Goal: Task Accomplishment & Management: Manage account settings

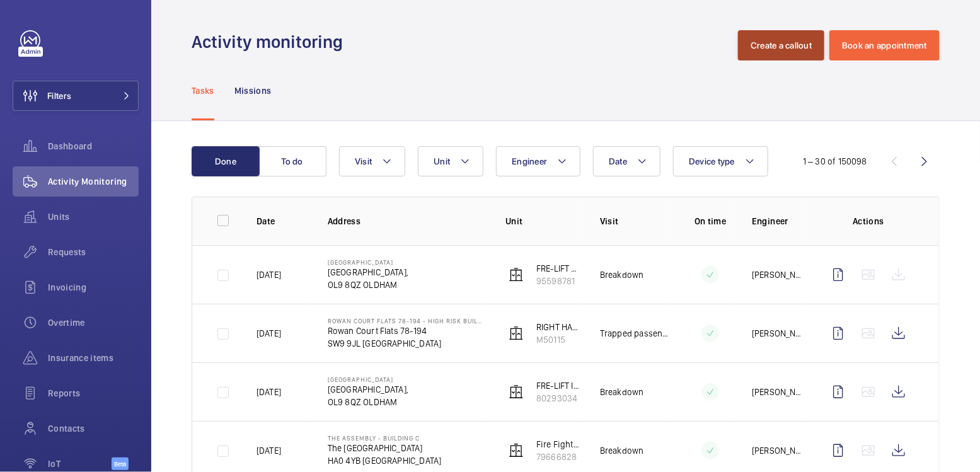
click at [799, 52] on button "Create a callout" at bounding box center [781, 45] width 86 height 30
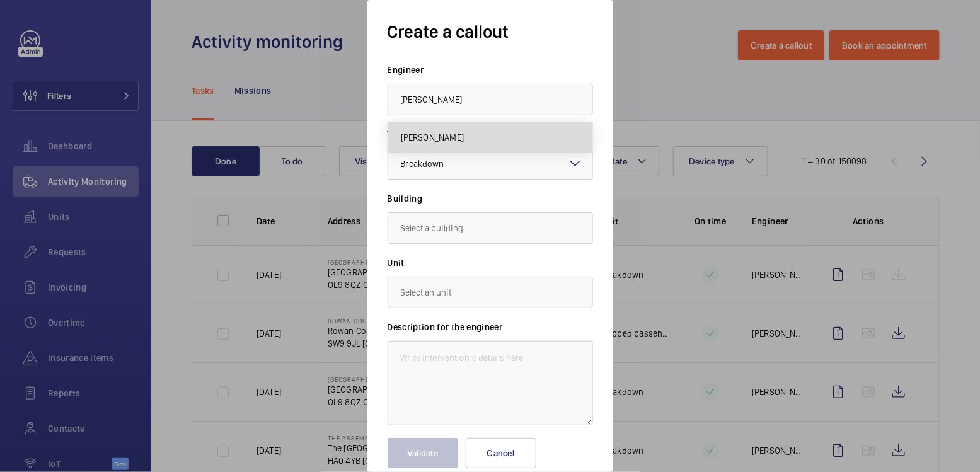
click at [552, 133] on mat-option "Clark Walters" at bounding box center [490, 137] width 204 height 30
type input "Clark Walters"
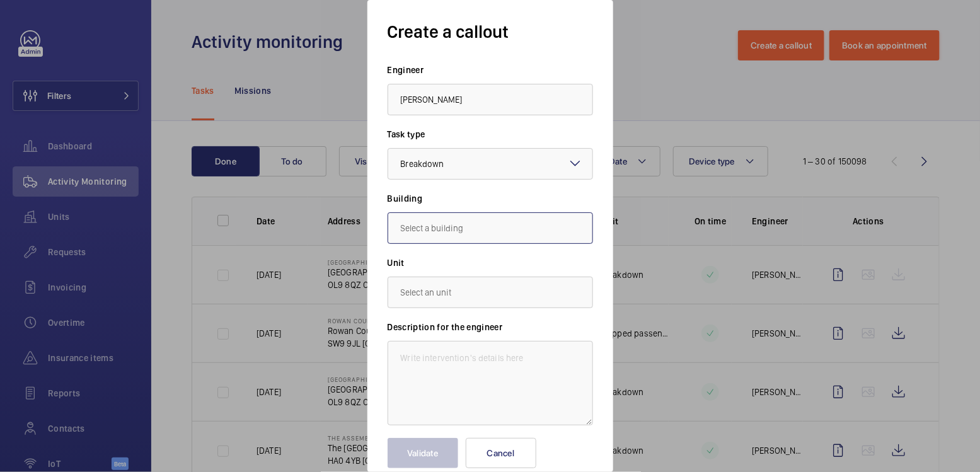
click at [480, 226] on input "text" at bounding box center [491, 228] width 206 height 32
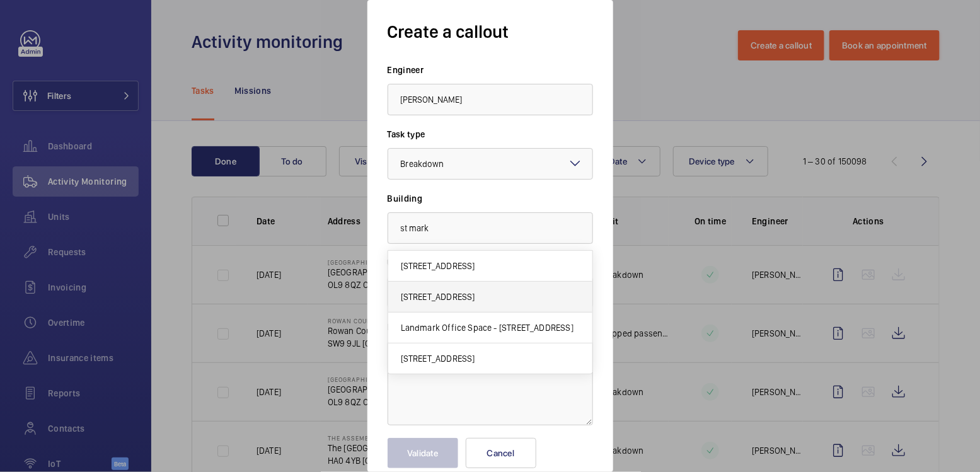
click at [475, 299] on span "300 City Rd, EC1V 2PW LONDON" at bounding box center [438, 297] width 74 height 13
type input "300 City Rd, EC1V 2PW LONDON"
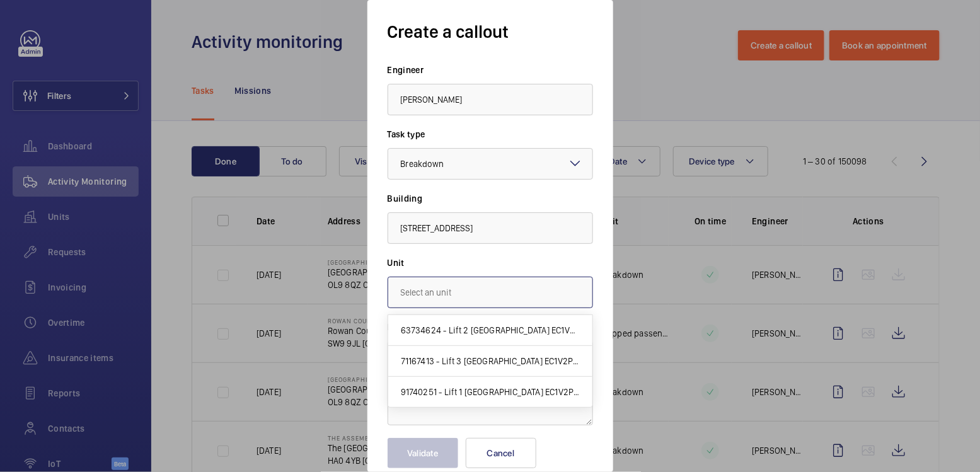
click at [484, 299] on input "text" at bounding box center [491, 293] width 206 height 32
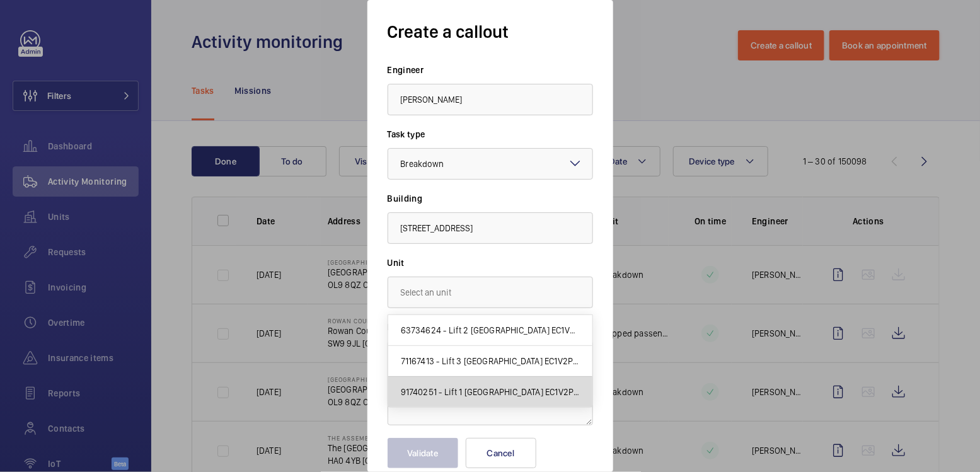
click at [492, 383] on mat-option "91740251 - Lift 1 St Marks Apartments EC1V2PW" at bounding box center [490, 392] width 204 height 30
type input "91740251 - Lift 1 St Marks Apartments EC1V2PW"
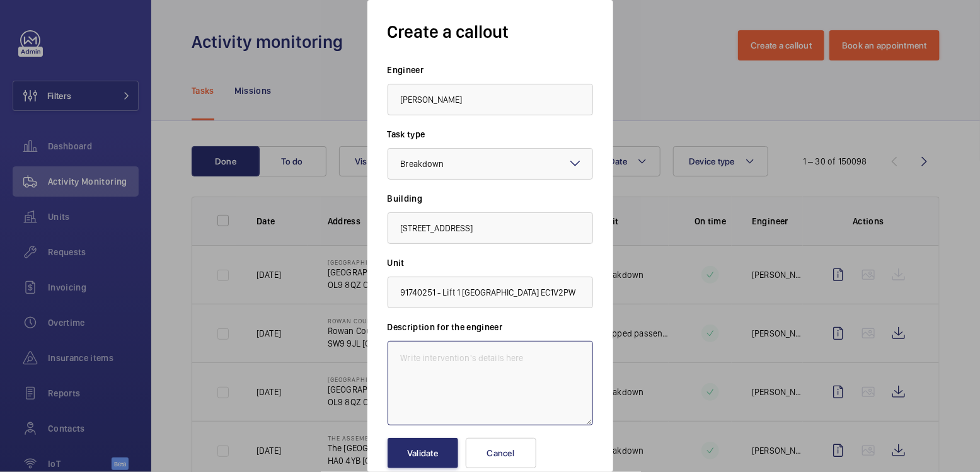
click at [475, 380] on textarea at bounding box center [491, 383] width 206 height 84
type textarea "C"
type textarea "Lift out of service"
click at [429, 456] on button "Validate" at bounding box center [423, 453] width 71 height 30
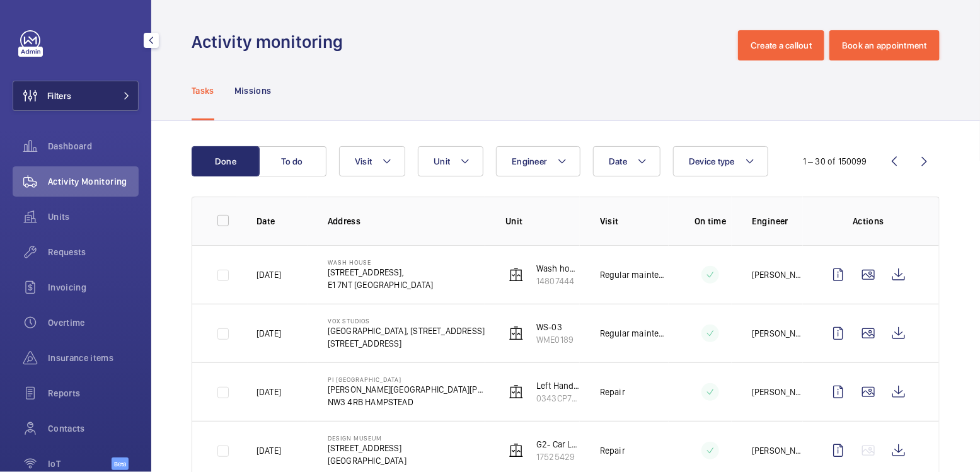
click at [100, 90] on button "Filters" at bounding box center [76, 96] width 126 height 30
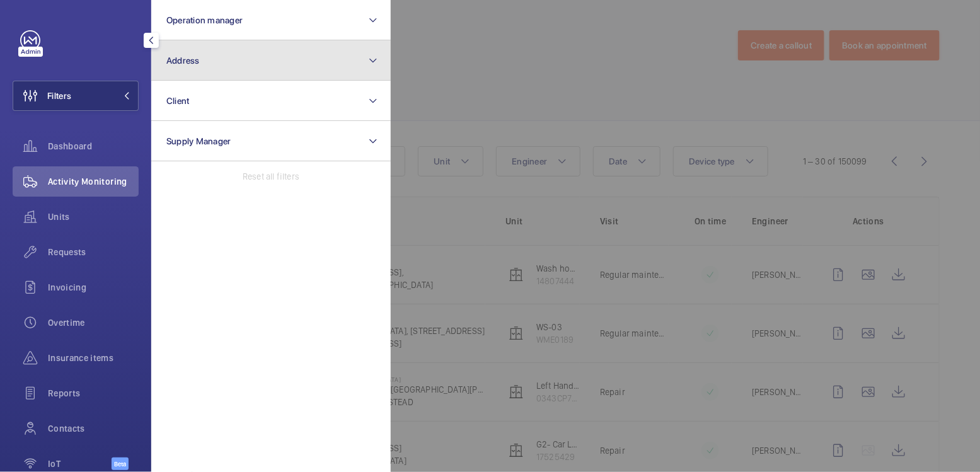
click at [215, 67] on button "Address" at bounding box center [271, 60] width 240 height 40
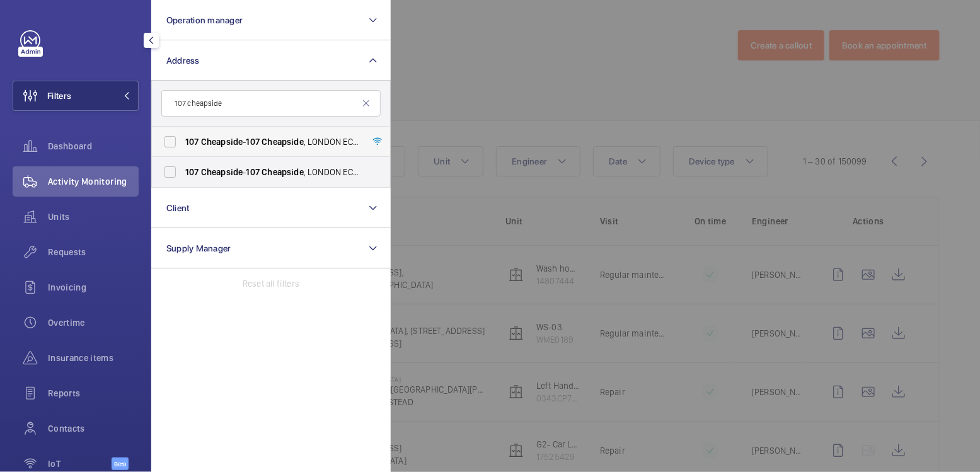
type input "107 cheapside"
click at [222, 146] on span "Cheapside" at bounding box center [222, 142] width 42 height 10
click at [183, 146] on input "107 Cheapside - 107 Cheapside , LONDON EC2V 6DN" at bounding box center [170, 141] width 25 height 25
checkbox input "true"
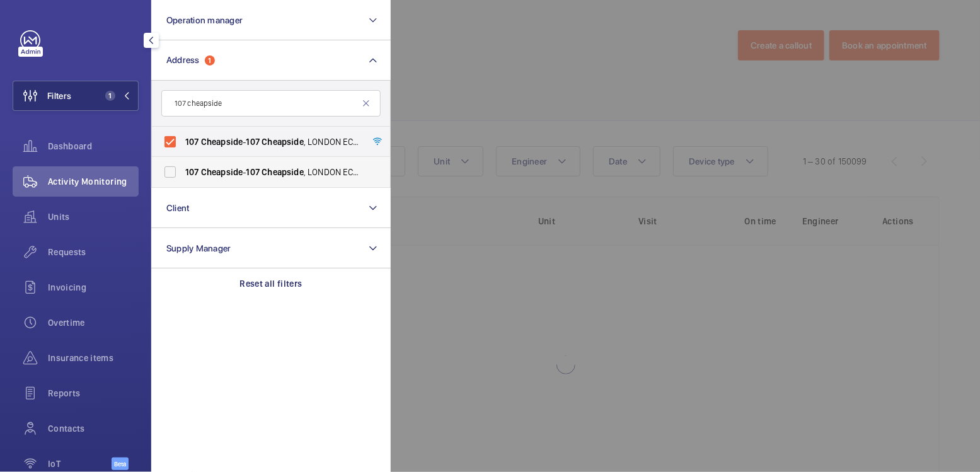
click at [223, 169] on span "Cheapside" at bounding box center [222, 172] width 42 height 10
click at [183, 169] on input "107 Cheapside - 107 Cheapside , LONDON EC2V 6DN" at bounding box center [170, 172] width 25 height 25
checkbox input "true"
click at [456, 32] on div at bounding box center [881, 236] width 980 height 472
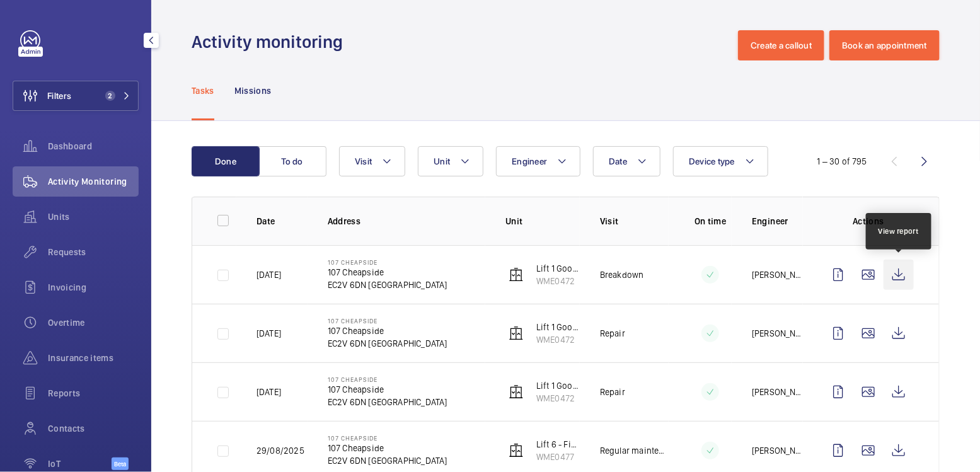
click at [902, 276] on wm-front-icon-button at bounding box center [899, 275] width 30 height 30
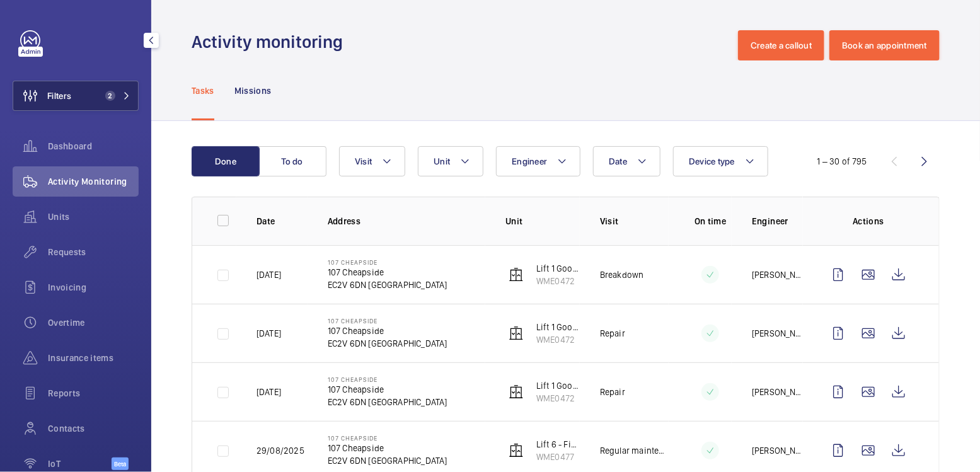
click at [64, 95] on span "Filters" at bounding box center [59, 96] width 24 height 13
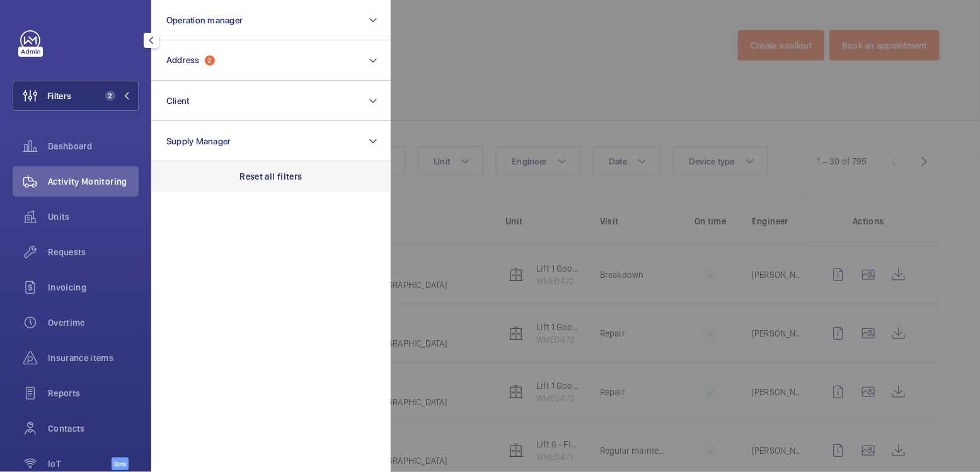
click at [274, 186] on div "Reset all filters" at bounding box center [271, 176] width 240 height 30
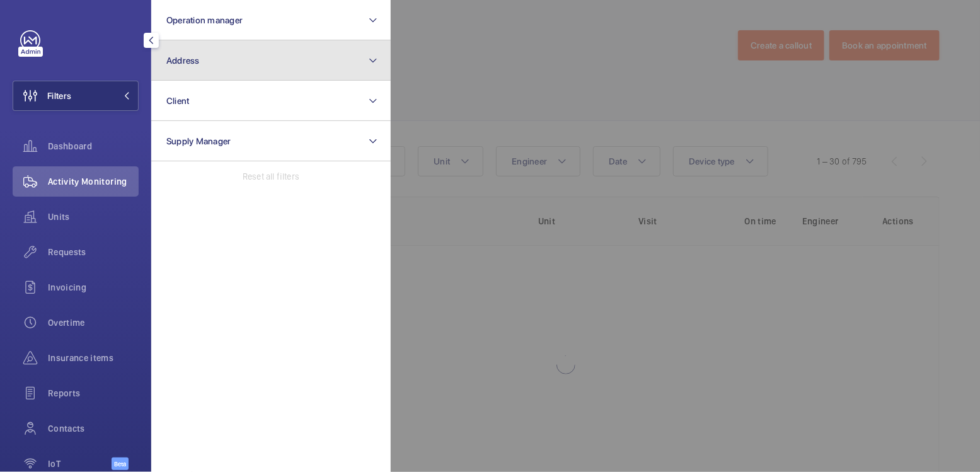
click at [264, 69] on button "Address" at bounding box center [271, 60] width 240 height 40
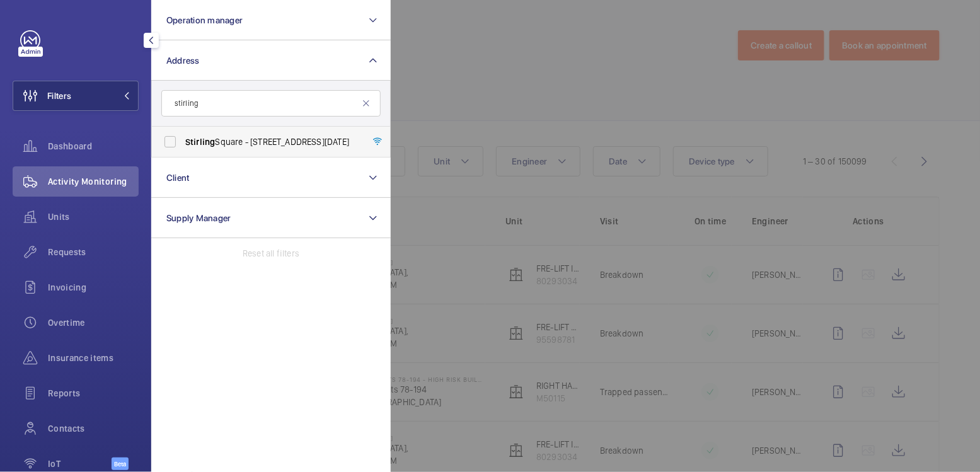
type input "stirling"
click at [247, 138] on span "Stirling Square - 6 Carlton Gardens, LONDON SW1Y 5AD" at bounding box center [271, 142] width 173 height 13
click at [183, 138] on input "Stirling Square - 6 Carlton Gardens, LONDON SW1Y 5AD" at bounding box center [170, 141] width 25 height 25
checkbox input "true"
click at [468, 64] on div at bounding box center [881, 236] width 980 height 472
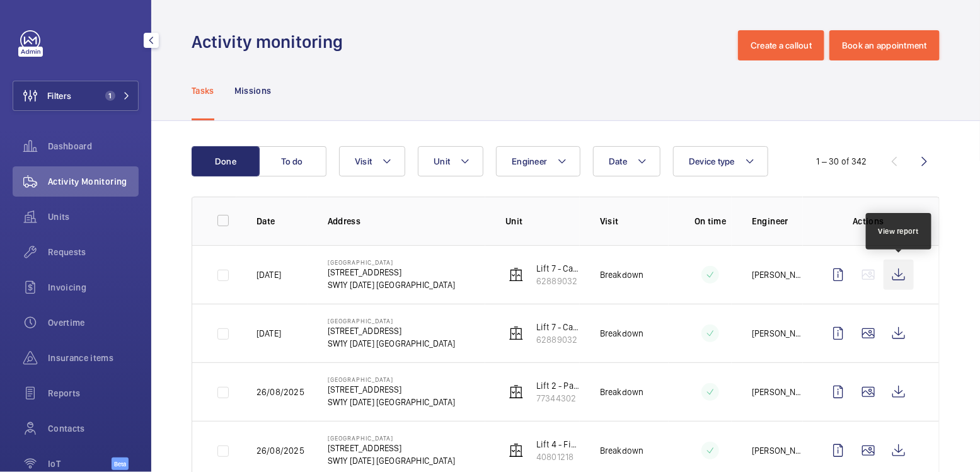
click at [903, 274] on wm-front-icon-button at bounding box center [899, 275] width 30 height 30
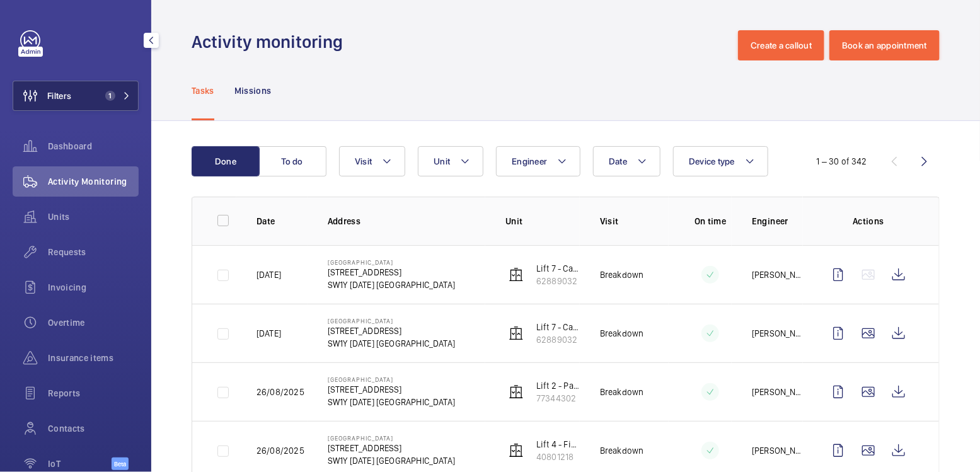
click at [88, 98] on button "Filters 1" at bounding box center [76, 96] width 126 height 30
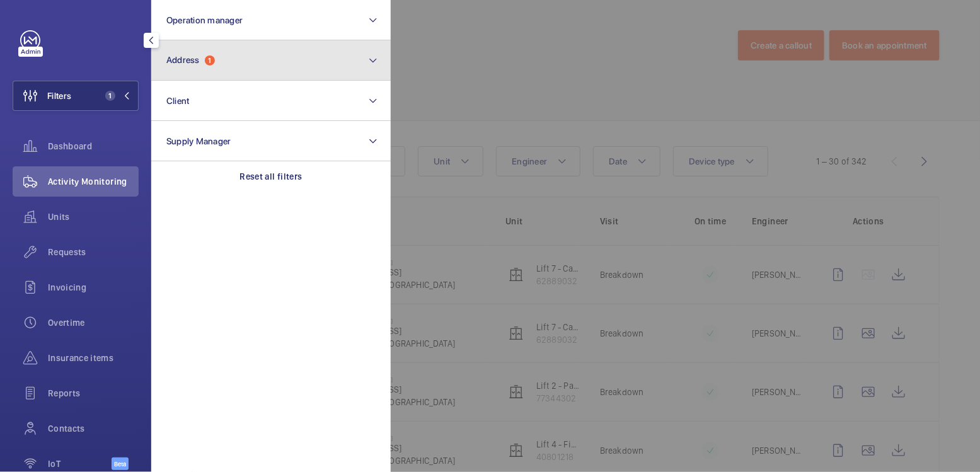
click at [257, 67] on button "Address 1" at bounding box center [271, 60] width 240 height 40
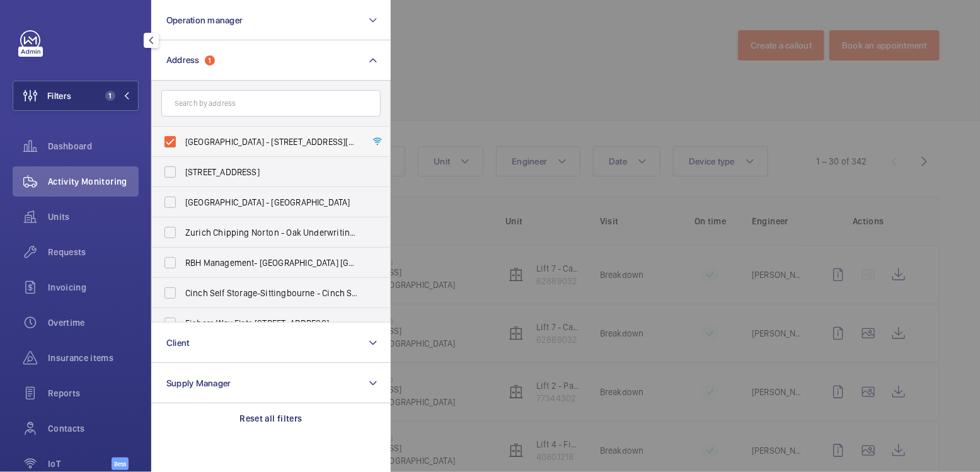
click at [225, 146] on span "Stirling Square - 6 Carlton Gardens, LONDON SW1Y 5AD" at bounding box center [271, 142] width 173 height 13
click at [183, 146] on input "Stirling Square - 6 Carlton Gardens, LONDON SW1Y 5AD" at bounding box center [170, 141] width 25 height 25
checkbox input "false"
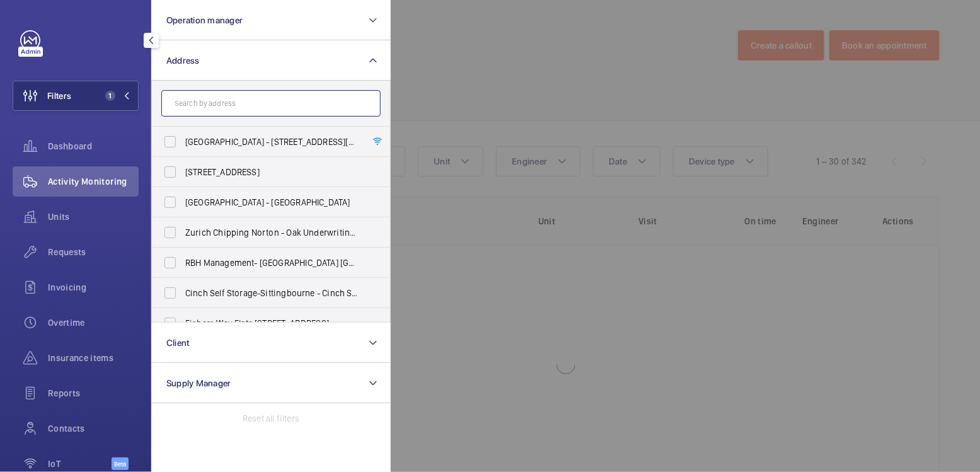
click at [233, 96] on input "text" at bounding box center [270, 103] width 219 height 26
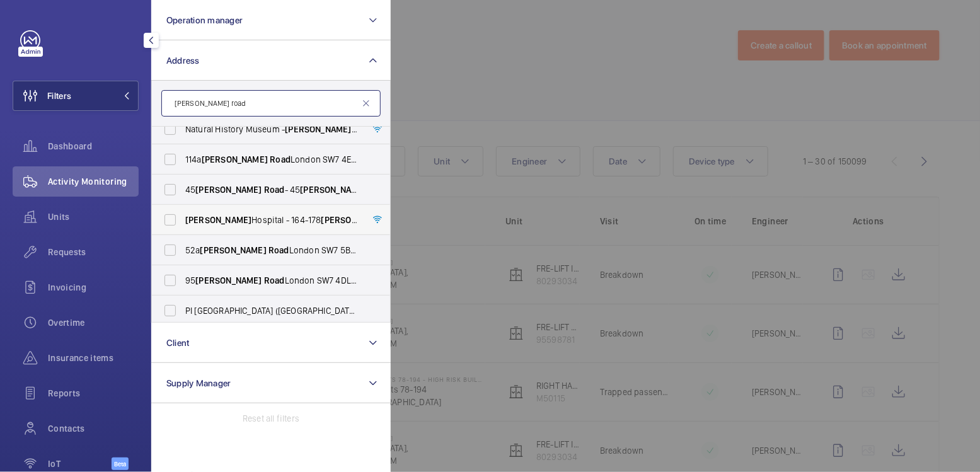
scroll to position [46, 0]
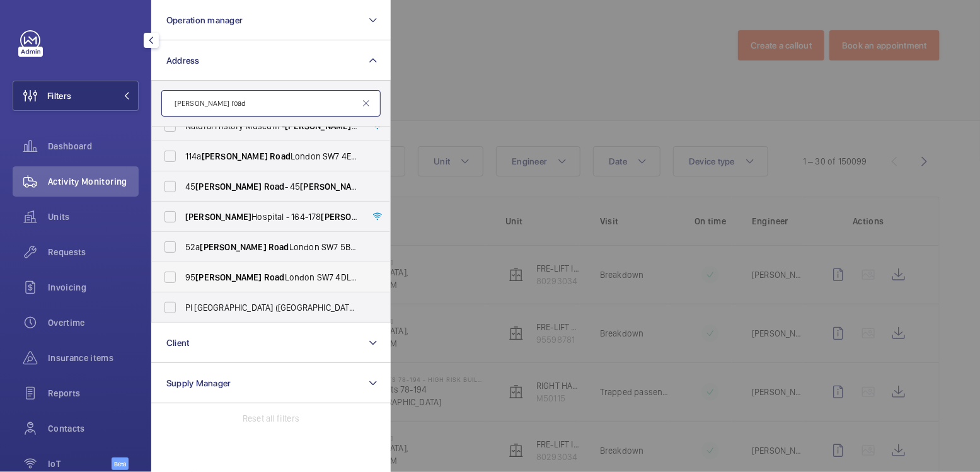
type input "cromwell road"
click at [273, 275] on span "95 Cromwell Road London SW7 4DL - 95 Cromwell Road , LONDON SW7 4DL" at bounding box center [271, 277] width 173 height 13
click at [183, 275] on input "95 Cromwell Road London SW7 4DL - 95 Cromwell Road , LONDON SW7 4DL" at bounding box center [170, 277] width 25 height 25
checkbox input "true"
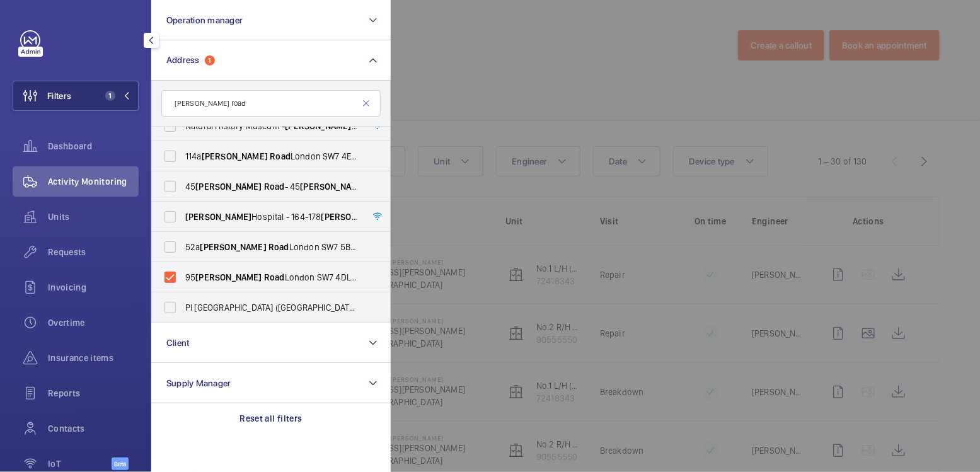
click at [614, 53] on div at bounding box center [881, 236] width 980 height 472
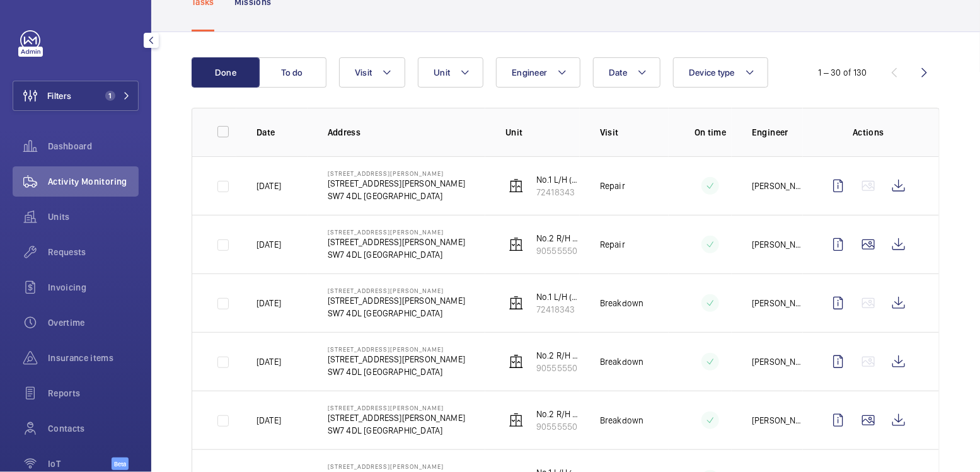
scroll to position [93, 0]
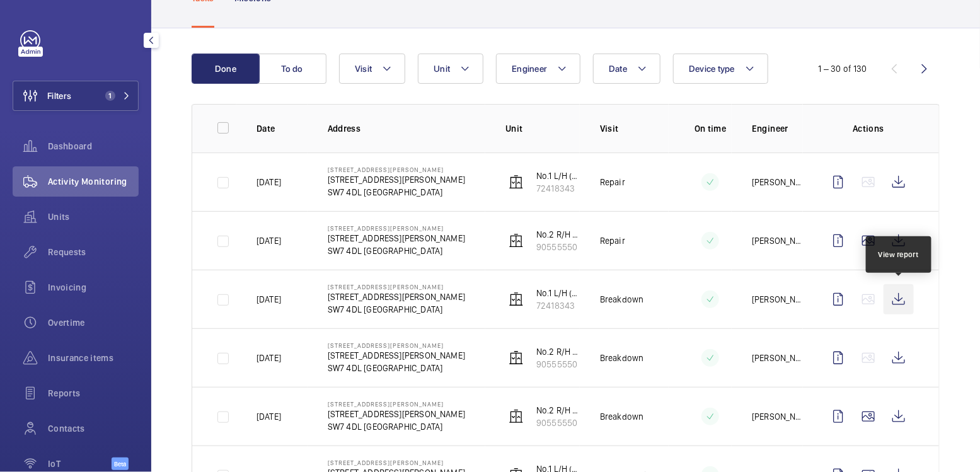
click at [906, 301] on wm-front-icon-button at bounding box center [899, 299] width 30 height 30
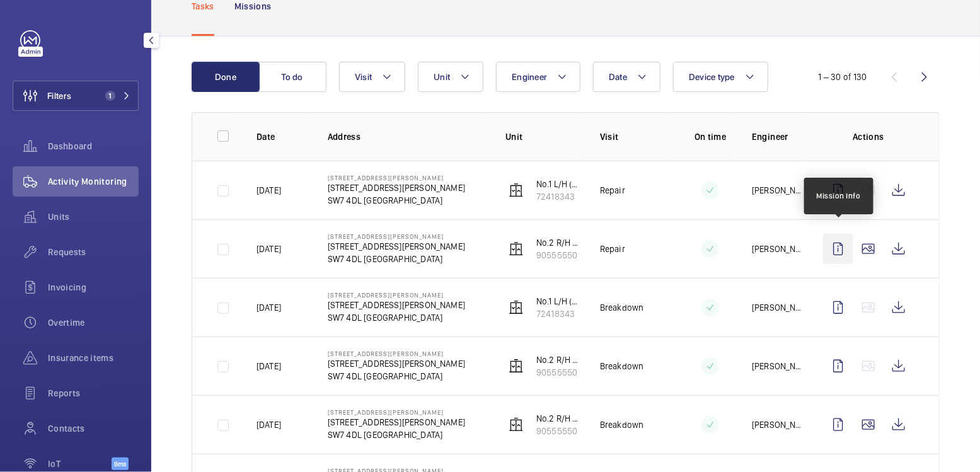
scroll to position [87, 0]
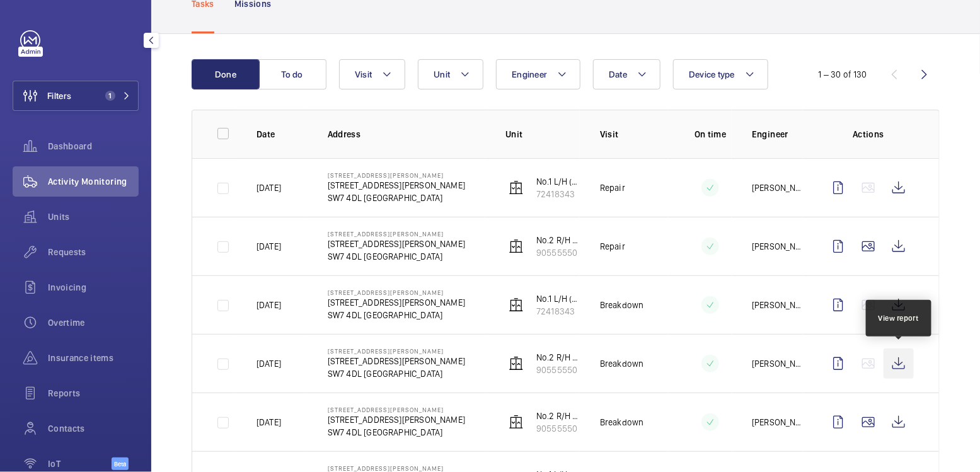
click at [904, 361] on wm-front-icon-button at bounding box center [899, 364] width 30 height 30
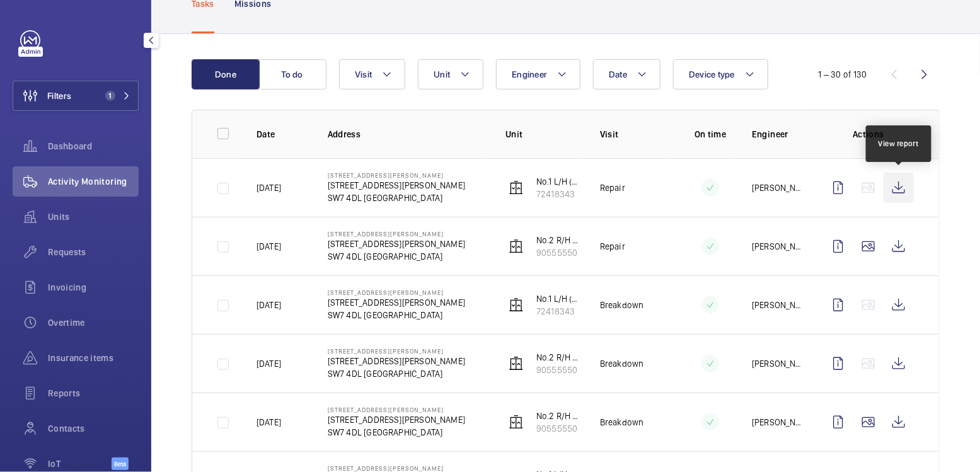
click at [907, 189] on wm-front-icon-button at bounding box center [899, 188] width 30 height 30
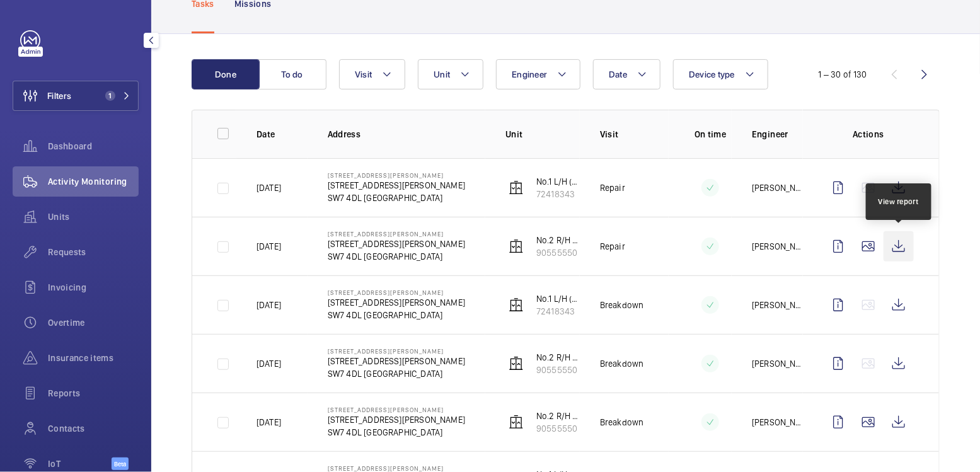
click at [907, 247] on wm-front-icon-button at bounding box center [899, 246] width 30 height 30
click at [77, 223] on span "Units" at bounding box center [93, 217] width 91 height 13
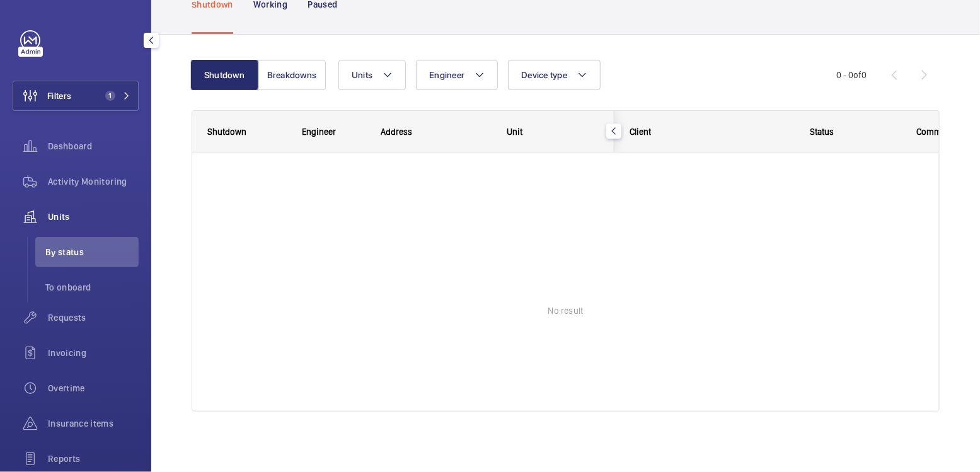
scroll to position [79, 0]
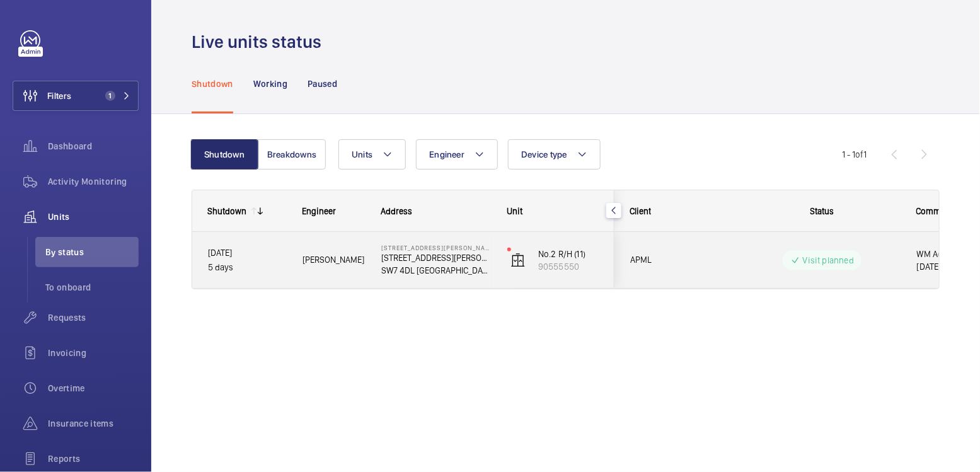
click at [876, 267] on wm-front-pills-cell "Visit planned" at bounding box center [822, 260] width 157 height 20
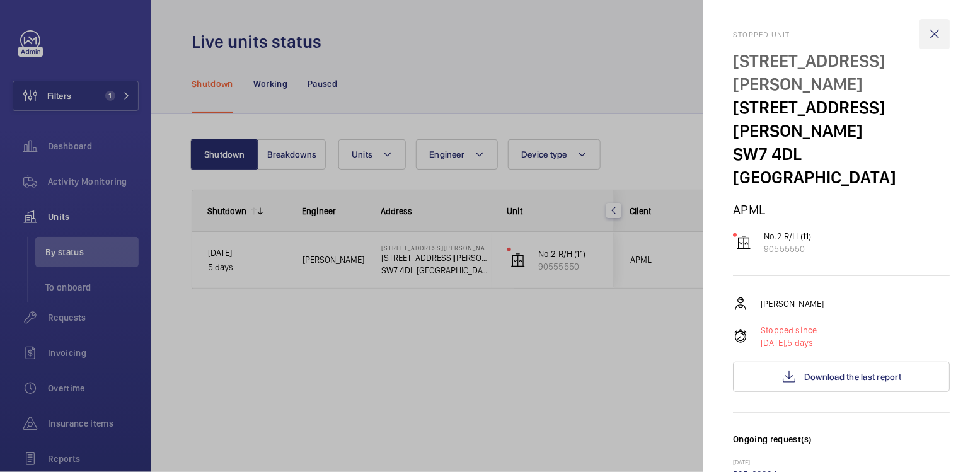
click at [936, 32] on wm-front-icon-button at bounding box center [935, 34] width 30 height 30
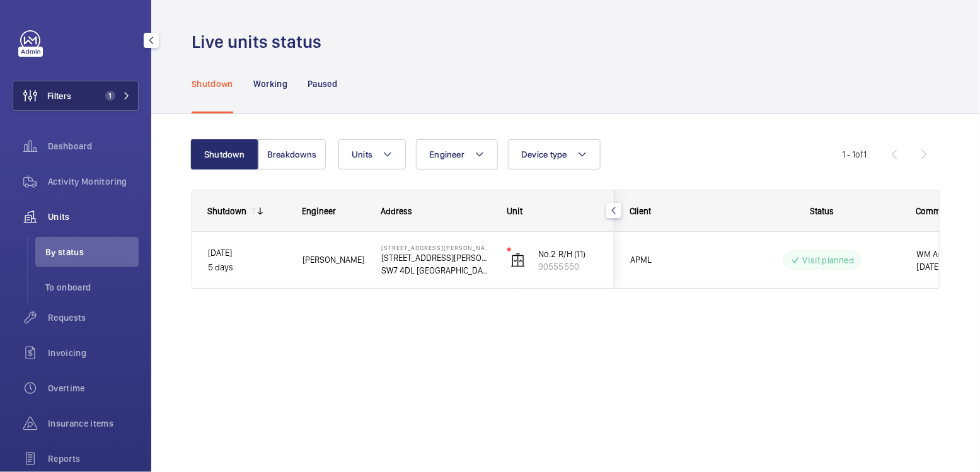
click at [98, 96] on button "Filters 1" at bounding box center [76, 96] width 126 height 30
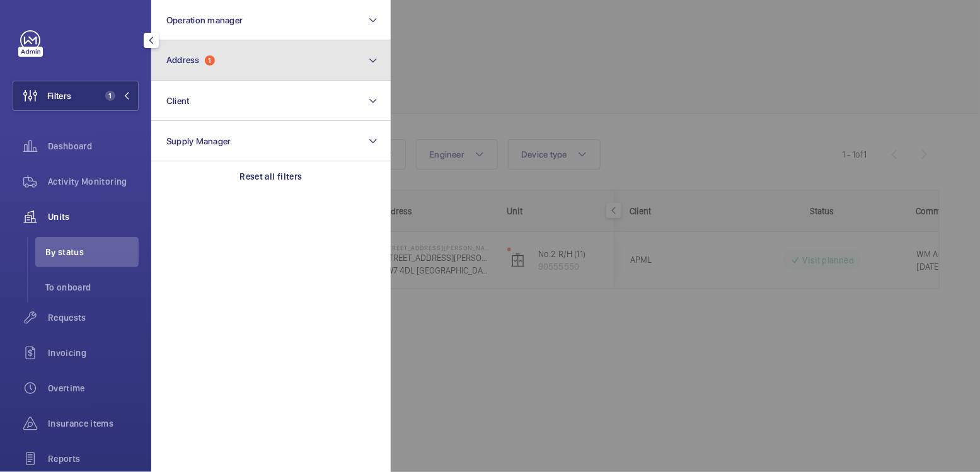
click at [207, 69] on button "Address 1" at bounding box center [271, 60] width 240 height 40
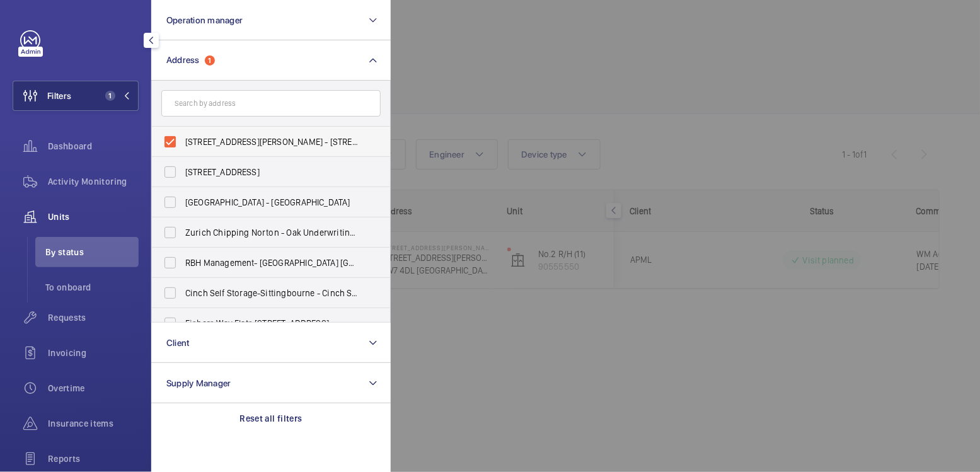
click at [228, 141] on span "95 Cromwell Road London SW7 4DL - 95 Cromwell Road, LONDON SW7 4DL" at bounding box center [271, 142] width 173 height 13
click at [183, 141] on input "95 Cromwell Road London SW7 4DL - 95 Cromwell Road, LONDON SW7 4DL" at bounding box center [170, 141] width 25 height 25
checkbox input "false"
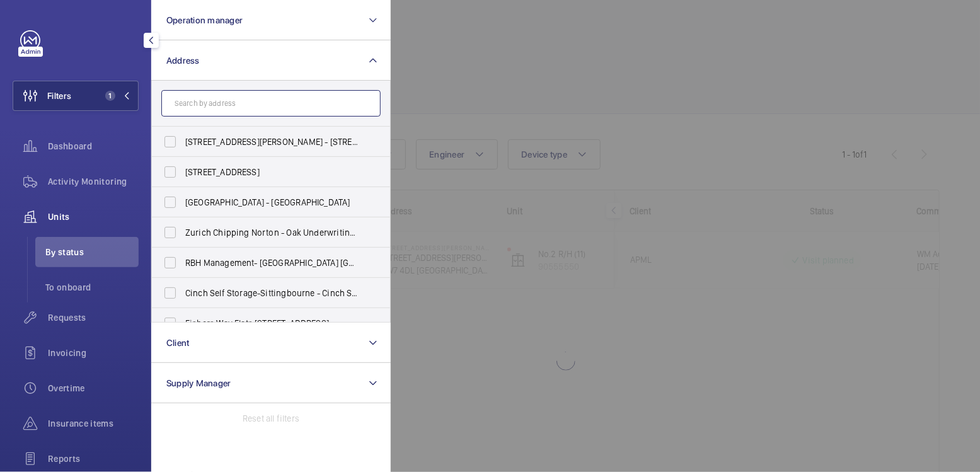
click at [236, 110] on input "text" at bounding box center [270, 103] width 219 height 26
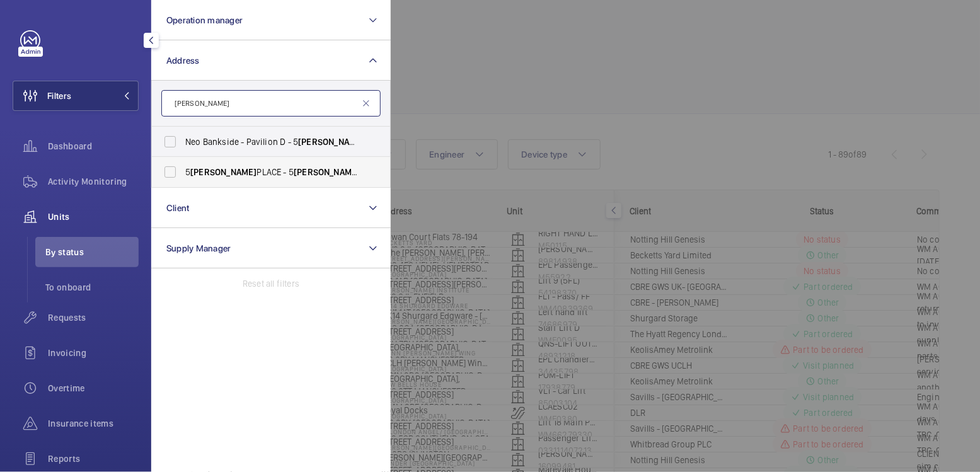
type input "sumner"
click at [239, 170] on span "5 SUMNER PLACE - 5 SUMNER PLACE, LONDON SW7 3EE" at bounding box center [271, 172] width 173 height 13
click at [183, 170] on input "5 SUMNER PLACE - 5 SUMNER PLACE, LONDON SW7 3EE" at bounding box center [170, 172] width 25 height 25
checkbox input "true"
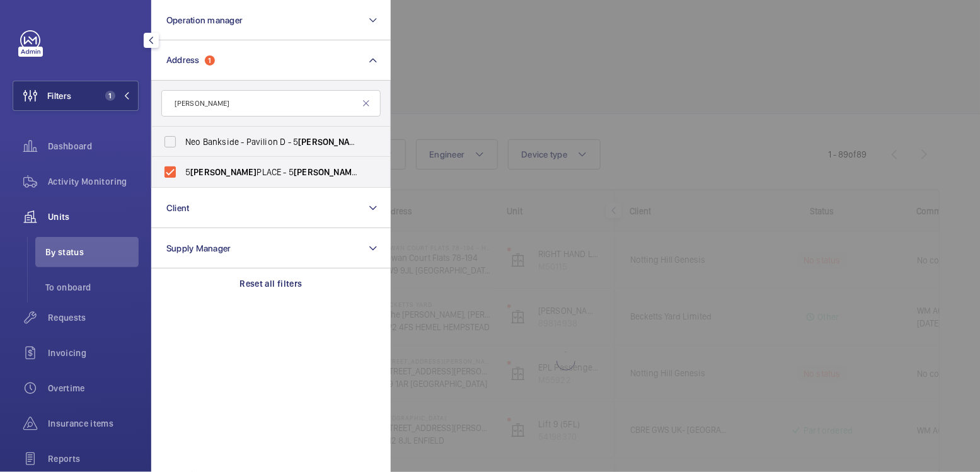
click at [509, 59] on div at bounding box center [881, 236] width 980 height 472
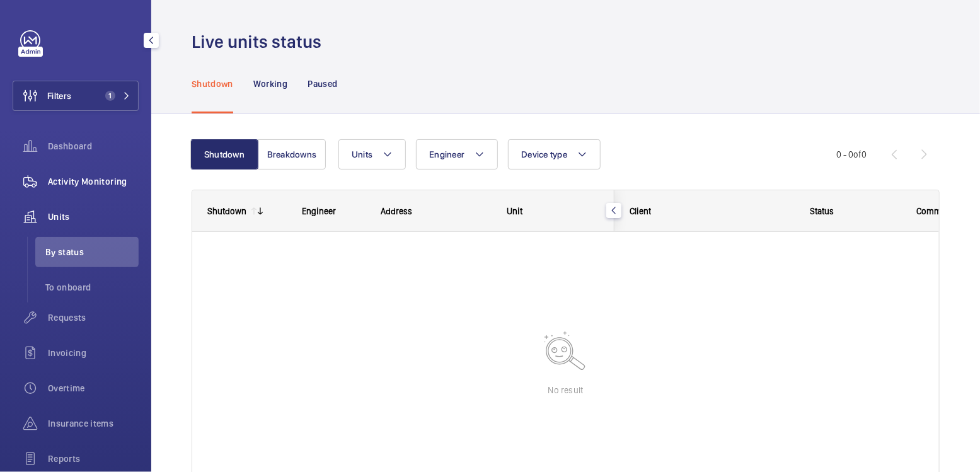
click at [117, 173] on div "Activity Monitoring" at bounding box center [76, 181] width 126 height 30
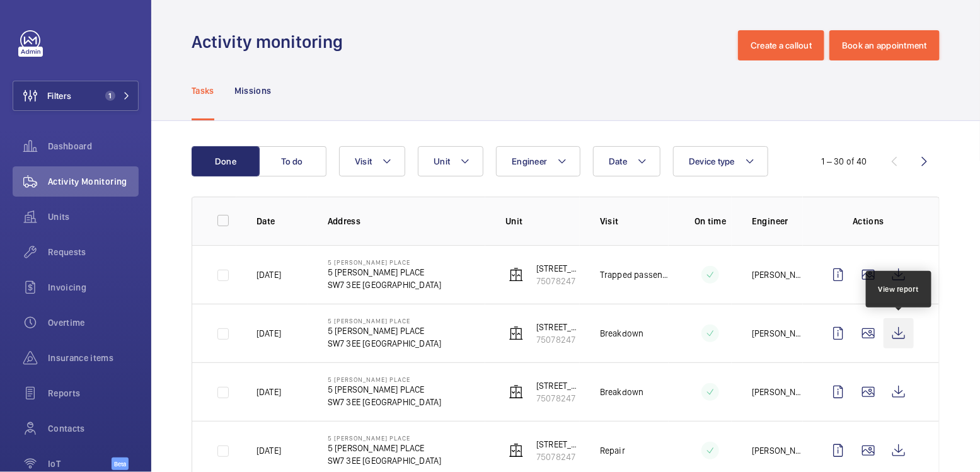
click at [896, 338] on wm-front-icon-button at bounding box center [899, 333] width 30 height 30
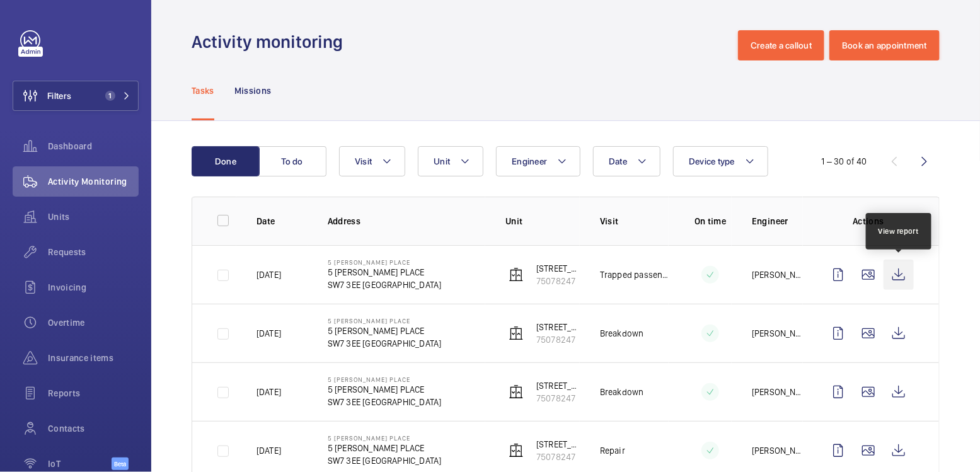
click at [907, 277] on wm-front-icon-button at bounding box center [899, 275] width 30 height 30
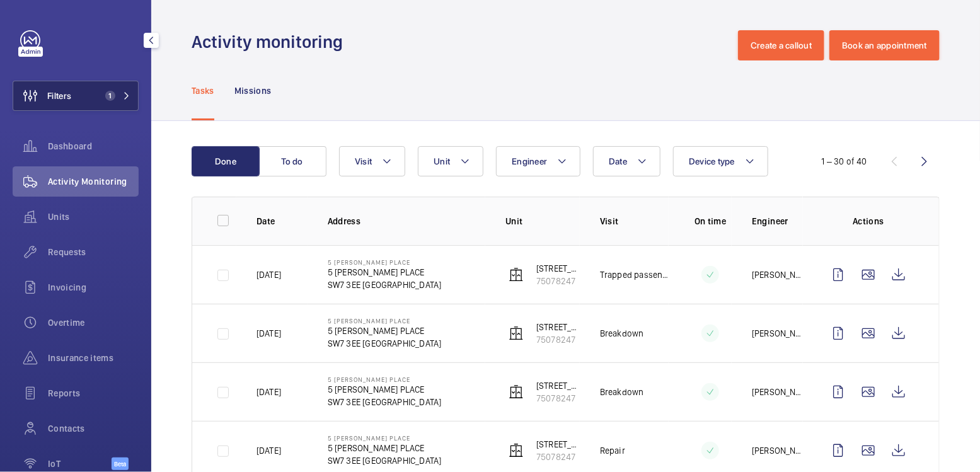
click at [110, 95] on span "1" at bounding box center [110, 96] width 10 height 10
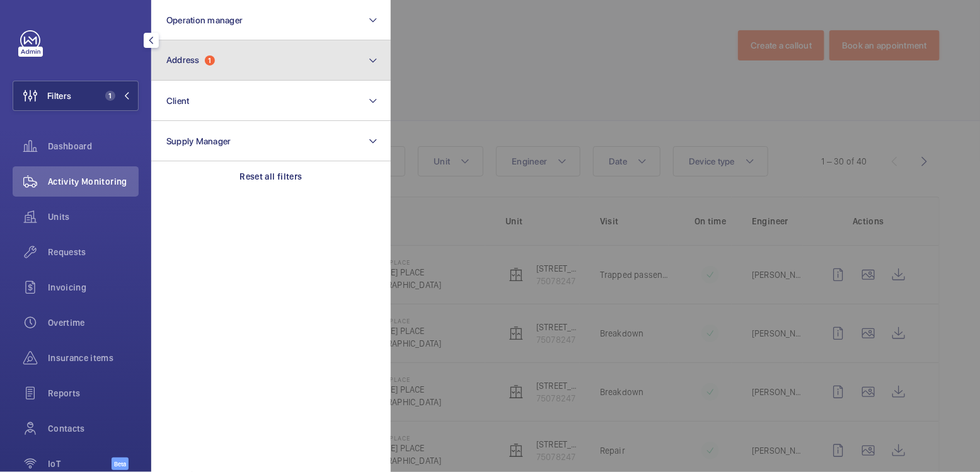
click at [262, 66] on button "Address 1" at bounding box center [271, 60] width 240 height 40
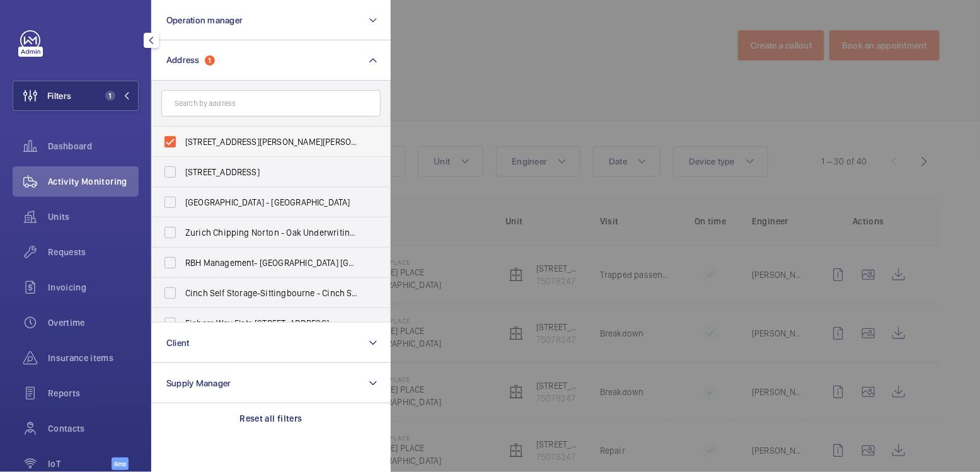
click at [224, 146] on span "5 SUMNER PLACE - 5 SUMNER PLACE, LONDON SW7 3EE" at bounding box center [271, 142] width 173 height 13
click at [183, 146] on input "5 SUMNER PLACE - 5 SUMNER PLACE, LONDON SW7 3EE" at bounding box center [170, 141] width 25 height 25
checkbox input "false"
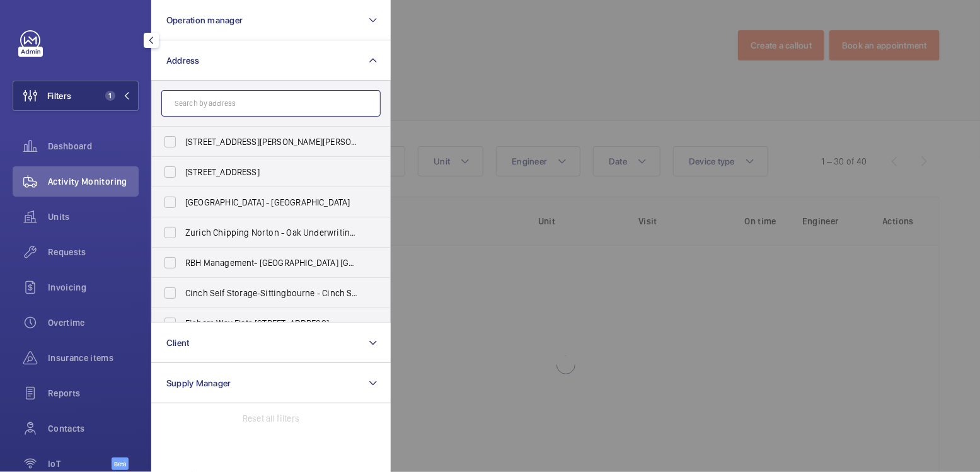
click at [231, 102] on input "text" at bounding box center [270, 103] width 219 height 26
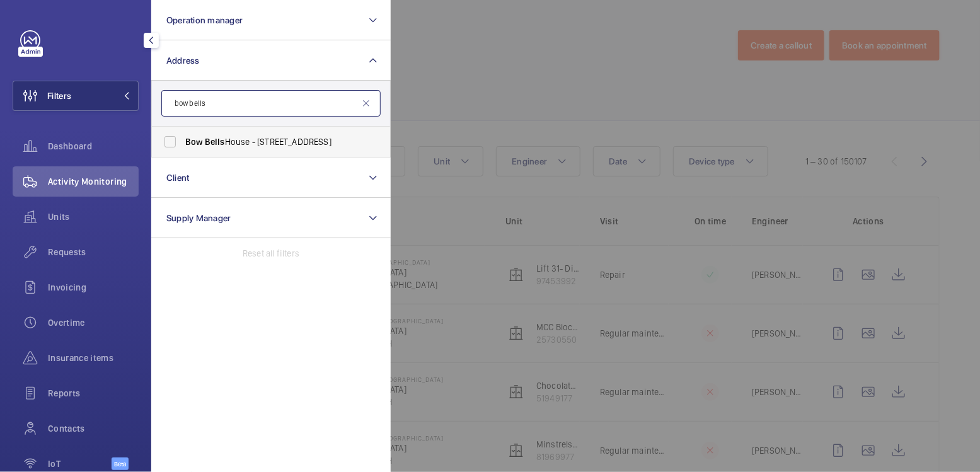
type input "bow bells"
click at [235, 147] on span "Bow Bells House - 1 Bread St, LONDON EC4M 9BE" at bounding box center [271, 142] width 173 height 13
click at [183, 147] on input "Bow Bells House - 1 Bread St, LONDON EC4M 9BE" at bounding box center [170, 141] width 25 height 25
checkbox input "true"
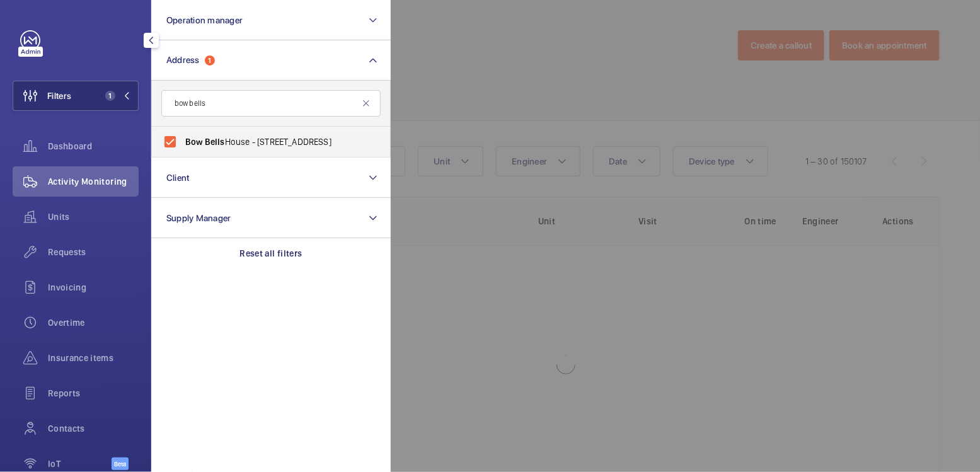
click at [398, 82] on div at bounding box center [881, 236] width 980 height 472
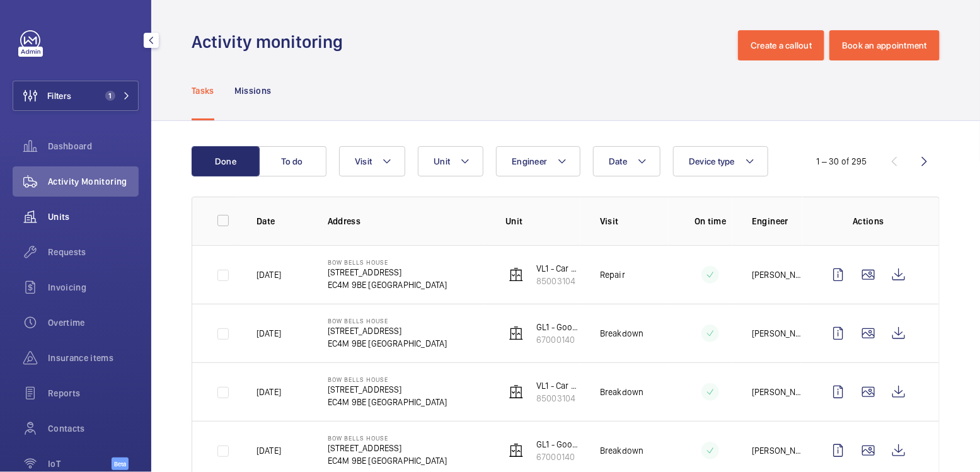
click at [67, 211] on span "Units" at bounding box center [93, 217] width 91 height 13
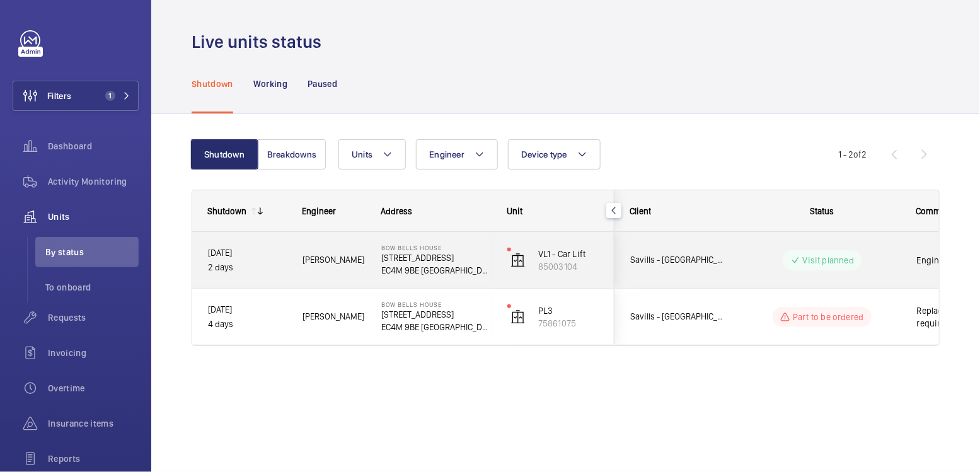
click at [895, 264] on wm-front-pills-cell "Visit planned" at bounding box center [822, 260] width 157 height 20
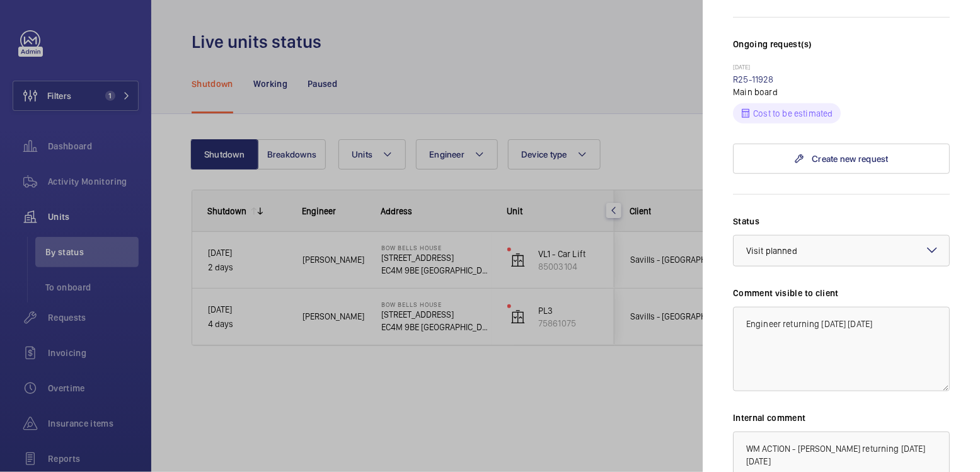
scroll to position [364, 0]
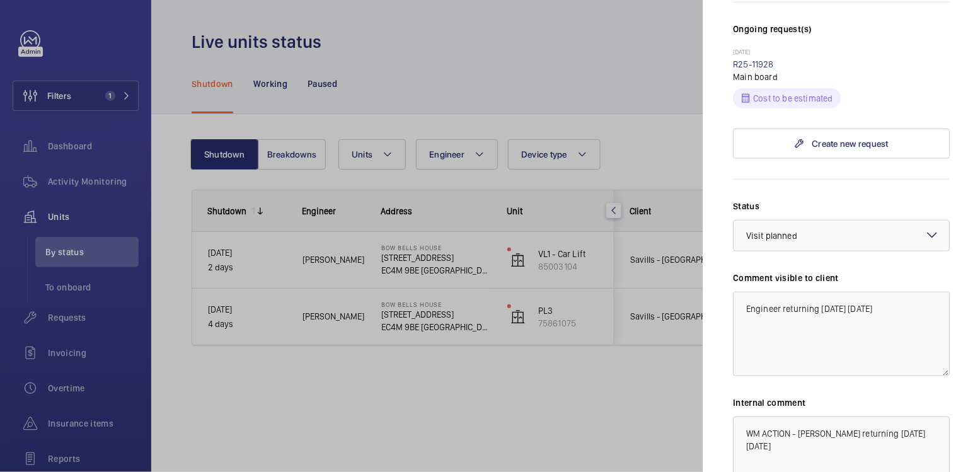
click at [937, 228] on mat-icon at bounding box center [932, 235] width 15 height 15
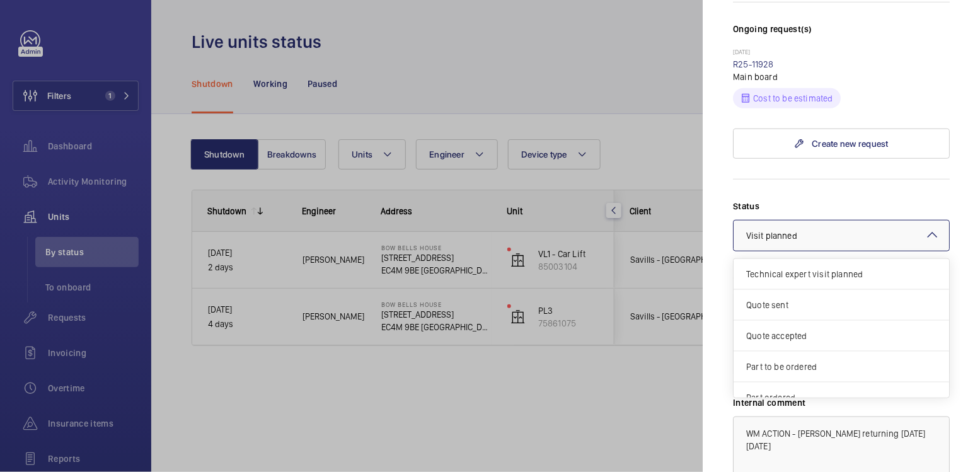
scroll to position [105, 0]
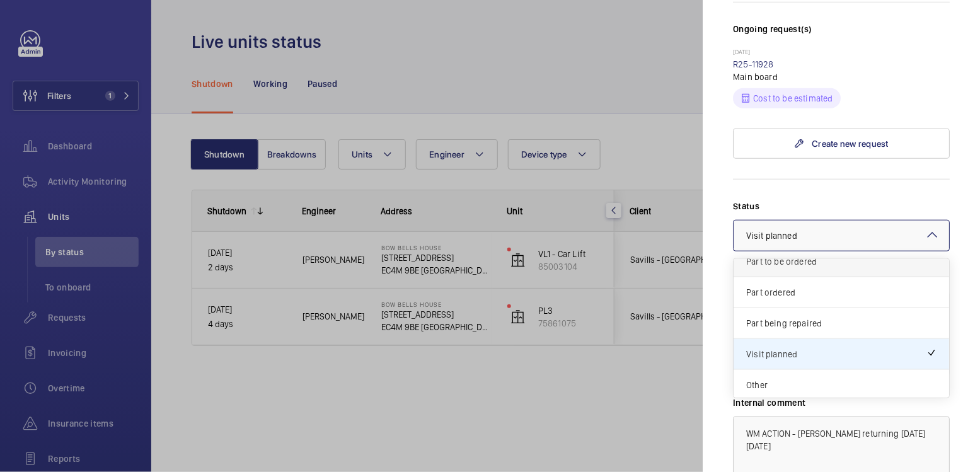
click at [864, 255] on span "Part to be ordered" at bounding box center [841, 261] width 190 height 13
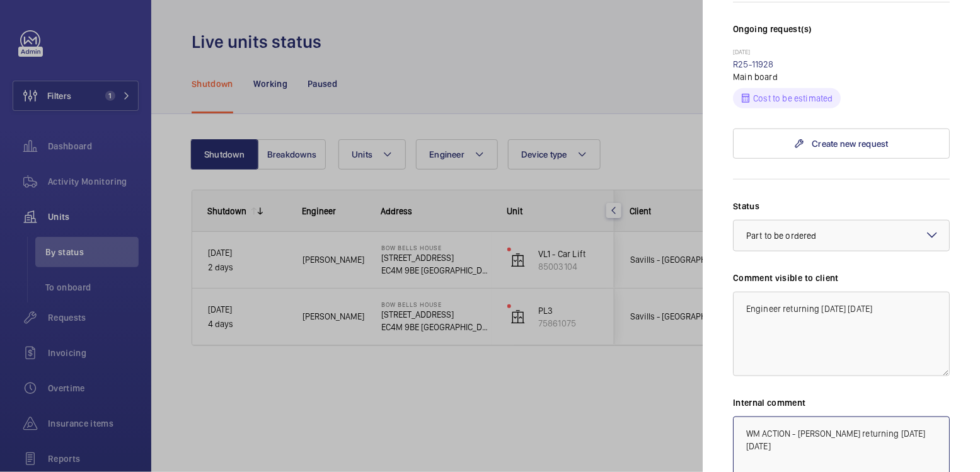
click at [743, 417] on textarea "WM ACTION - Josh James returning today 08.09.25" at bounding box center [841, 459] width 217 height 84
type textarea "WM ACTION - Main board required details sent to Elle & India to order 08.09.25 …"
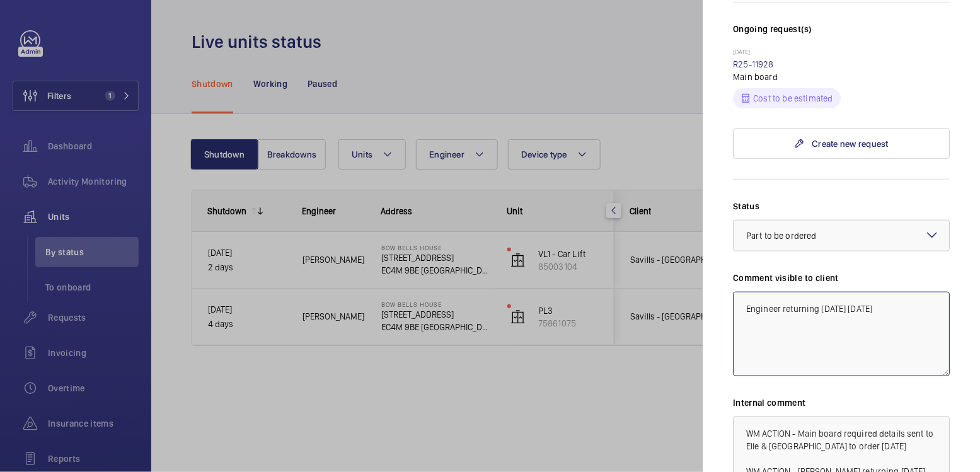
drag, startPoint x: 892, startPoint y: 287, endPoint x: 714, endPoint y: 269, distance: 178.7
click at [714, 269] on mat-sidenav "Stopped unit Bow Bells House 1 Bread St EC4M 9BE LONDON Savills - Bow Bells Hou…" at bounding box center [841, 236] width 277 height 472
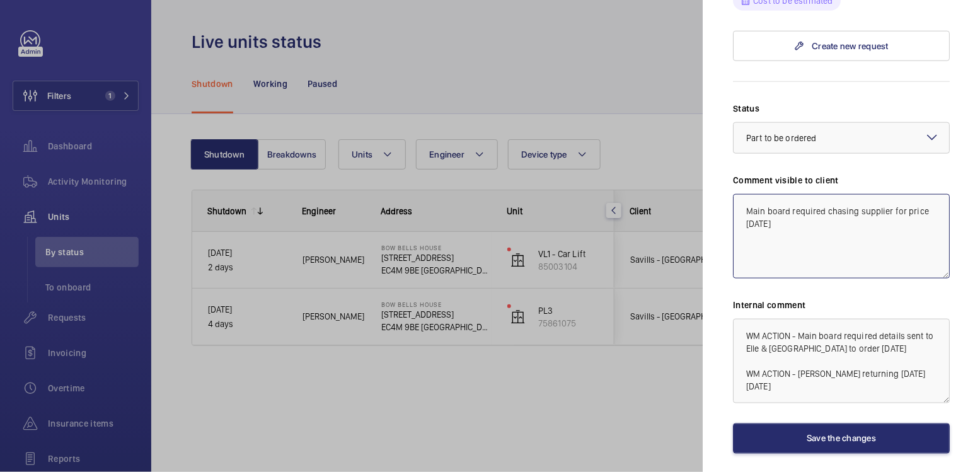
scroll to position [465, 0]
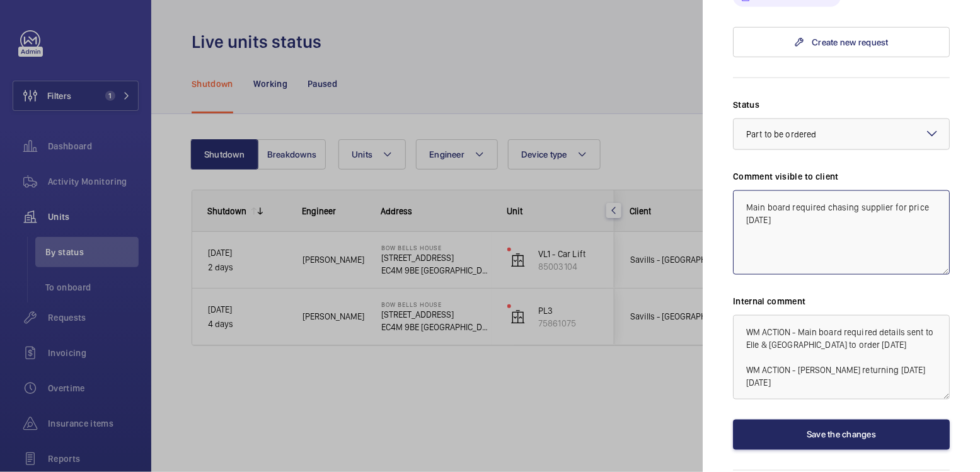
type textarea "Main board required chasing supplier for price 08.09.25"
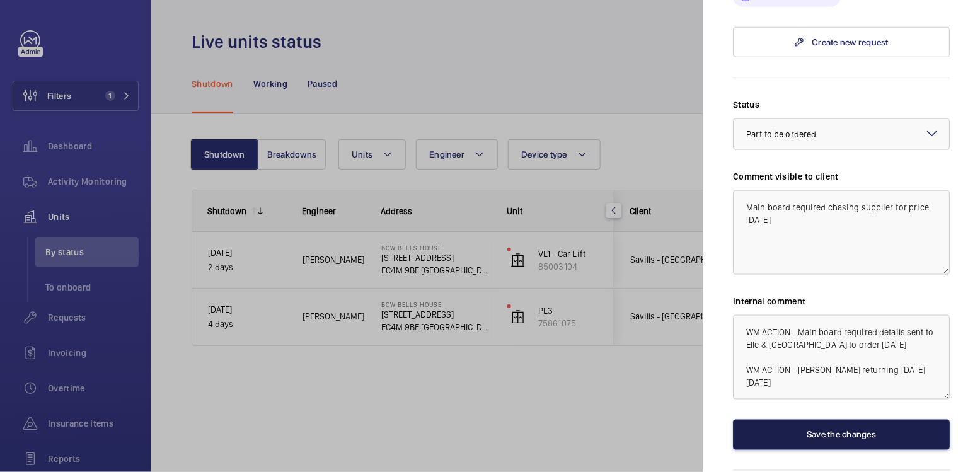
click at [879, 420] on button "Save the changes" at bounding box center [841, 435] width 217 height 30
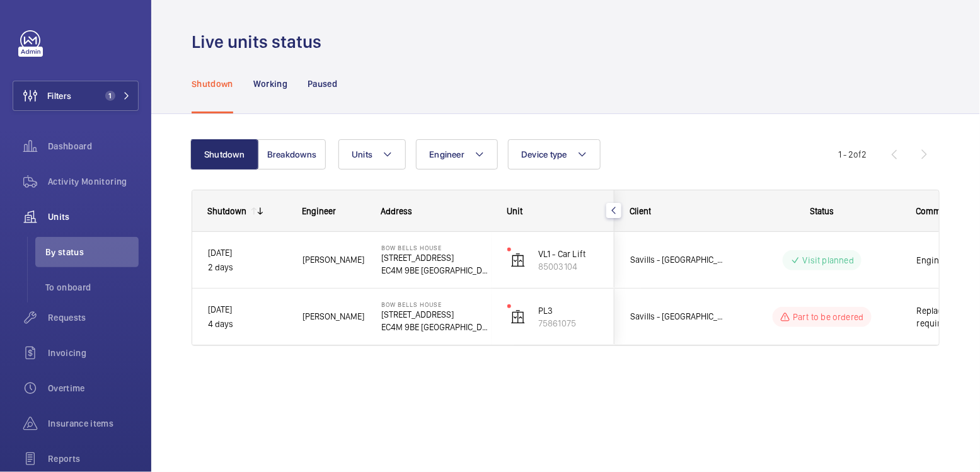
scroll to position [0, 0]
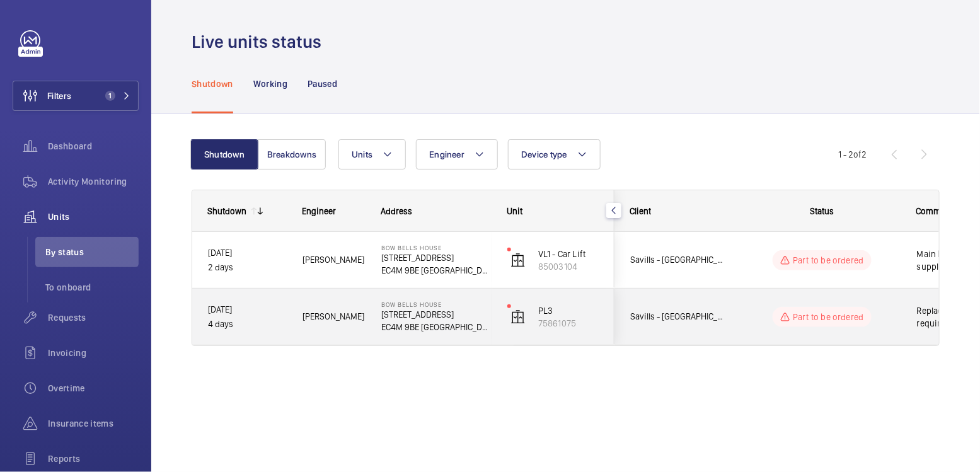
click at [896, 335] on div "Part to be ordered" at bounding box center [815, 316] width 172 height 45
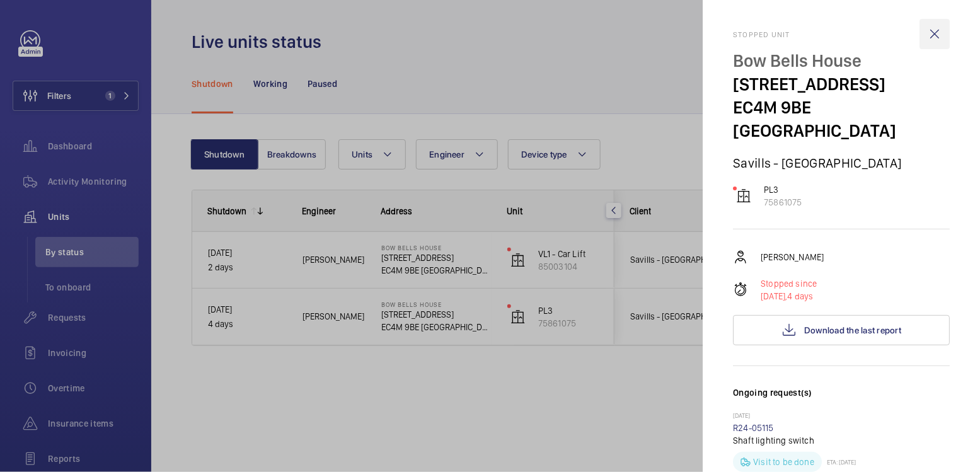
click at [936, 32] on wm-front-icon-button at bounding box center [935, 34] width 30 height 30
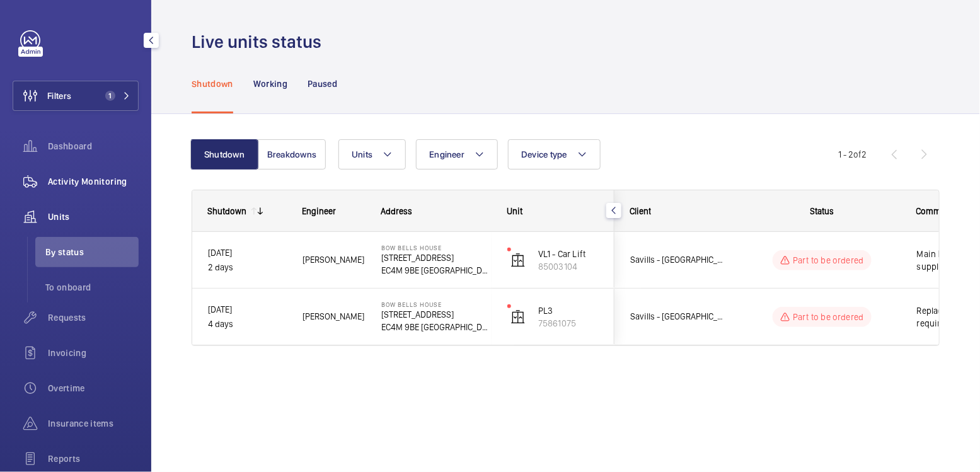
click at [98, 188] on div "Activity Monitoring" at bounding box center [76, 181] width 126 height 30
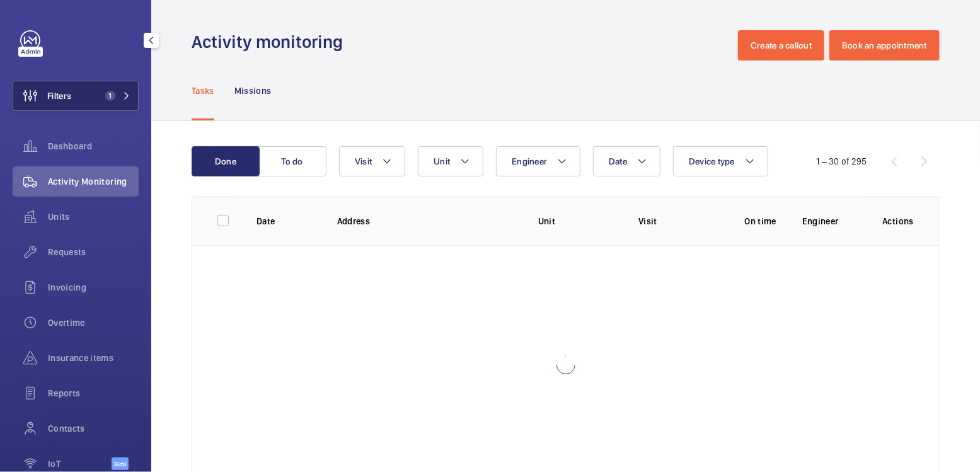
click at [82, 92] on button "Filters 1" at bounding box center [76, 96] width 126 height 30
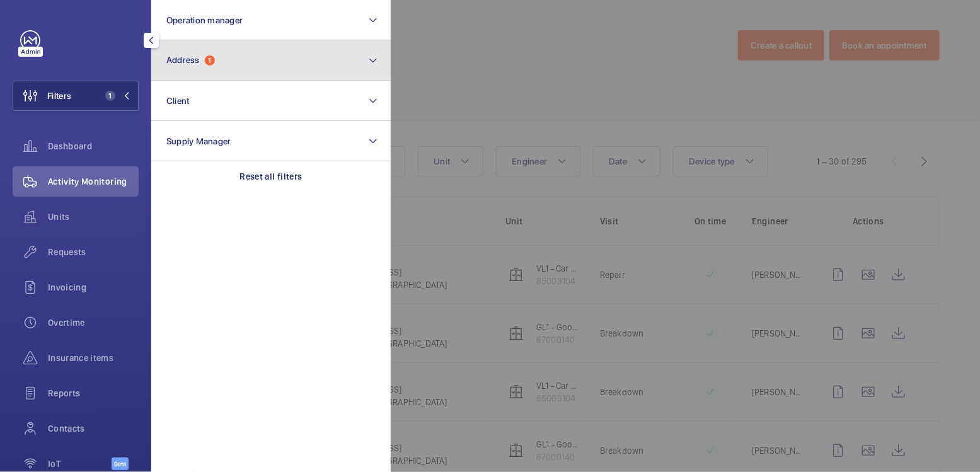
click at [199, 72] on button "Address 1" at bounding box center [271, 60] width 240 height 40
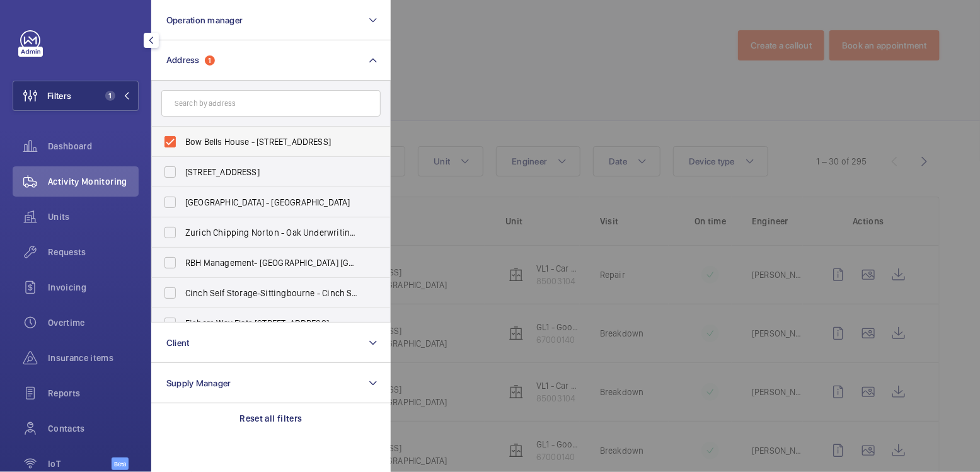
click at [200, 136] on span "Bow Bells House - 1 Bread St, LONDON EC4M 9BE" at bounding box center [271, 142] width 173 height 13
click at [183, 135] on input "Bow Bells House - 1 Bread St, LONDON EC4M 9BE" at bounding box center [170, 141] width 25 height 25
checkbox input "false"
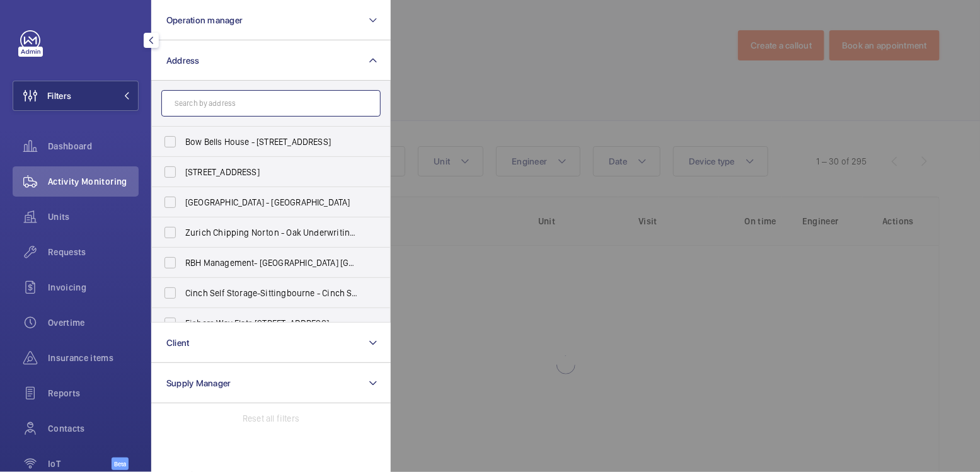
click at [209, 107] on input "text" at bounding box center [270, 103] width 219 height 26
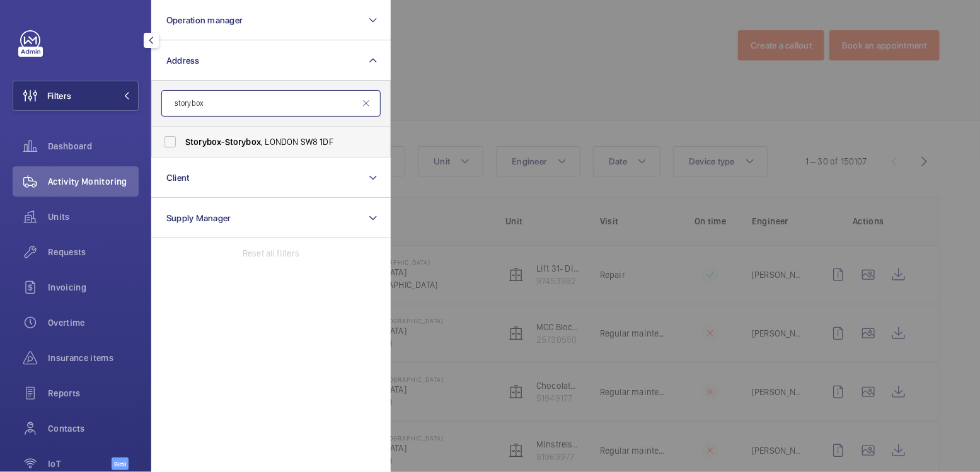
type input "storybox"
click at [225, 139] on span "Storybox - Storybox , LONDON SW8 1DF" at bounding box center [271, 142] width 173 height 13
click at [183, 139] on input "Storybox - Storybox , LONDON SW8 1DF" at bounding box center [170, 141] width 25 height 25
checkbox input "true"
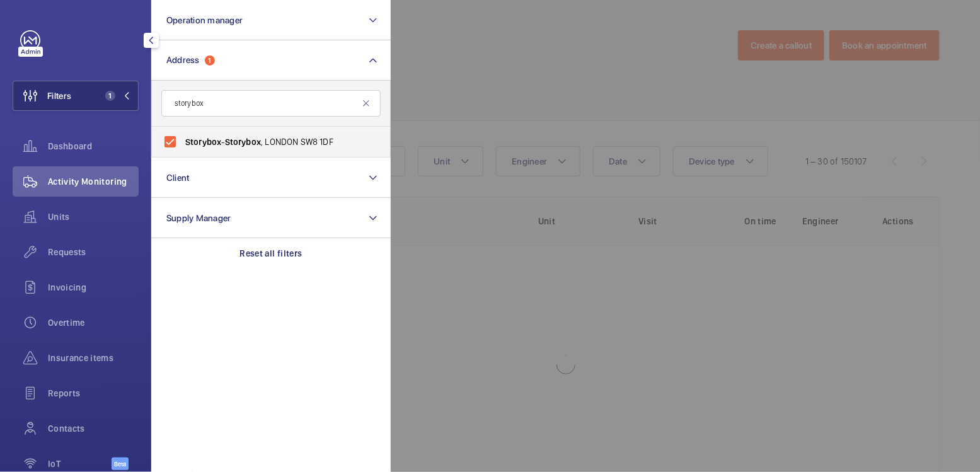
click at [470, 64] on div at bounding box center [881, 236] width 980 height 472
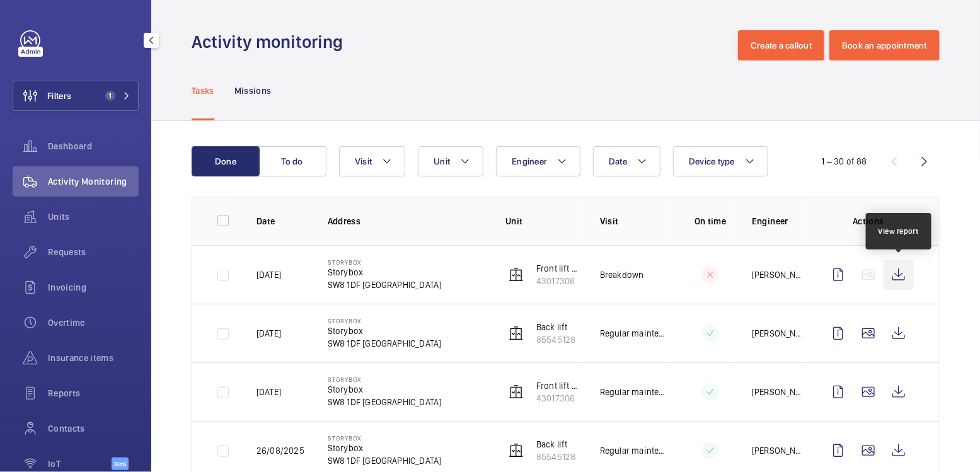
click at [902, 270] on wm-front-icon-button at bounding box center [899, 275] width 30 height 30
click at [75, 260] on div "Requests" at bounding box center [76, 252] width 126 height 30
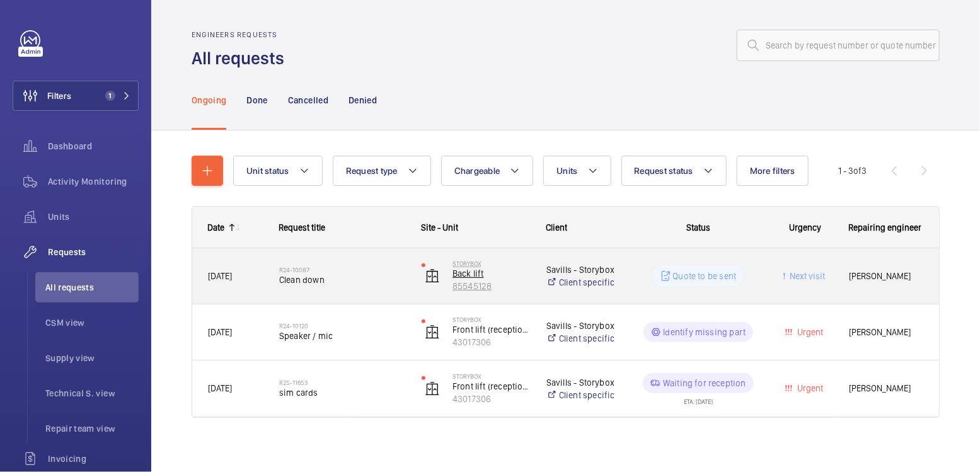
scroll to position [6, 0]
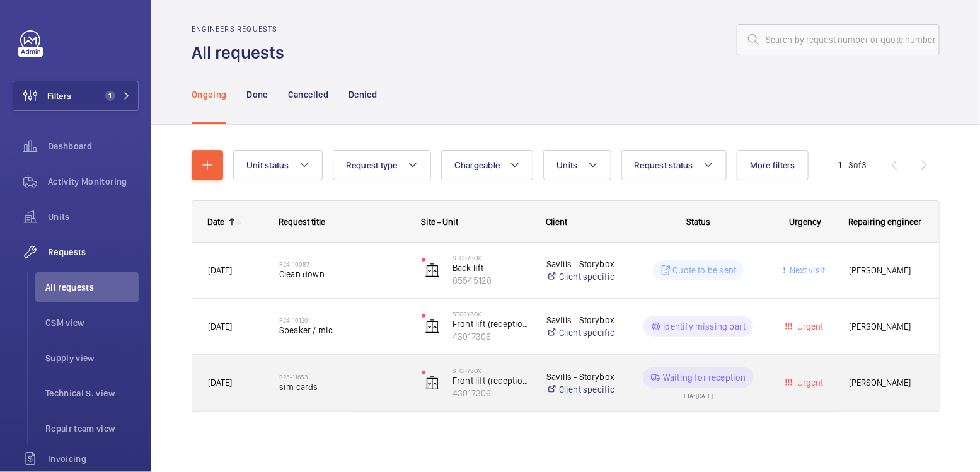
click at [371, 390] on span "sim cards" at bounding box center [342, 387] width 126 height 13
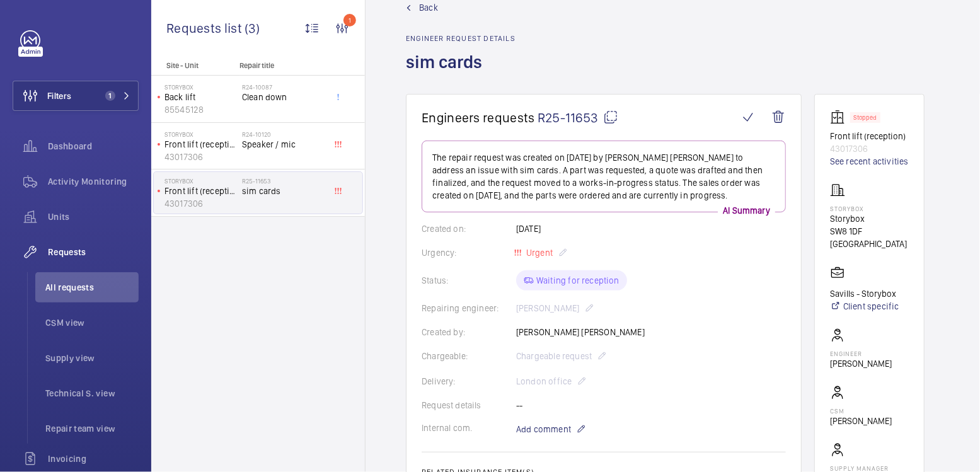
scroll to position [32, 0]
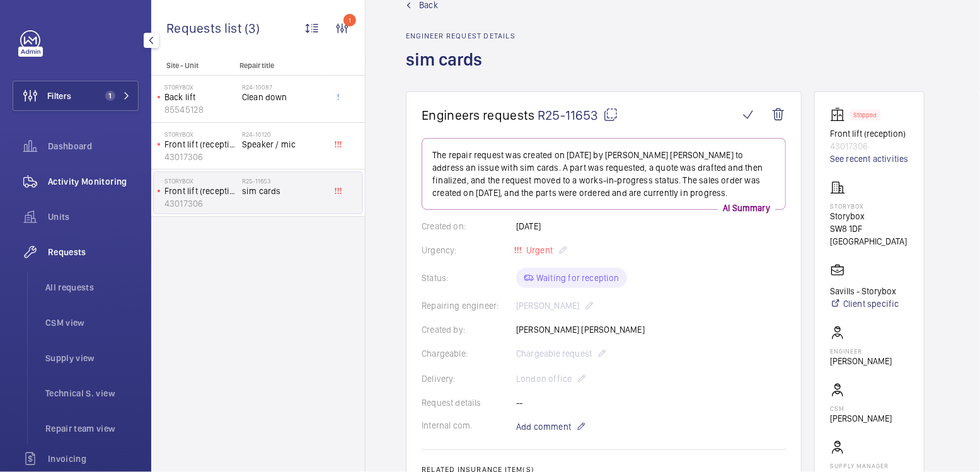
click at [103, 181] on span "Activity Monitoring" at bounding box center [93, 181] width 91 height 13
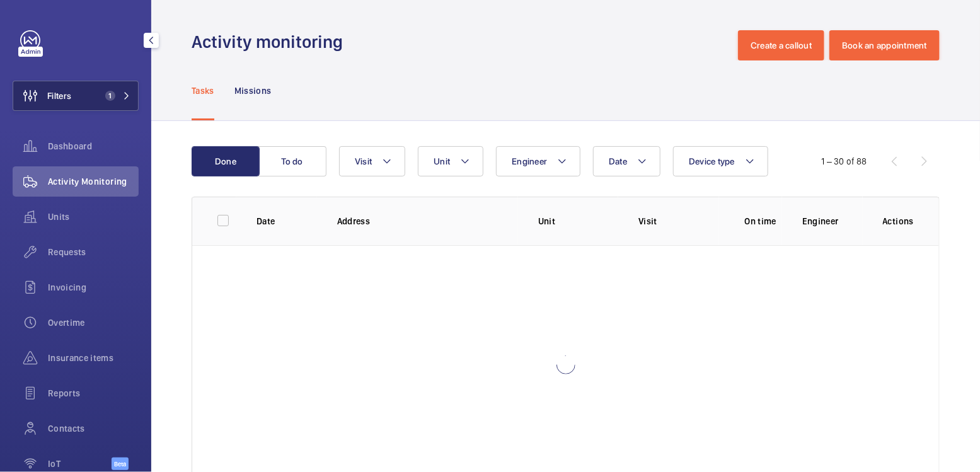
click at [100, 100] on span "1" at bounding box center [107, 96] width 15 height 10
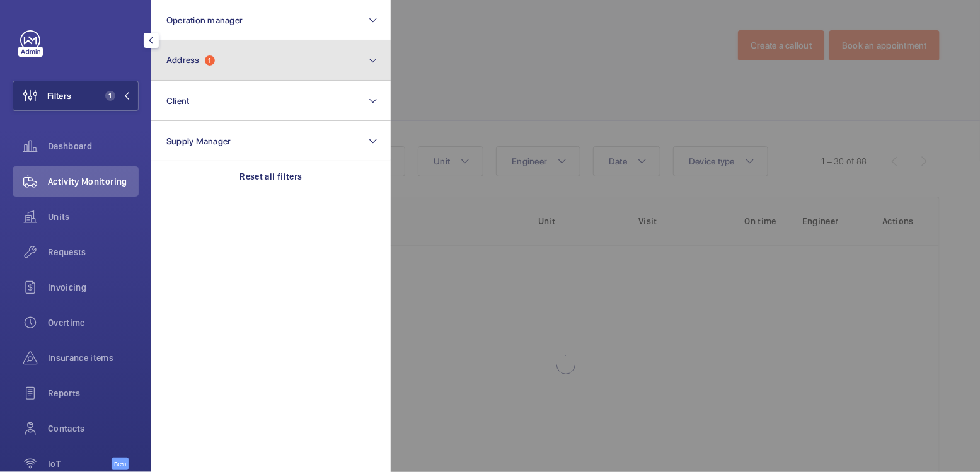
click at [236, 55] on button "Address 1" at bounding box center [271, 60] width 240 height 40
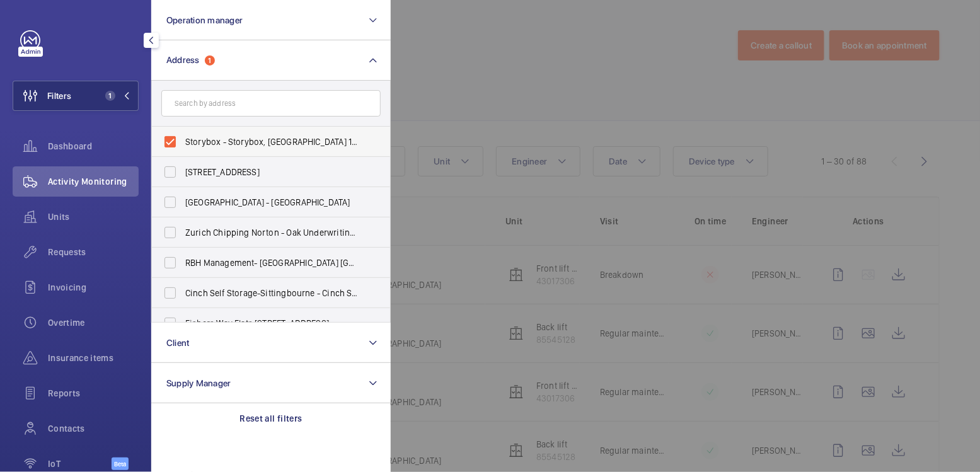
click at [213, 136] on span "Storybox - Storybox, LONDON SW8 1DF" at bounding box center [271, 142] width 173 height 13
click at [183, 135] on input "Storybox - Storybox, LONDON SW8 1DF" at bounding box center [170, 141] width 25 height 25
checkbox input "false"
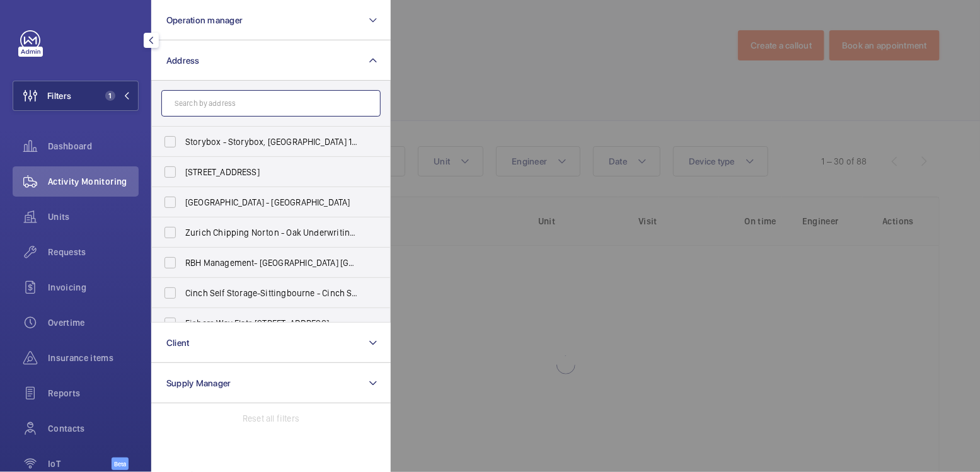
click at [218, 112] on input "text" at bounding box center [270, 103] width 219 height 26
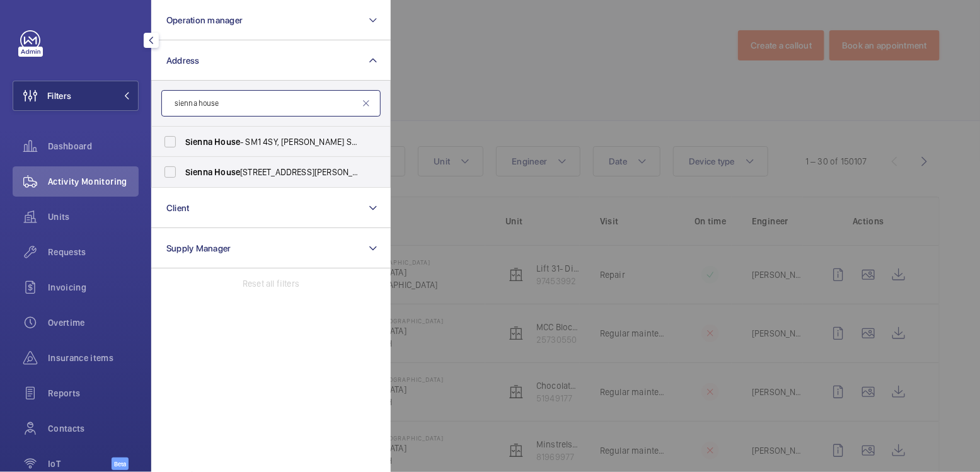
type input "sienna house"
click at [263, 146] on span "Sienna House - SM1 4SY, SUTTON SM1 4SY" at bounding box center [271, 142] width 173 height 13
click at [183, 146] on input "Sienna House - SM1 4SY, SUTTON SM1 4SY" at bounding box center [170, 141] width 25 height 25
checkbox input "true"
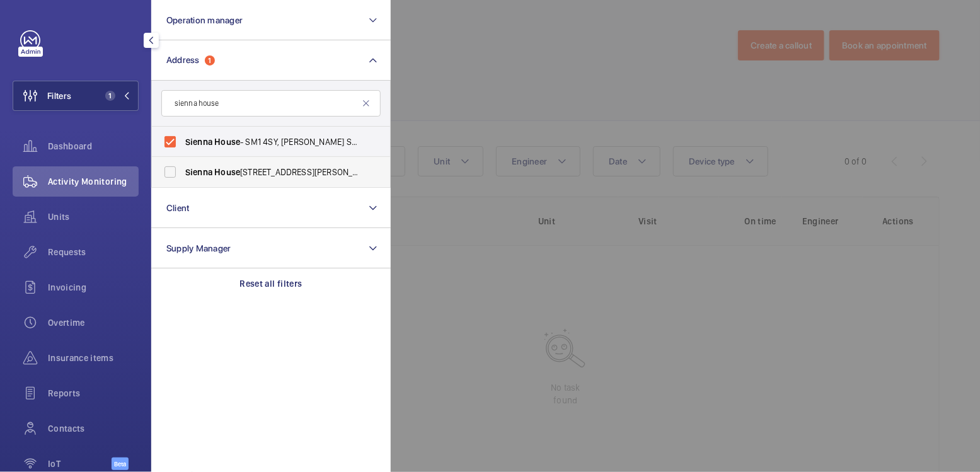
click at [262, 169] on span "Sienna House - Sutton Court Road, SUTTON SM1 4FJ" at bounding box center [271, 172] width 173 height 13
click at [183, 169] on input "Sienna House - Sutton Court Road, SUTTON SM1 4FJ" at bounding box center [170, 172] width 25 height 25
checkbox input "true"
click at [455, 76] on div at bounding box center [881, 236] width 980 height 472
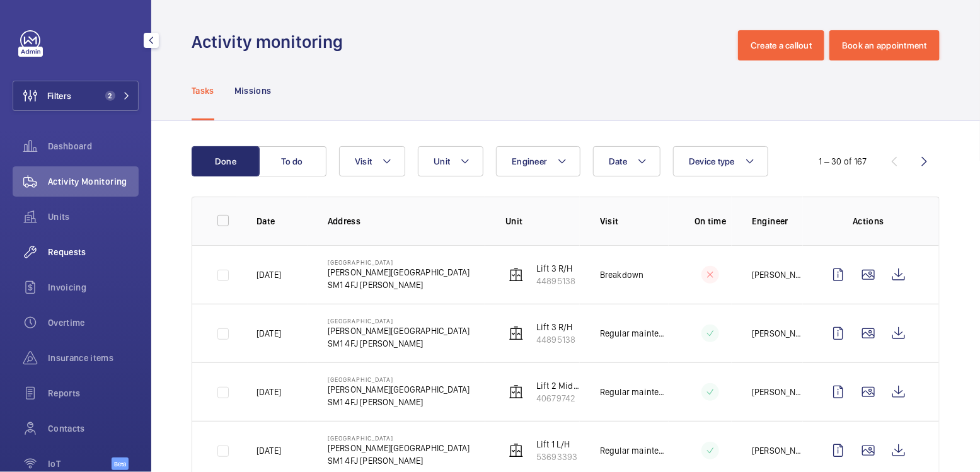
click at [93, 243] on div "Requests" at bounding box center [76, 252] width 126 height 30
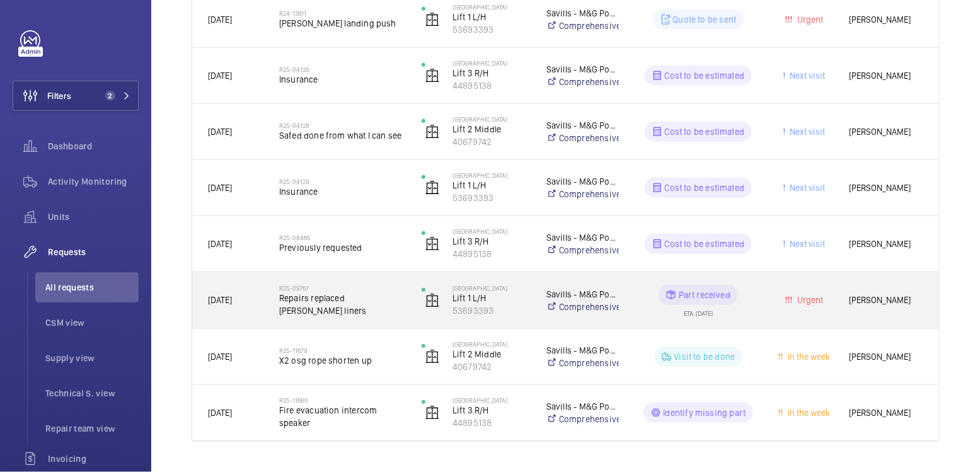
scroll to position [286, 0]
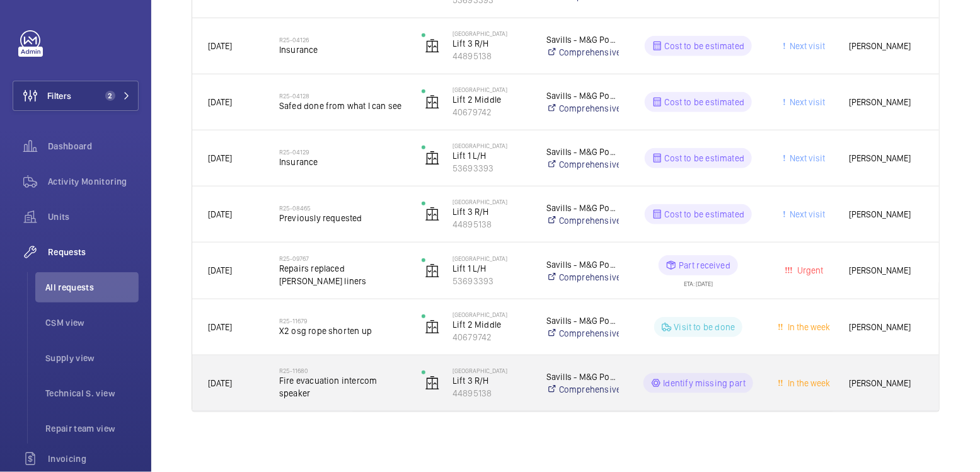
click at [393, 390] on span "Fire evacuation intercom speaker" at bounding box center [342, 386] width 126 height 25
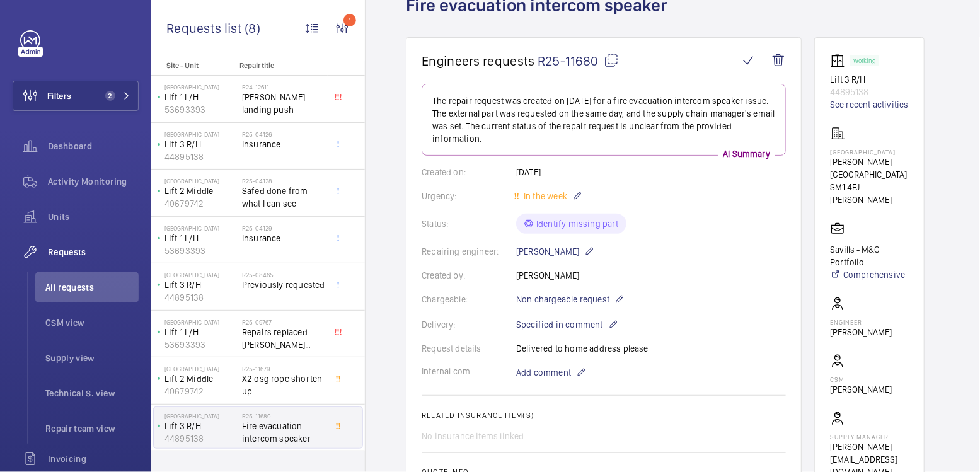
scroll to position [87, 0]
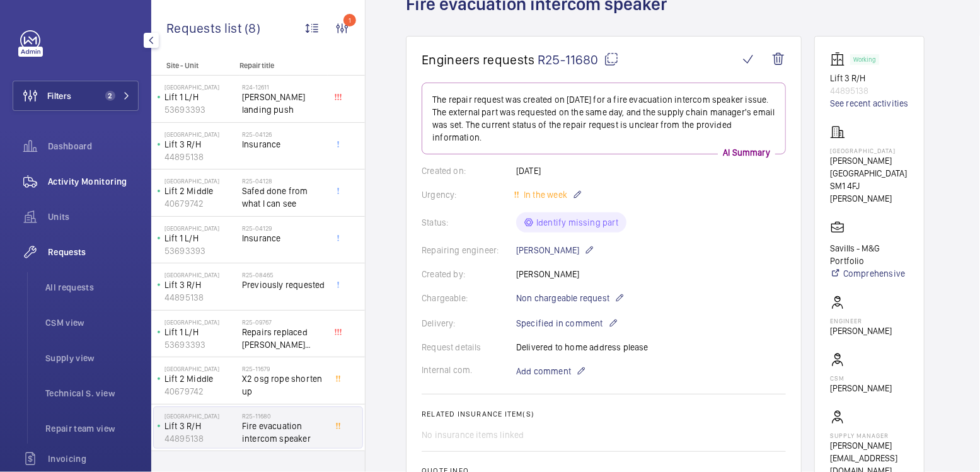
click at [75, 173] on div "Activity Monitoring" at bounding box center [76, 181] width 126 height 30
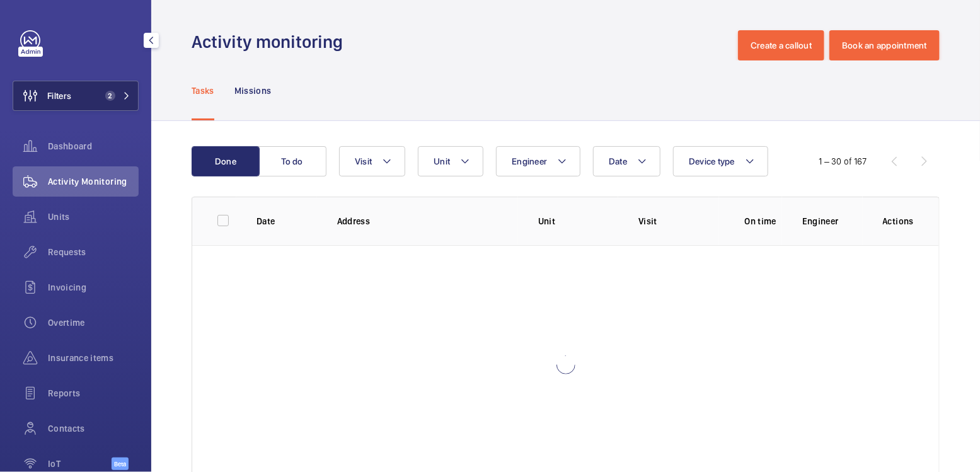
click at [102, 100] on span "2" at bounding box center [107, 96] width 15 height 10
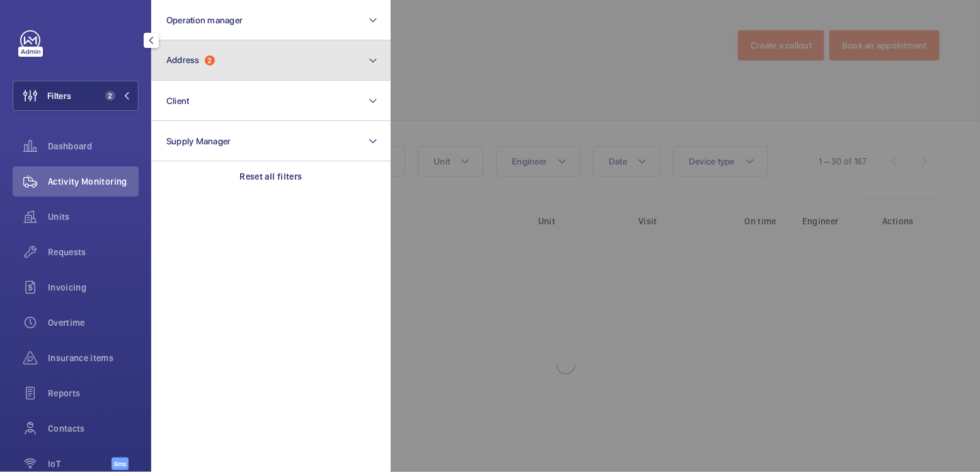
click at [244, 71] on button "Address 2" at bounding box center [271, 60] width 240 height 40
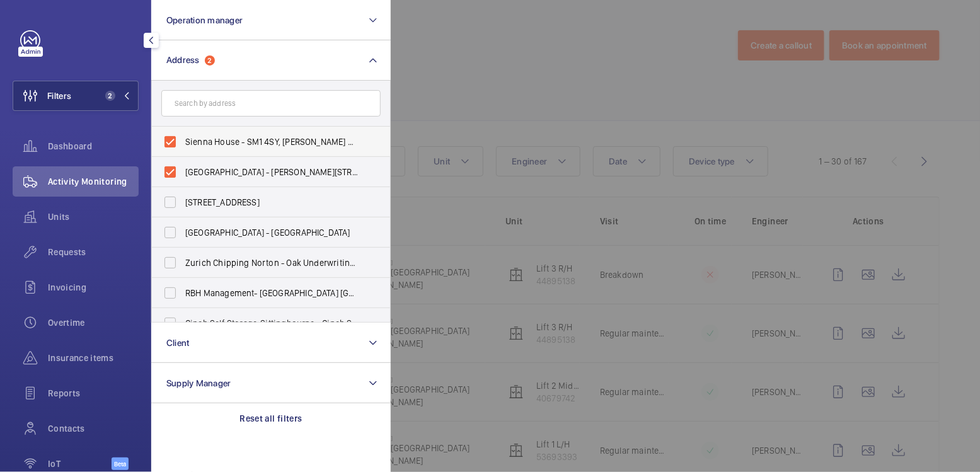
click at [223, 139] on span "Sienna House - SM1 4SY, SUTTON SM1 4SY" at bounding box center [271, 142] width 173 height 13
click at [183, 139] on input "Sienna House - SM1 4SY, SUTTON SM1 4SY" at bounding box center [170, 141] width 25 height 25
checkbox input "false"
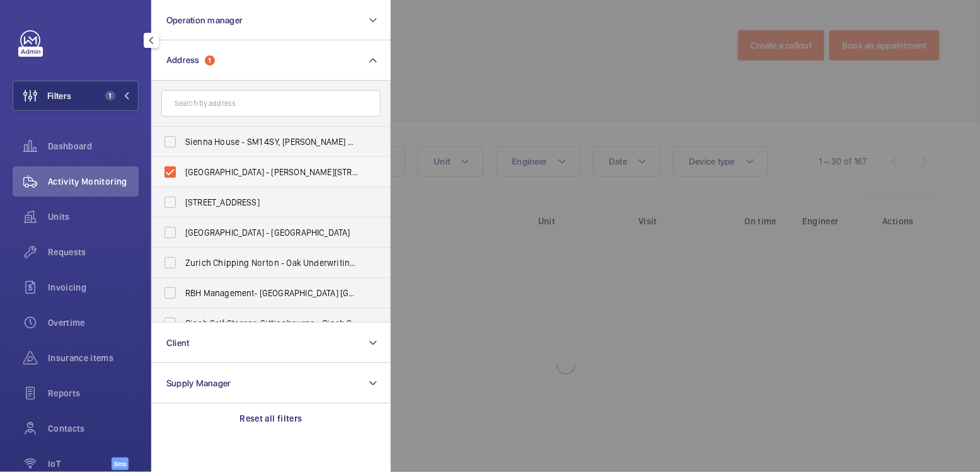
click at [216, 171] on span "Sienna House - Sutton Court Road, SUTTON SM1 4FJ" at bounding box center [271, 172] width 173 height 13
click at [183, 171] on input "Sienna House - Sutton Court Road, SUTTON SM1 4FJ" at bounding box center [170, 172] width 25 height 25
checkbox input "false"
click at [431, 66] on div at bounding box center [881, 236] width 980 height 472
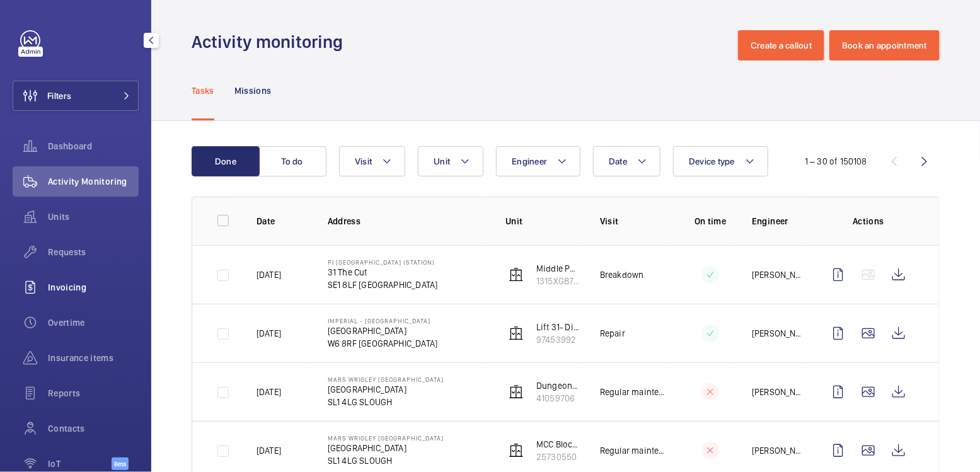
click at [82, 289] on span "Invoicing" at bounding box center [93, 287] width 91 height 13
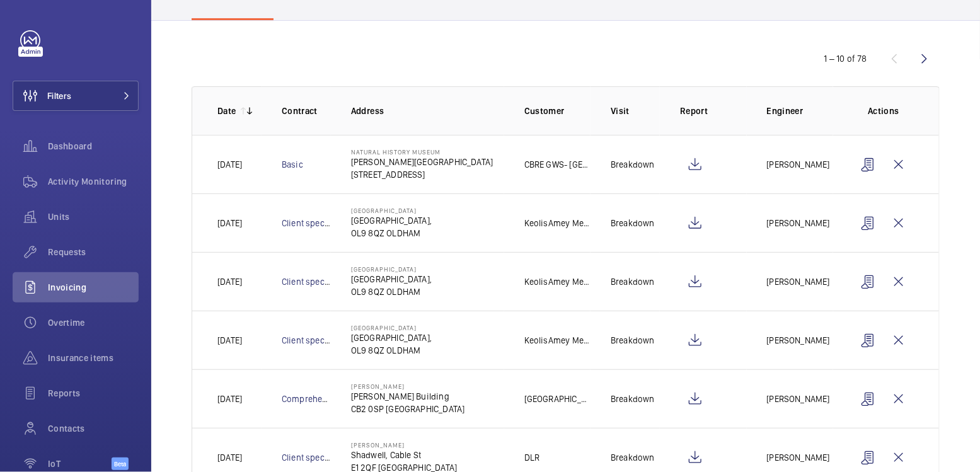
scroll to position [103, 0]
click at [898, 222] on wm-front-icon-button at bounding box center [899, 222] width 30 height 30
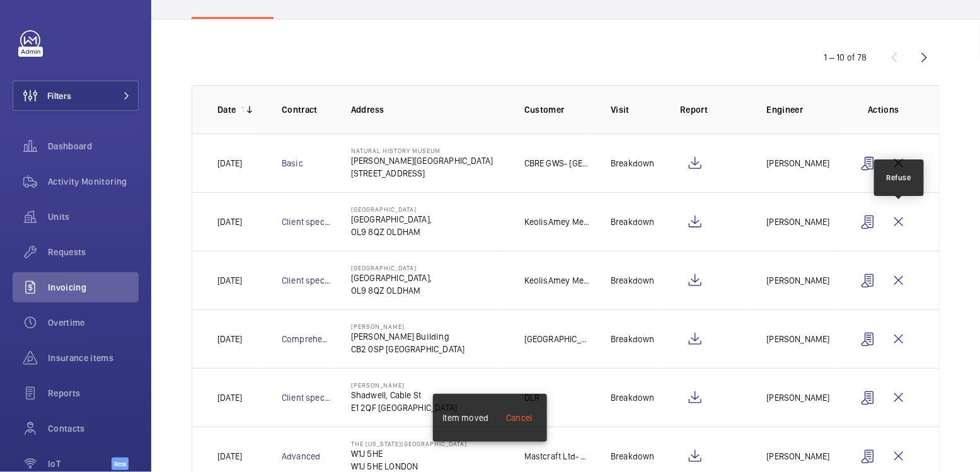
click at [898, 222] on wm-front-icon-button at bounding box center [899, 222] width 30 height 30
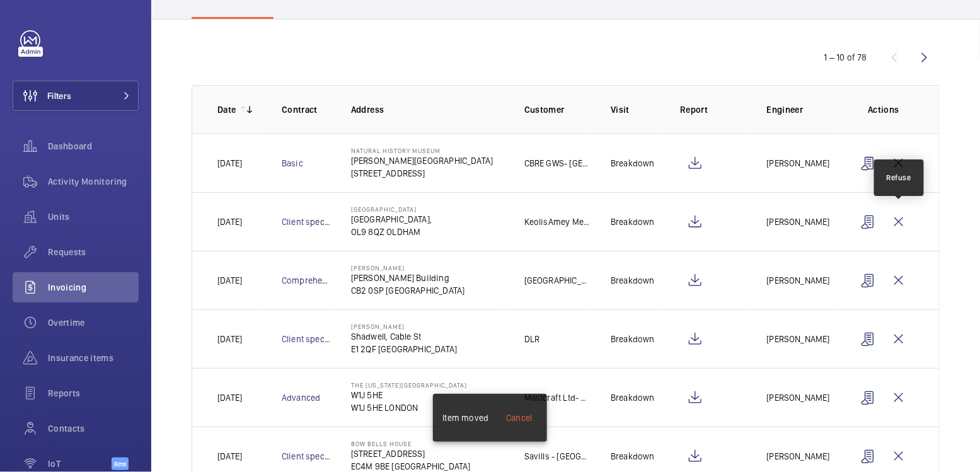
click at [898, 222] on wm-front-icon-button at bounding box center [899, 222] width 30 height 30
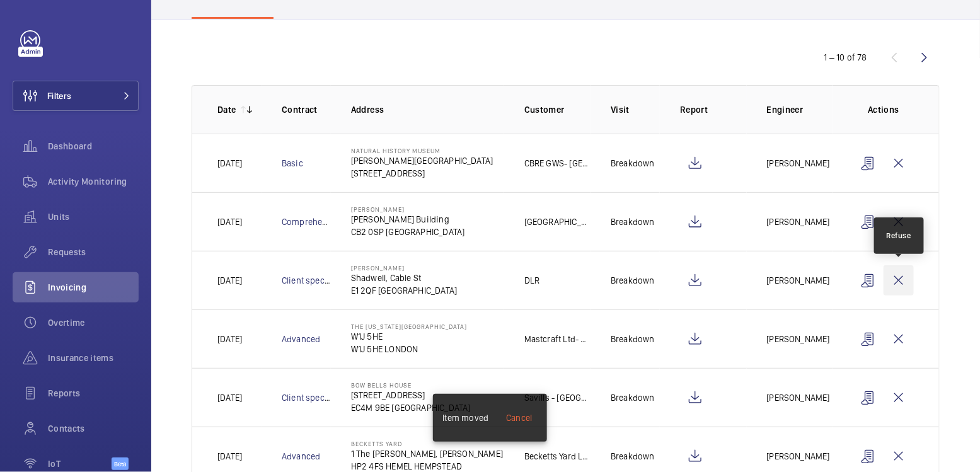
click at [902, 276] on wm-front-icon-button at bounding box center [899, 280] width 30 height 30
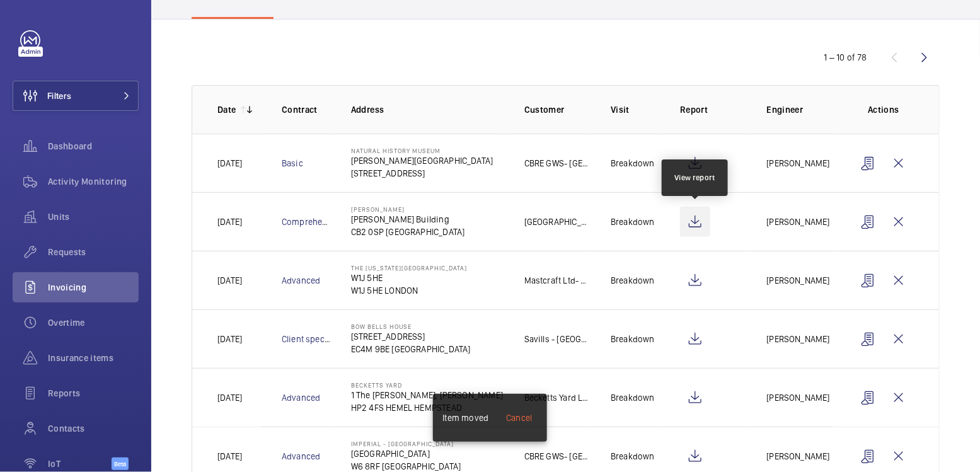
click at [691, 224] on wm-front-icon-button at bounding box center [695, 222] width 30 height 30
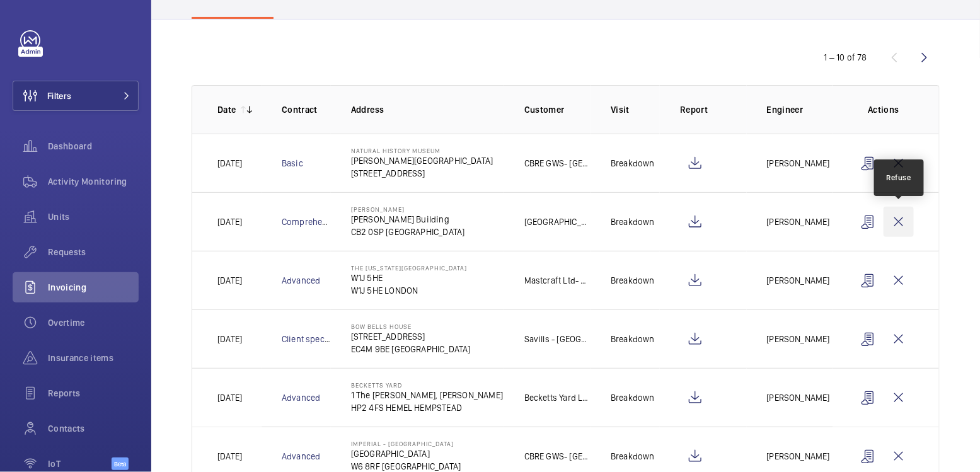
click at [904, 225] on wm-front-icon-button at bounding box center [899, 222] width 30 height 30
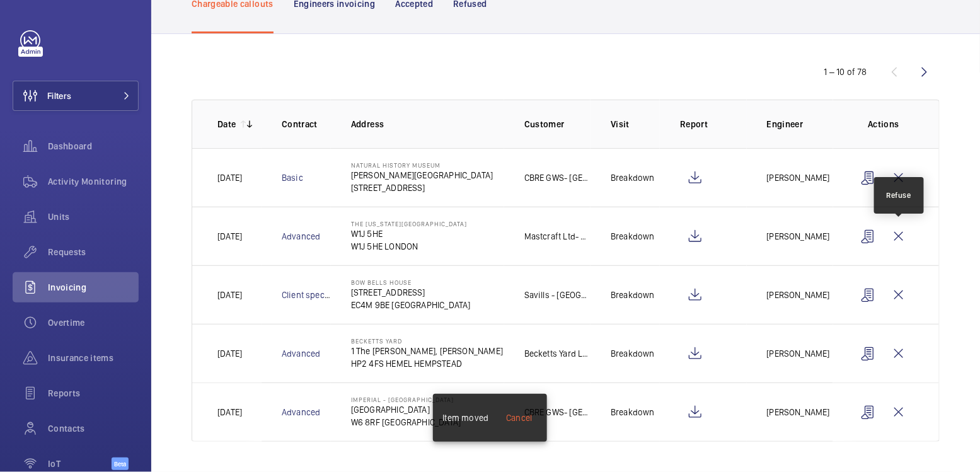
scroll to position [85, 0]
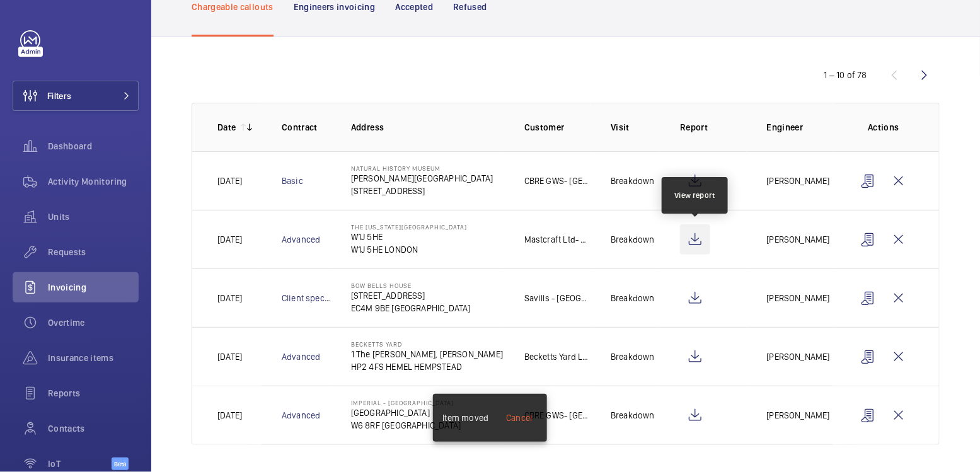
click at [696, 240] on wm-front-icon-button at bounding box center [695, 239] width 30 height 30
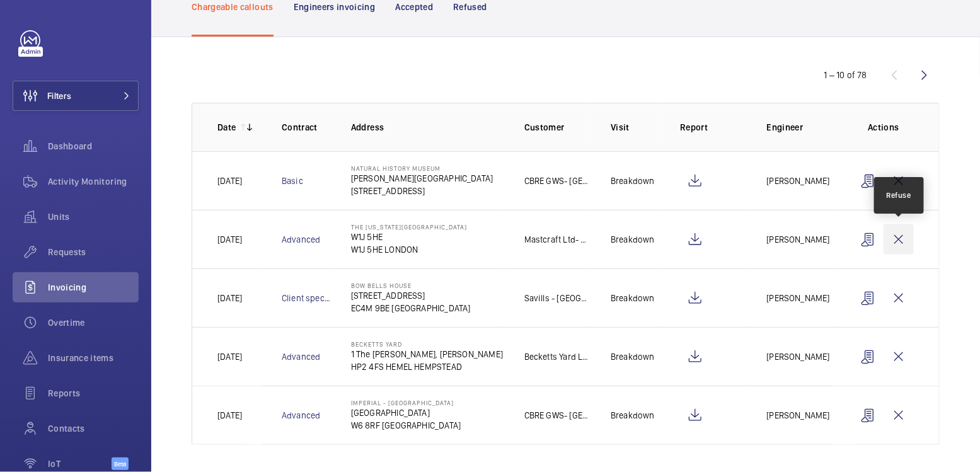
click at [903, 242] on wm-front-icon-button at bounding box center [899, 239] width 30 height 30
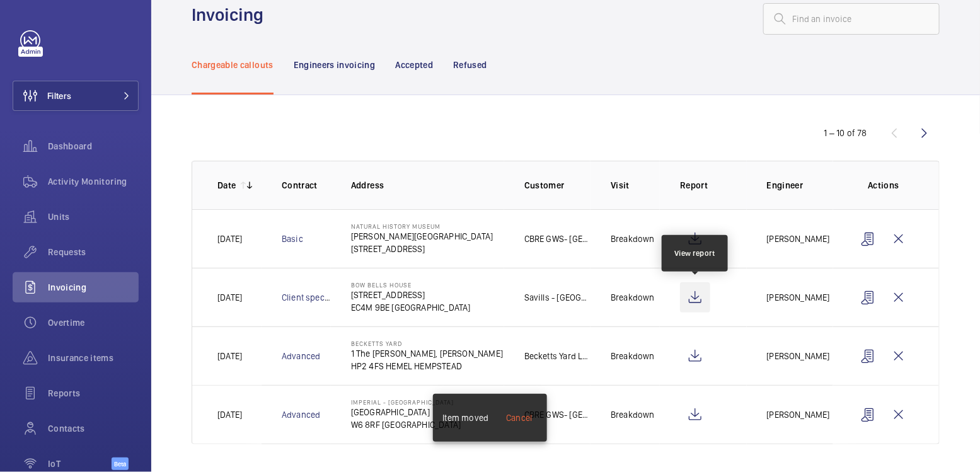
click at [699, 298] on wm-front-icon-button at bounding box center [695, 297] width 30 height 30
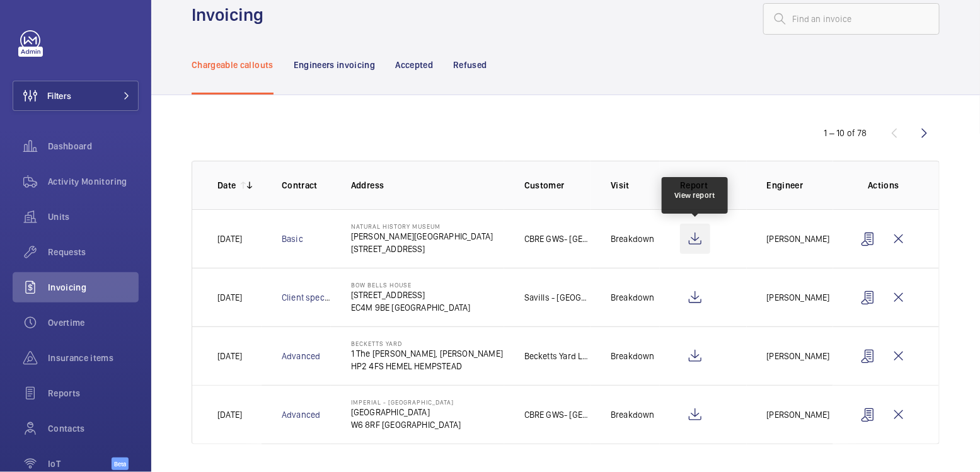
click at [697, 239] on wm-front-icon-button at bounding box center [695, 239] width 30 height 30
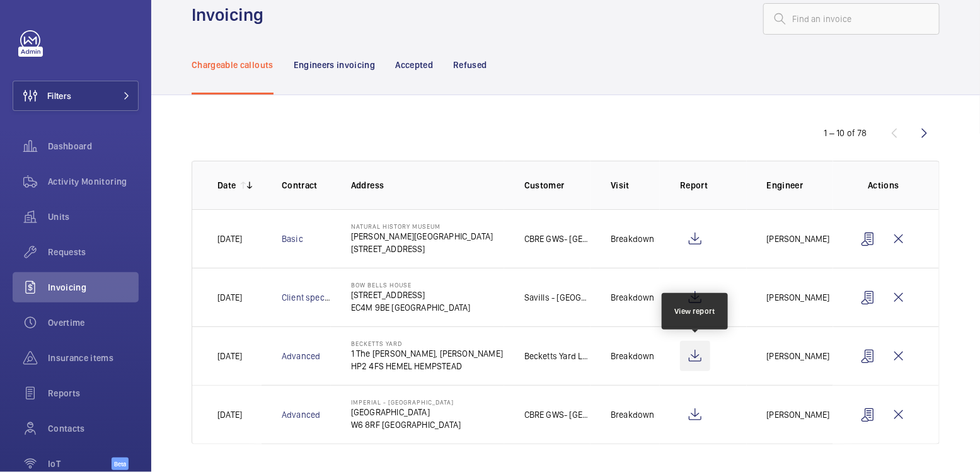
click at [694, 356] on wm-front-icon-button at bounding box center [695, 356] width 30 height 30
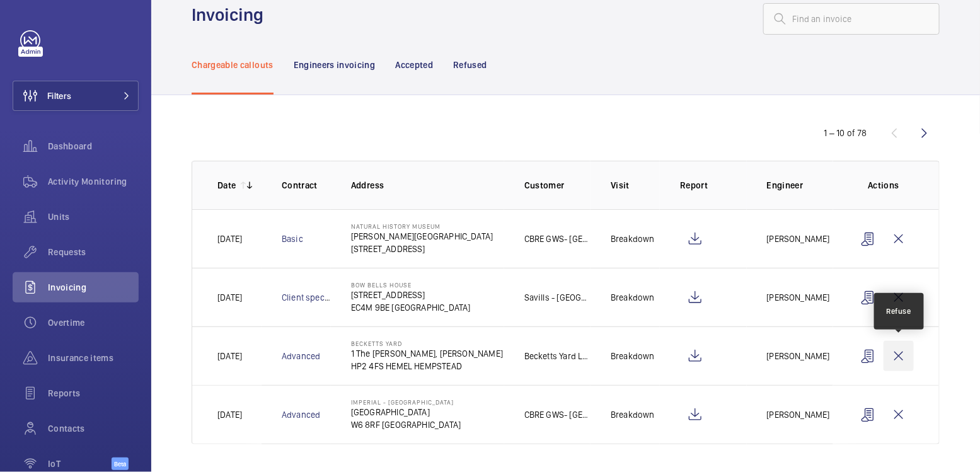
click at [899, 354] on wm-front-icon-button at bounding box center [899, 356] width 30 height 30
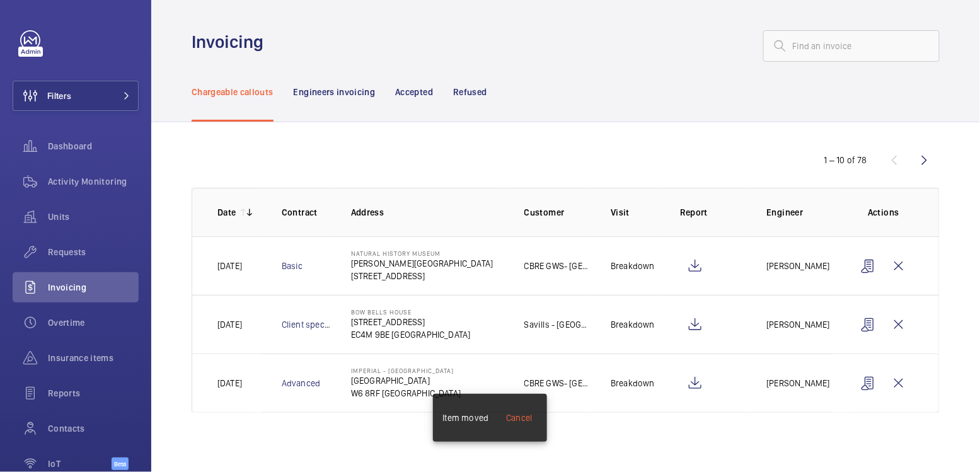
scroll to position [0, 0]
click at [697, 382] on wm-front-icon-button at bounding box center [695, 383] width 30 height 30
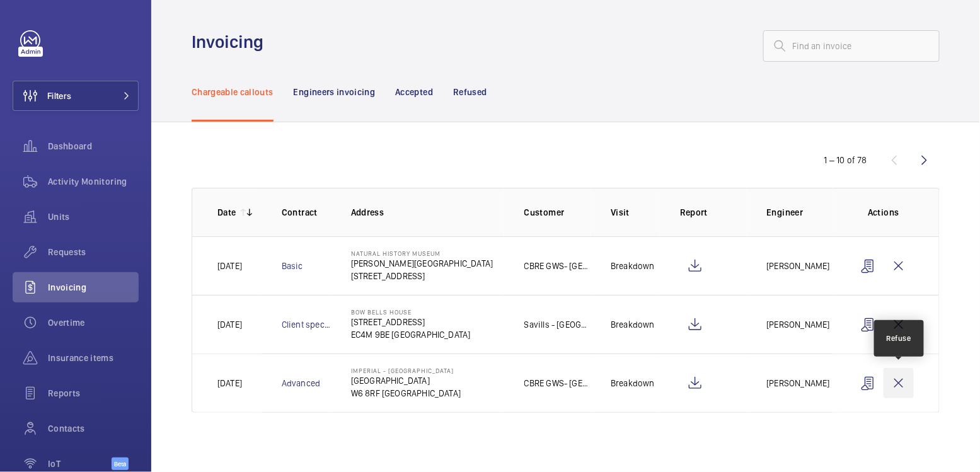
click at [898, 387] on wm-front-icon-button at bounding box center [899, 383] width 30 height 30
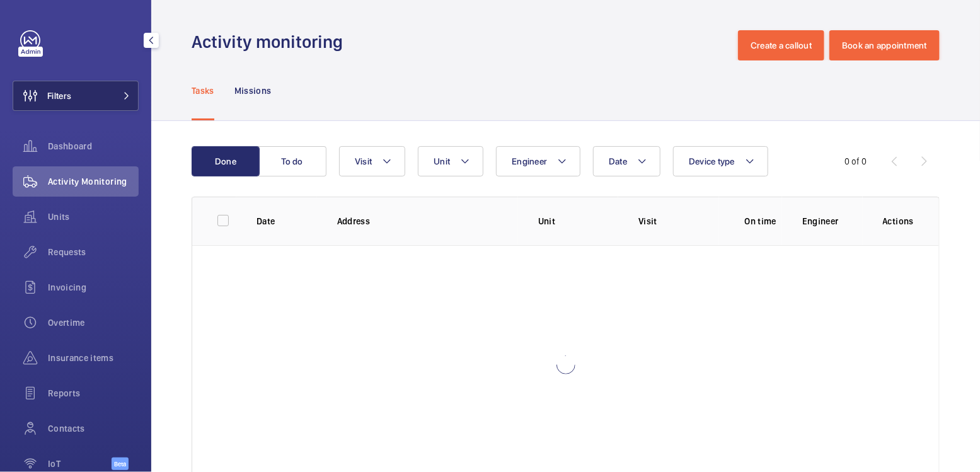
click at [91, 93] on button "Filters" at bounding box center [76, 96] width 126 height 30
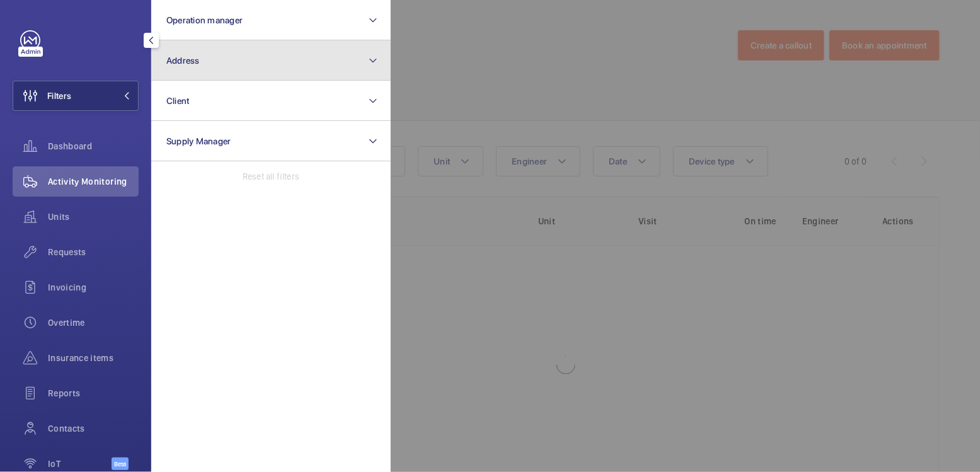
click at [214, 41] on button "Address" at bounding box center [271, 60] width 240 height 40
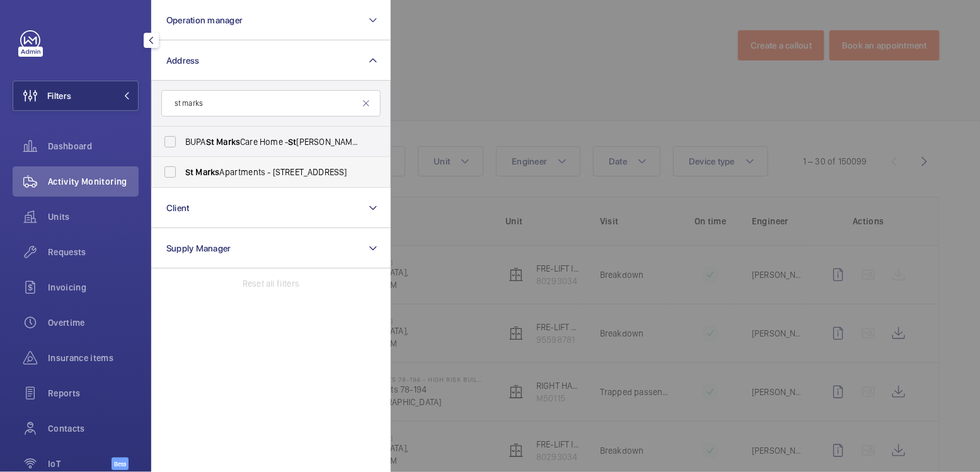
type input "st marks"
click at [262, 168] on span "St Marks Apartments - 300 City Rd, LONDON EC1V 2PW" at bounding box center [271, 172] width 173 height 13
click at [183, 168] on input "St Marks Apartments - 300 City Rd, LONDON EC1V 2PW" at bounding box center [170, 172] width 25 height 25
checkbox input "true"
click at [453, 76] on div at bounding box center [881, 236] width 980 height 472
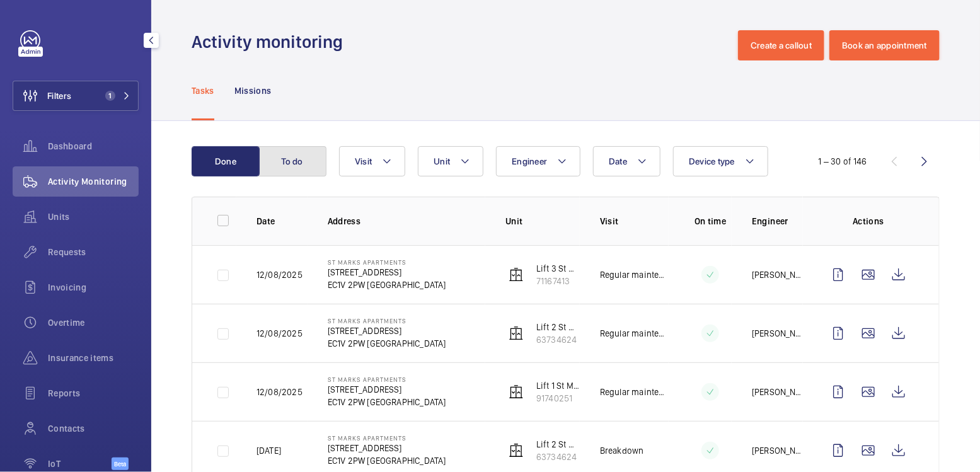
click at [301, 154] on button "To do" at bounding box center [292, 161] width 68 height 30
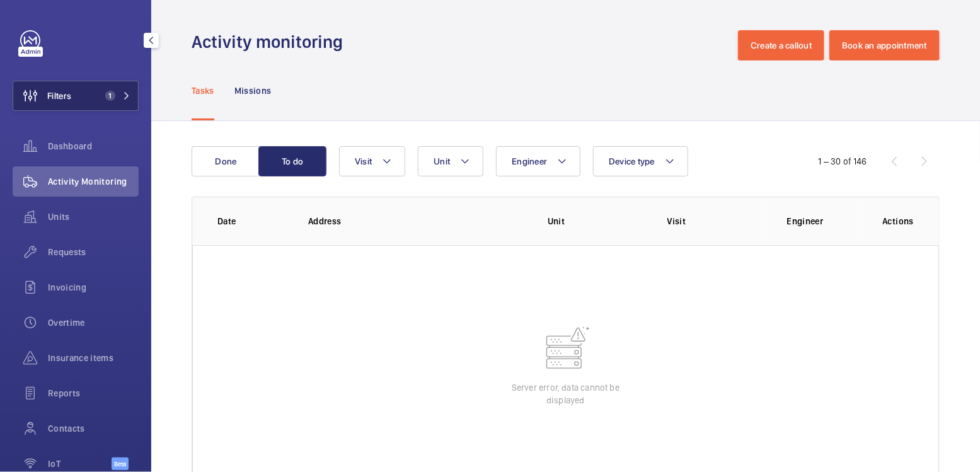
click at [109, 100] on span "1" at bounding box center [110, 96] width 10 height 10
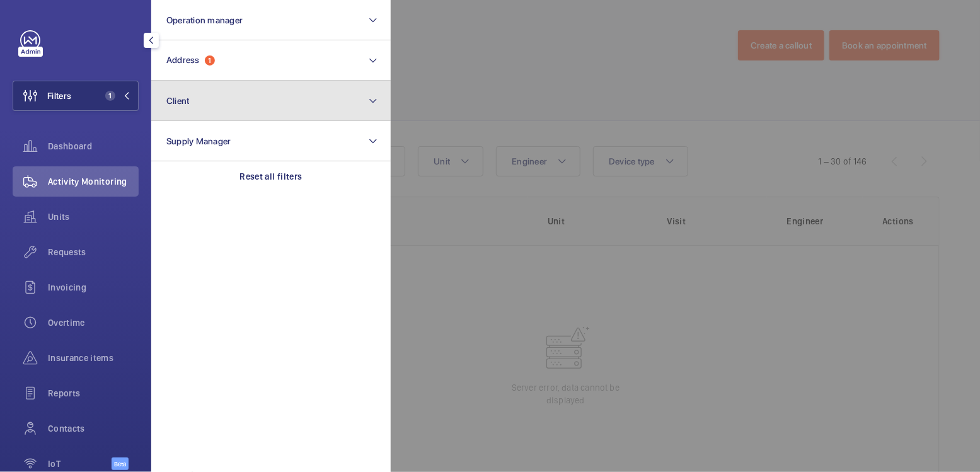
click at [221, 86] on button "Client" at bounding box center [271, 101] width 240 height 40
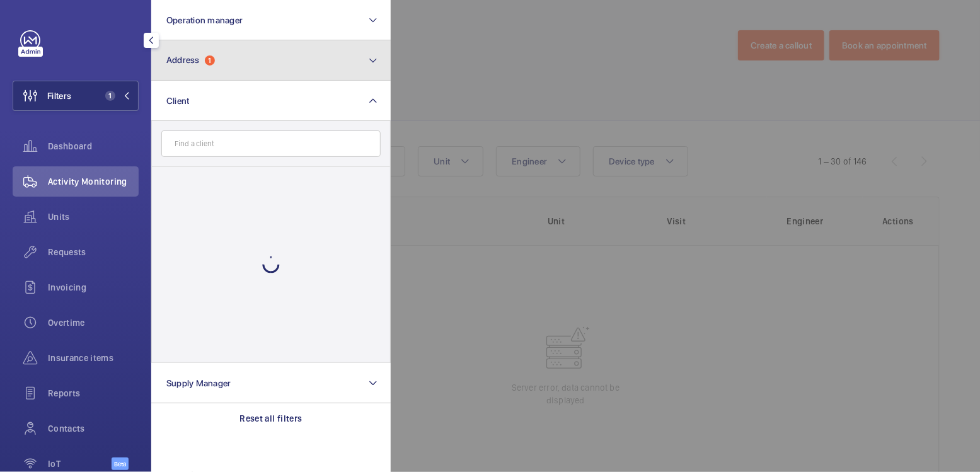
click at [231, 66] on button "Address 1" at bounding box center [271, 60] width 240 height 40
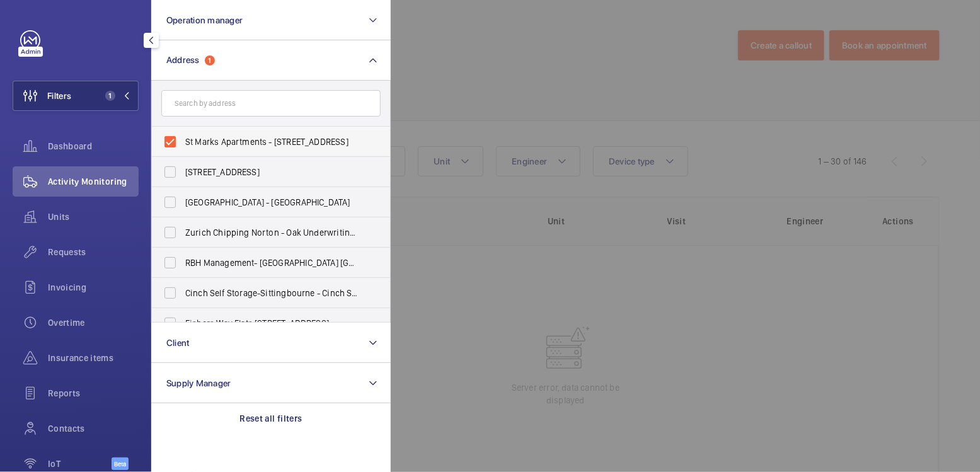
click at [229, 143] on span "St Marks Apartments - 300 City Rd, LONDON EC1V 2PW" at bounding box center [271, 142] width 173 height 13
click at [183, 143] on input "St Marks Apartments - 300 City Rd, LONDON EC1V 2PW" at bounding box center [170, 141] width 25 height 25
checkbox input "false"
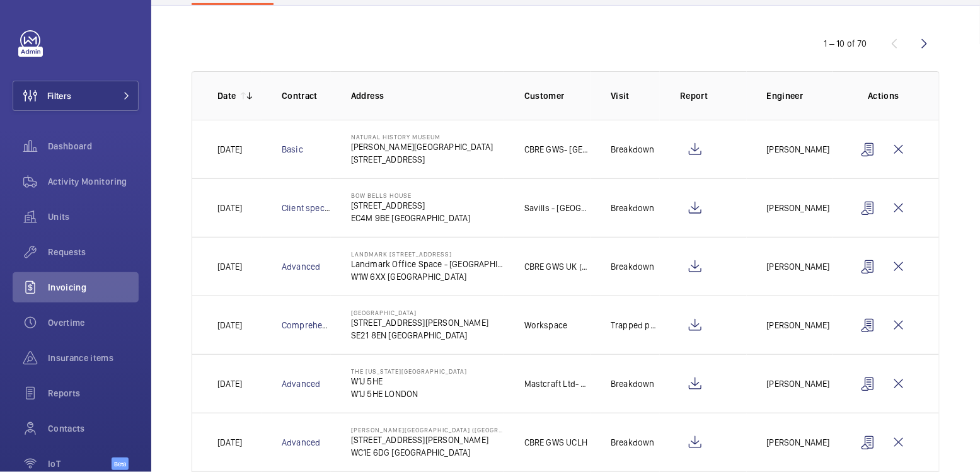
scroll to position [117, 0]
click at [903, 318] on wm-front-icon-button at bounding box center [899, 325] width 30 height 30
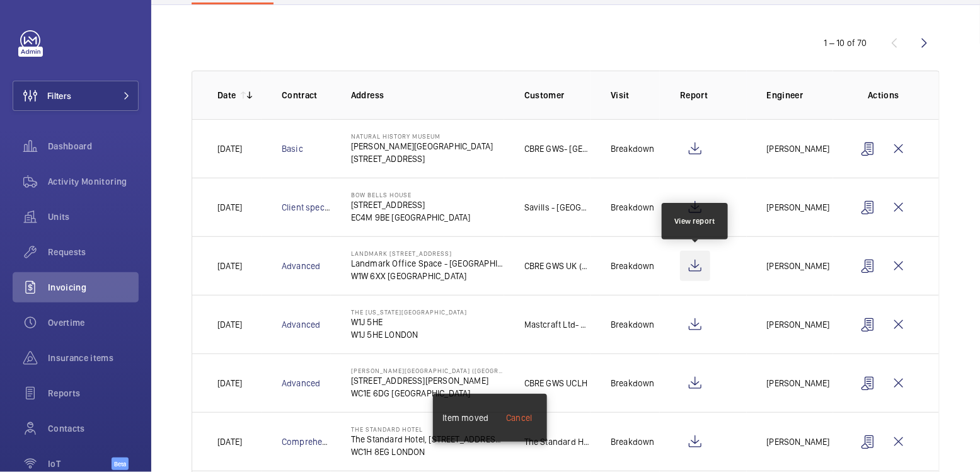
click at [695, 265] on wm-front-icon-button at bounding box center [695, 266] width 30 height 30
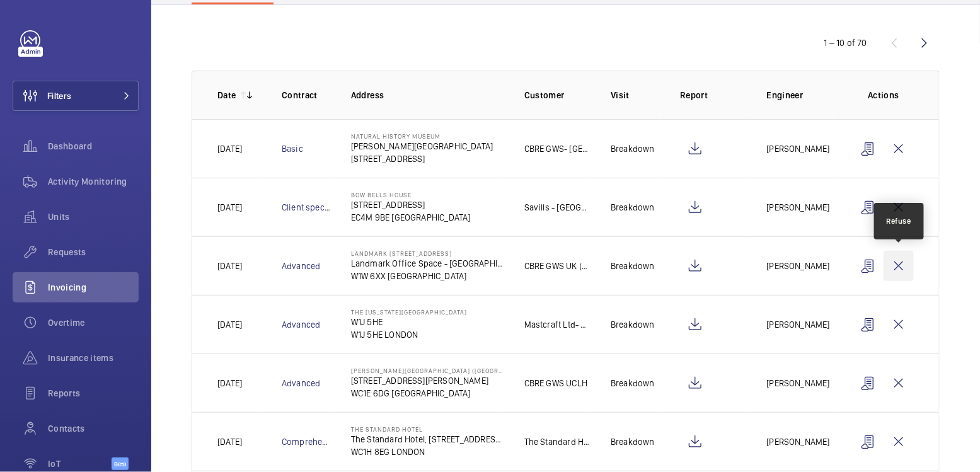
click at [897, 260] on wm-front-icon-button at bounding box center [899, 266] width 30 height 30
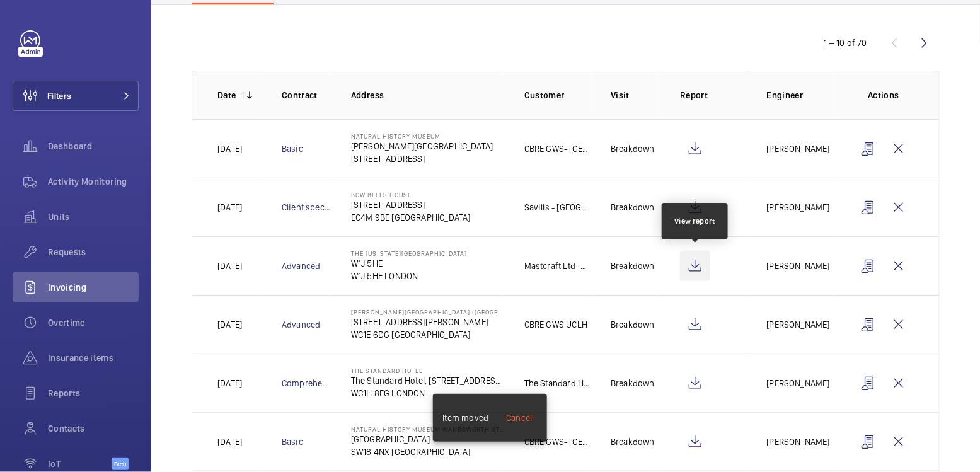
click at [699, 266] on wm-front-icon-button at bounding box center [695, 266] width 30 height 30
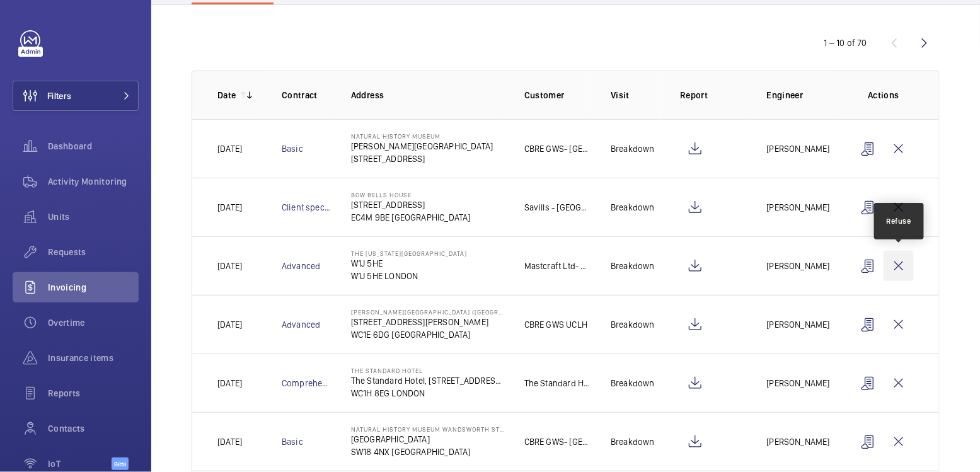
click at [895, 265] on wm-front-icon-button at bounding box center [899, 266] width 30 height 30
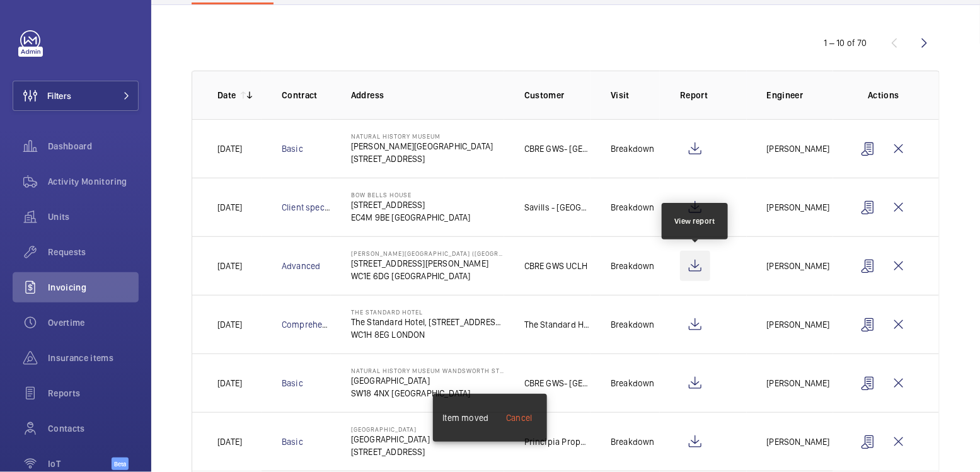
click at [702, 267] on wm-front-icon-button at bounding box center [695, 266] width 30 height 30
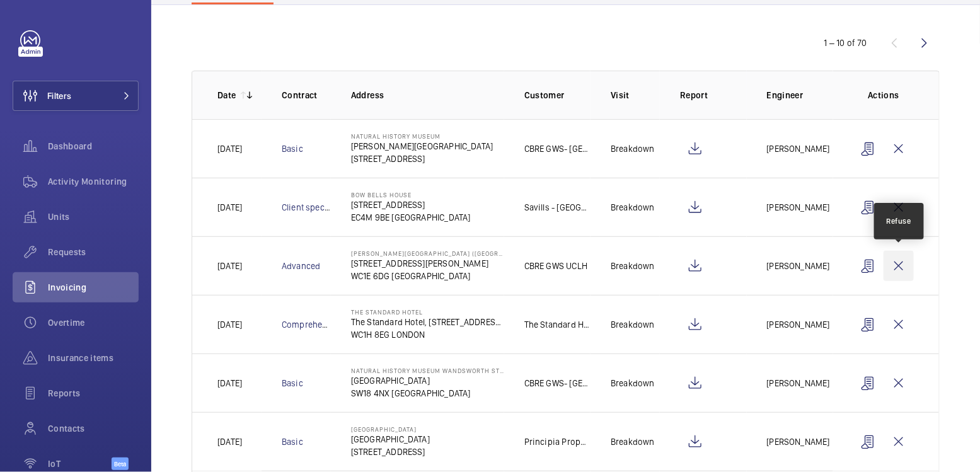
click at [903, 264] on wm-front-icon-button at bounding box center [899, 266] width 30 height 30
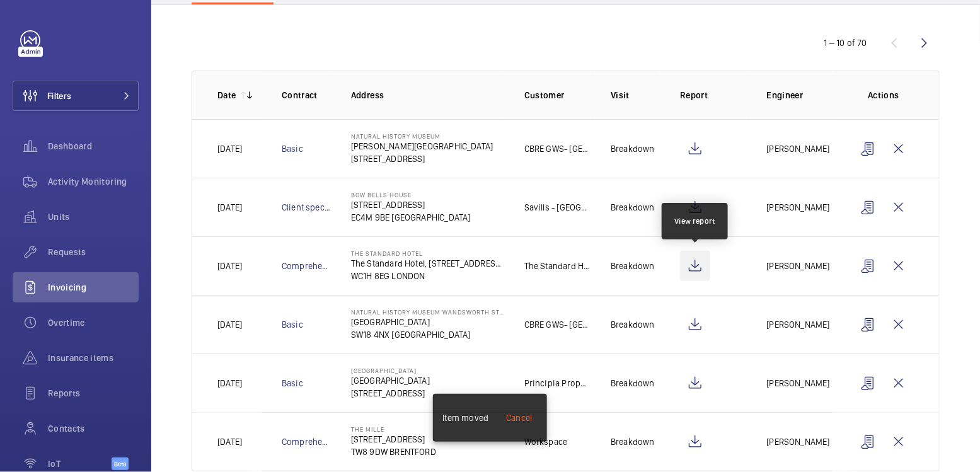
click at [695, 264] on wm-front-icon-button at bounding box center [695, 266] width 30 height 30
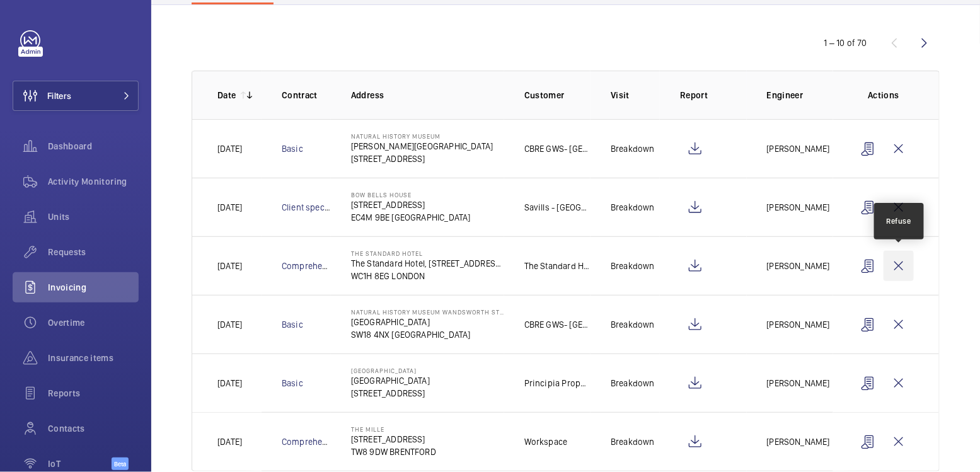
click at [903, 267] on wm-front-icon-button at bounding box center [899, 266] width 30 height 30
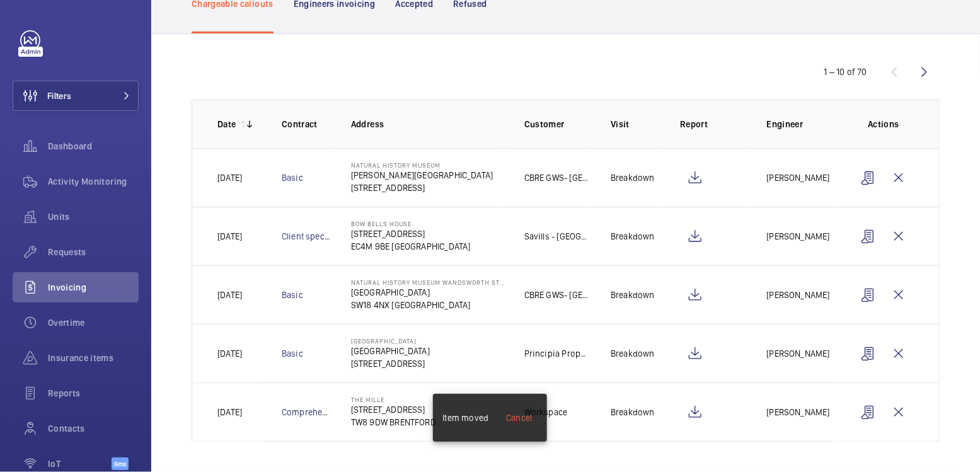
scroll to position [85, 0]
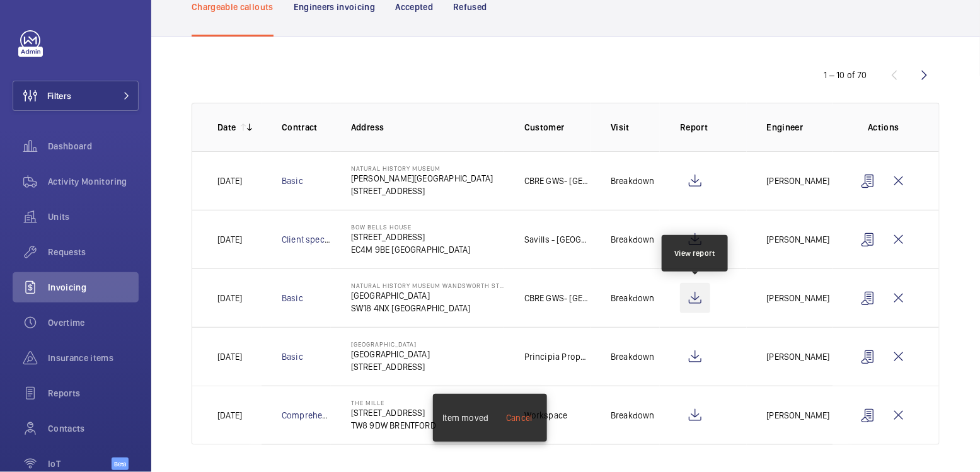
click at [692, 296] on wm-front-icon-button at bounding box center [695, 298] width 30 height 30
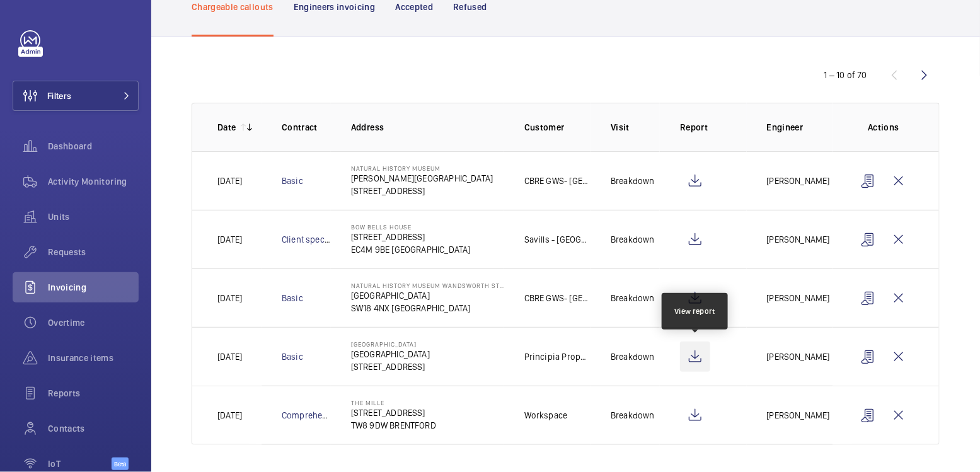
click at [698, 356] on wm-front-icon-button at bounding box center [695, 357] width 30 height 30
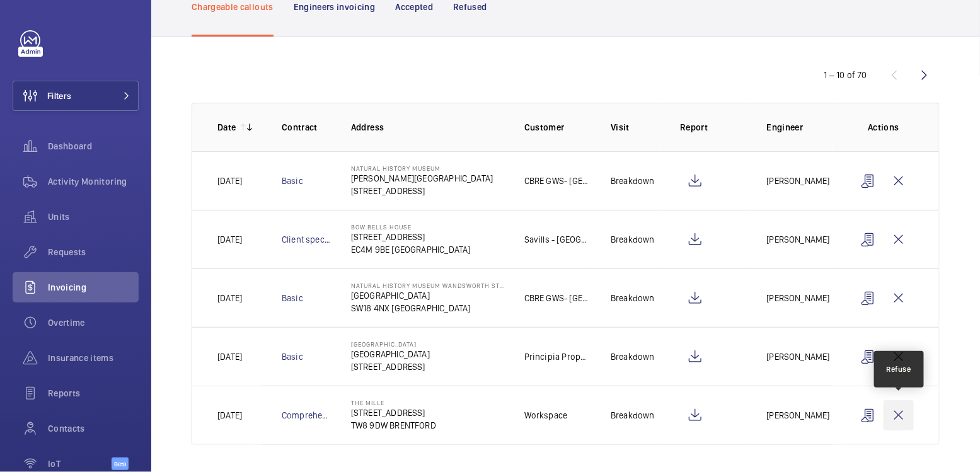
click at [902, 414] on wm-front-icon-button at bounding box center [899, 415] width 30 height 30
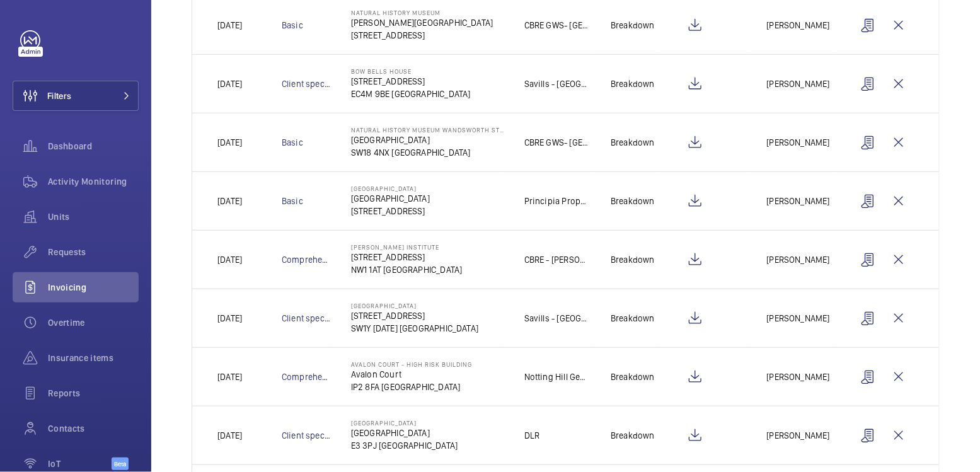
scroll to position [249, 0]
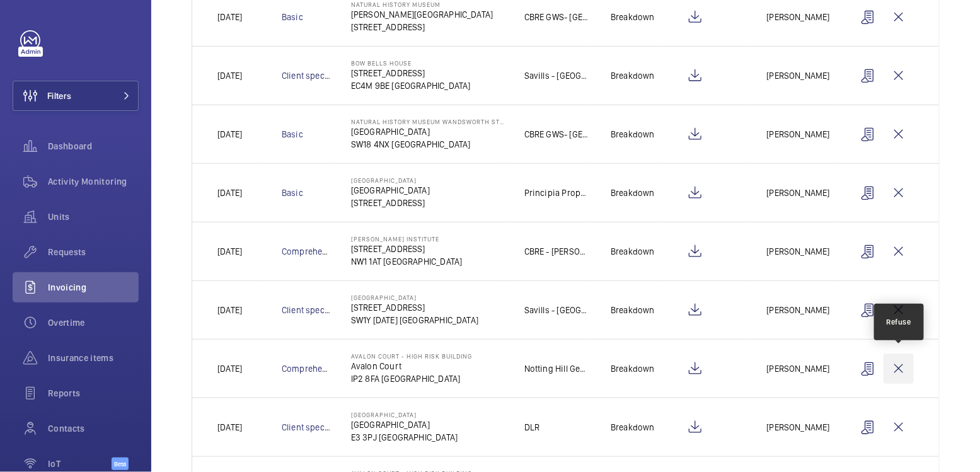
click at [903, 364] on wm-front-icon-button at bounding box center [899, 369] width 30 height 30
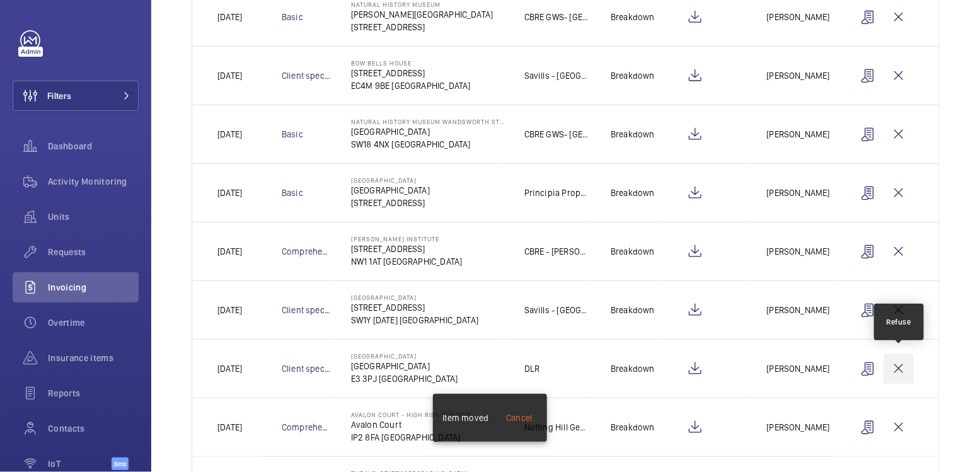
click at [902, 365] on wm-front-icon-button at bounding box center [899, 369] width 30 height 30
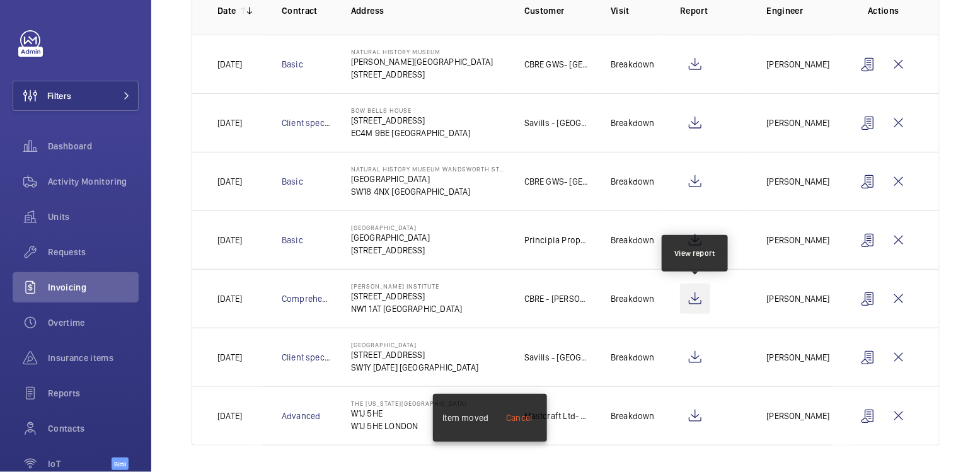
click at [702, 295] on wm-front-icon-button at bounding box center [695, 299] width 30 height 30
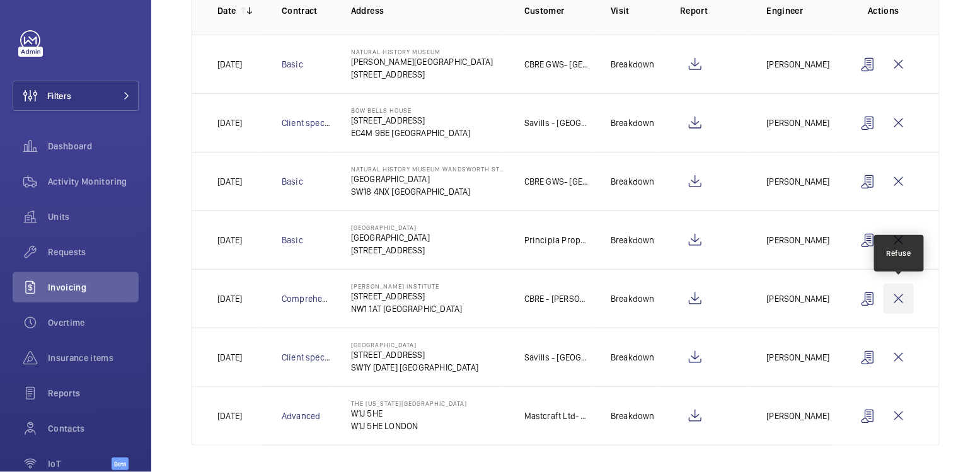
click at [903, 290] on wm-front-icon-button at bounding box center [899, 299] width 30 height 30
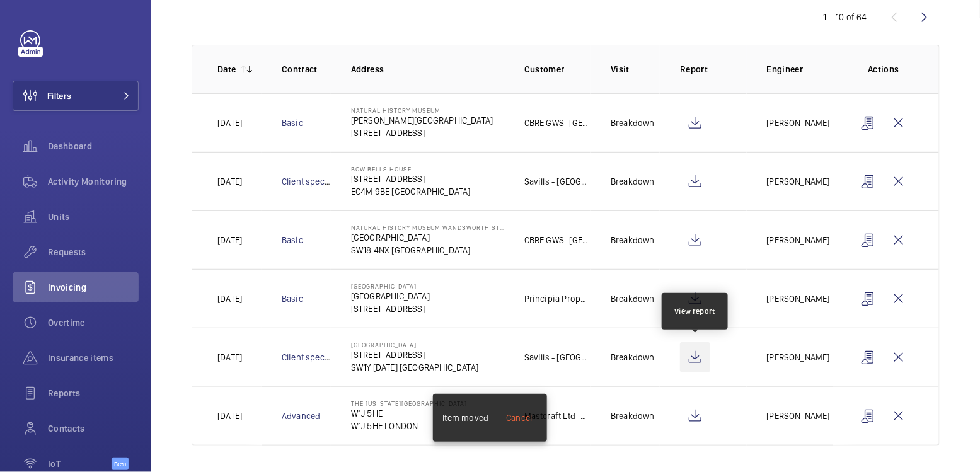
click at [699, 359] on wm-front-icon-button at bounding box center [695, 357] width 30 height 30
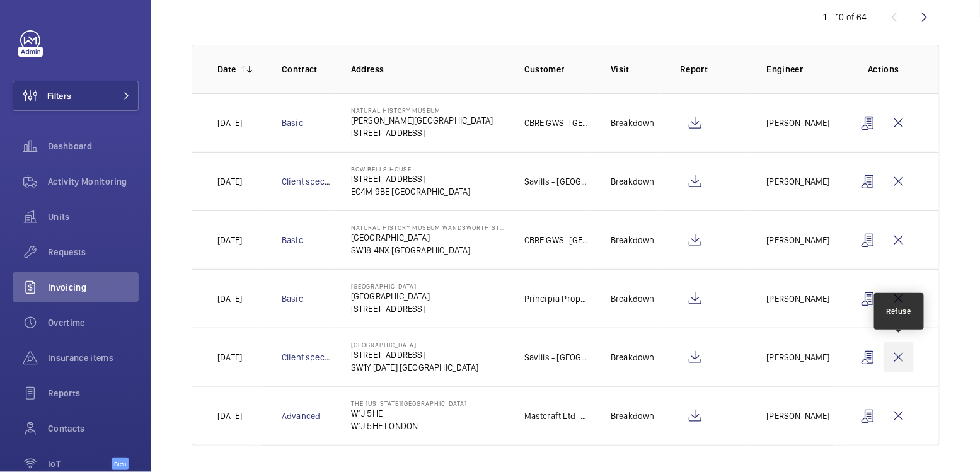
click at [902, 357] on wm-front-icon-button at bounding box center [899, 357] width 30 height 30
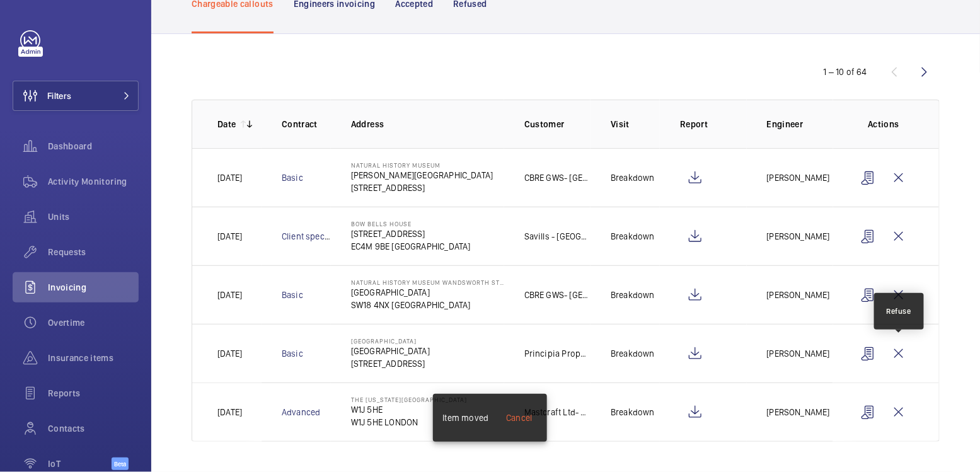
scroll to position [85, 0]
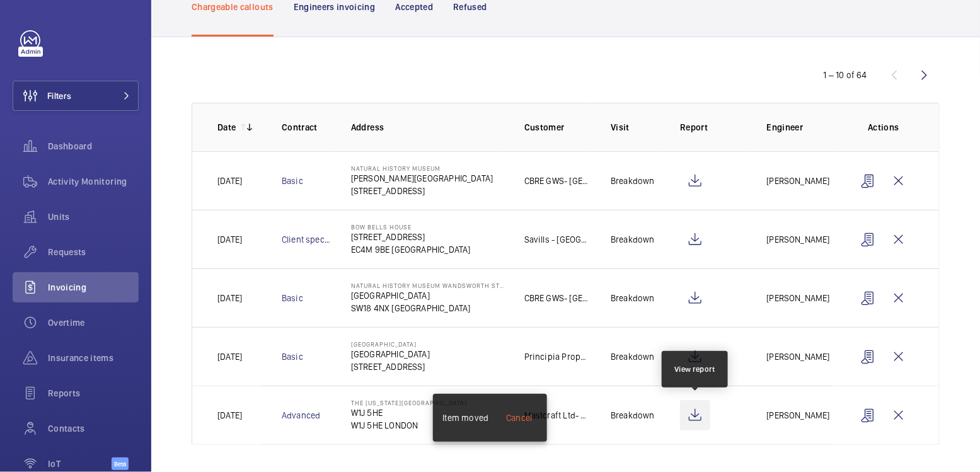
click at [700, 416] on wm-front-icon-button at bounding box center [695, 415] width 30 height 30
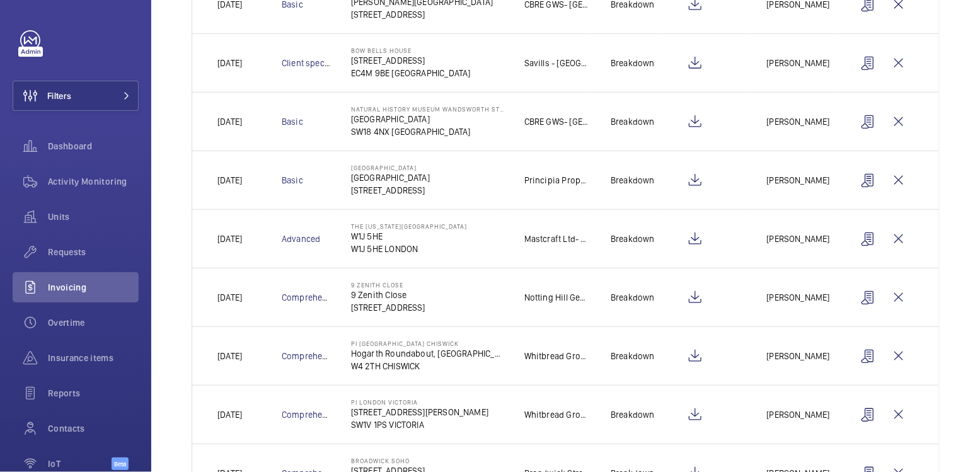
scroll to position [263, 0]
click at [903, 293] on wm-front-icon-button at bounding box center [899, 296] width 30 height 30
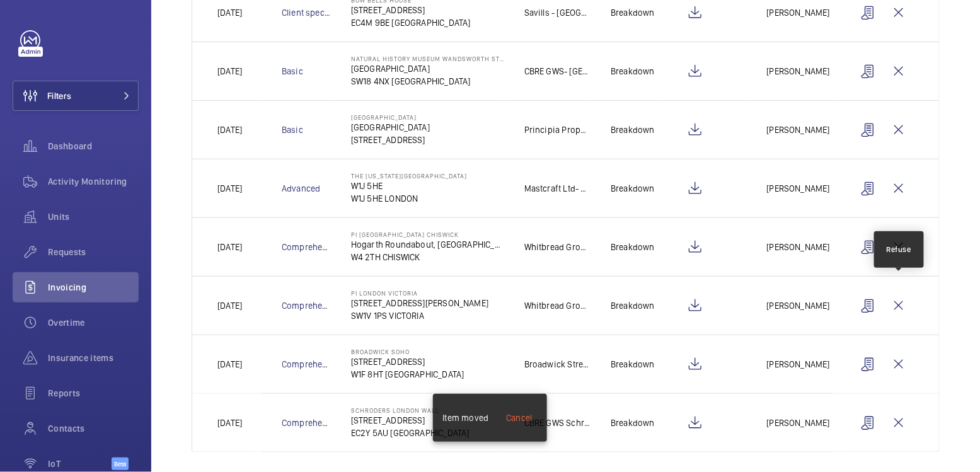
scroll to position [318, 0]
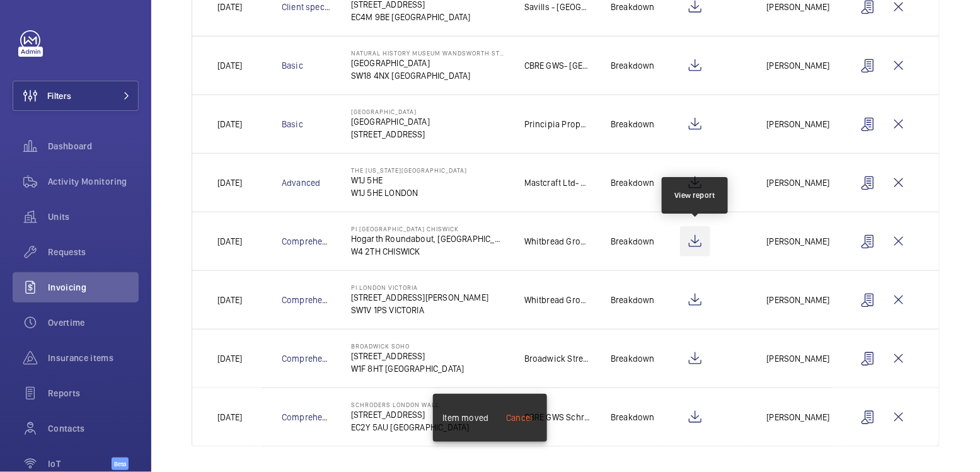
click at [698, 244] on wm-front-icon-button at bounding box center [695, 241] width 30 height 30
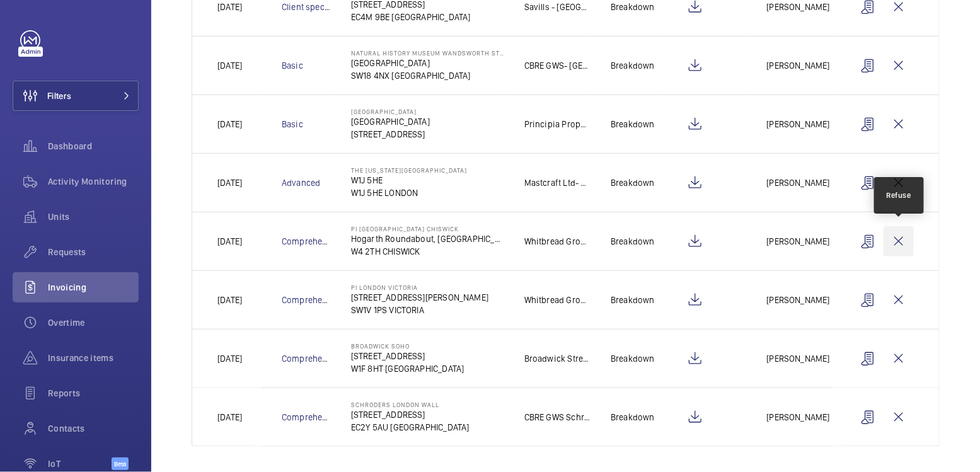
click at [901, 238] on wm-front-icon-button at bounding box center [899, 241] width 30 height 30
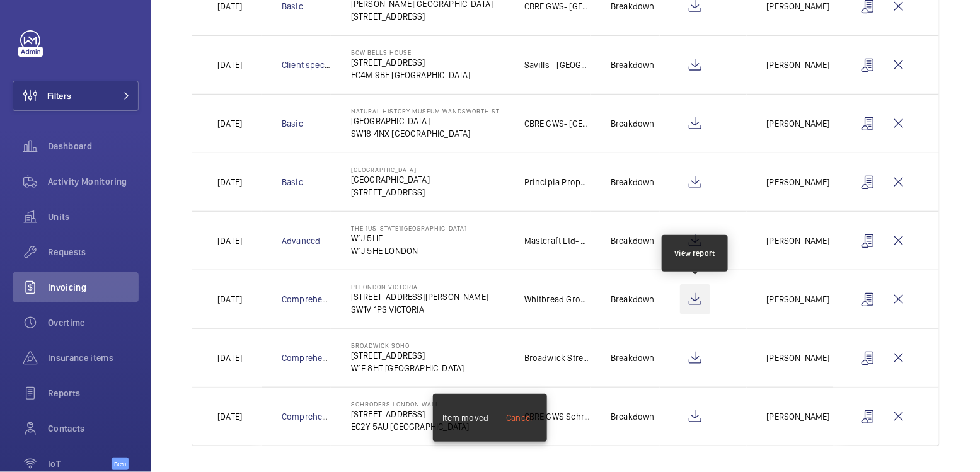
click at [699, 299] on wm-front-icon-button at bounding box center [695, 299] width 30 height 30
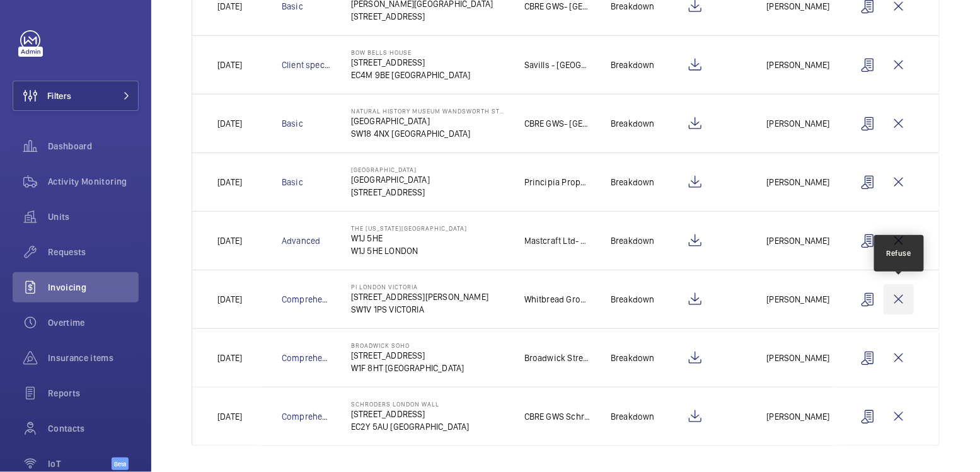
click at [899, 295] on wm-front-icon-button at bounding box center [899, 299] width 30 height 30
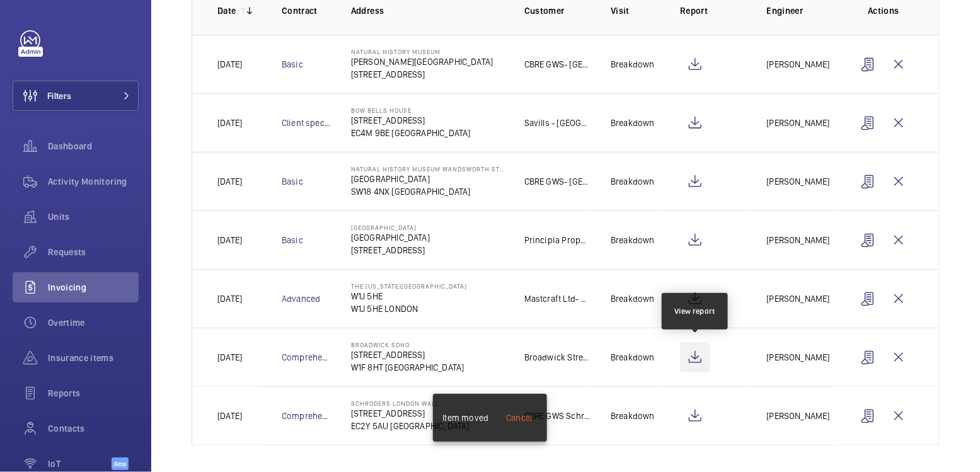
click at [692, 355] on wm-front-icon-button at bounding box center [695, 357] width 30 height 30
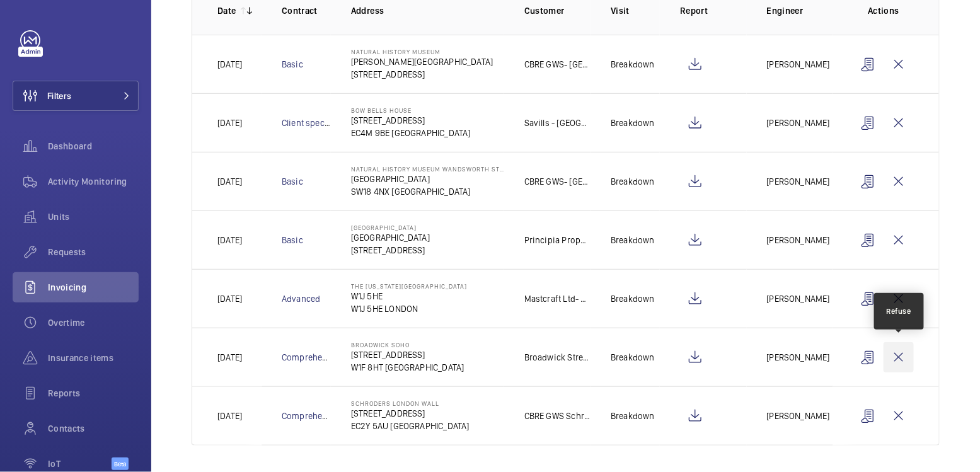
click at [902, 357] on wm-front-icon-button at bounding box center [899, 357] width 30 height 30
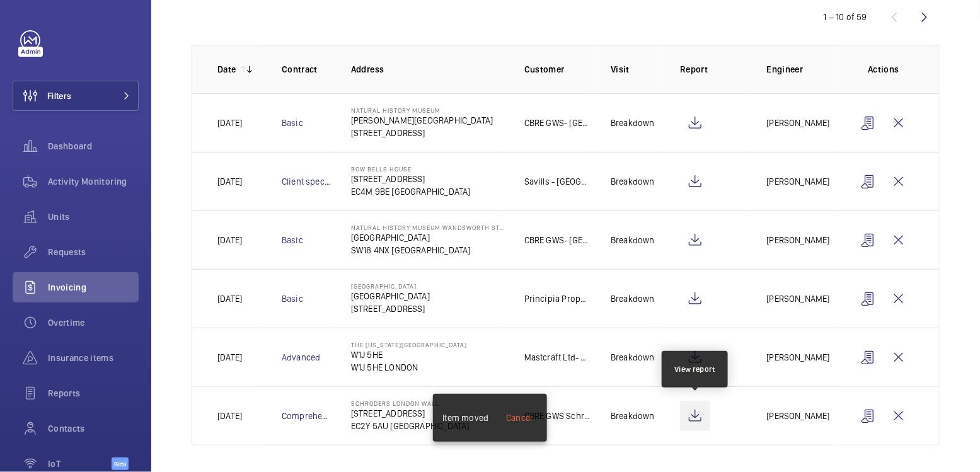
click at [701, 414] on wm-front-icon-button at bounding box center [695, 416] width 30 height 30
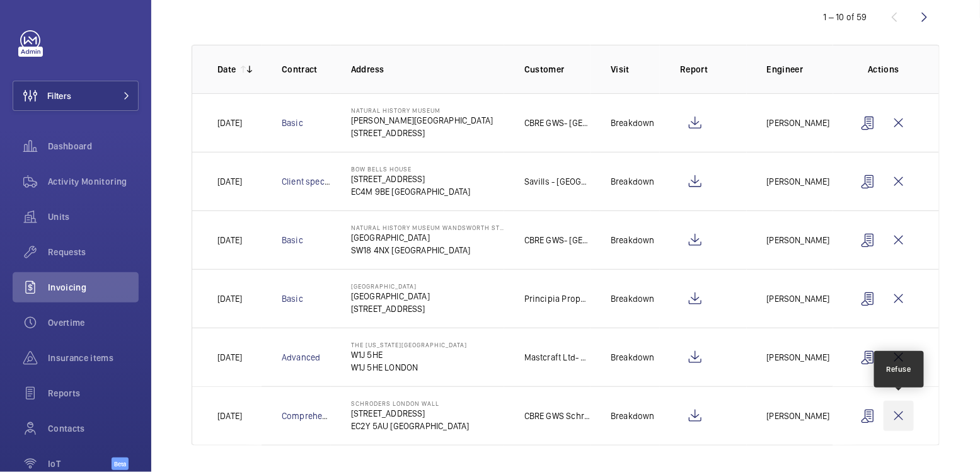
click at [903, 414] on wm-front-icon-button at bounding box center [899, 416] width 30 height 30
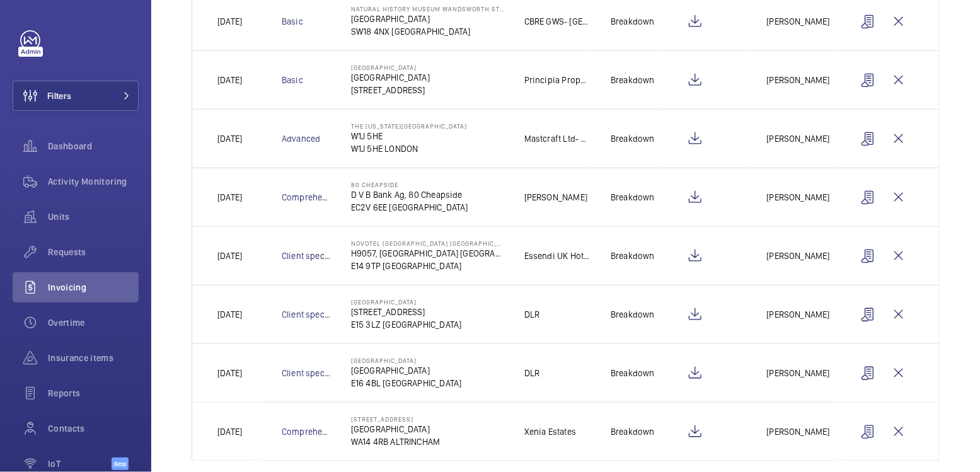
scroll to position [376, 0]
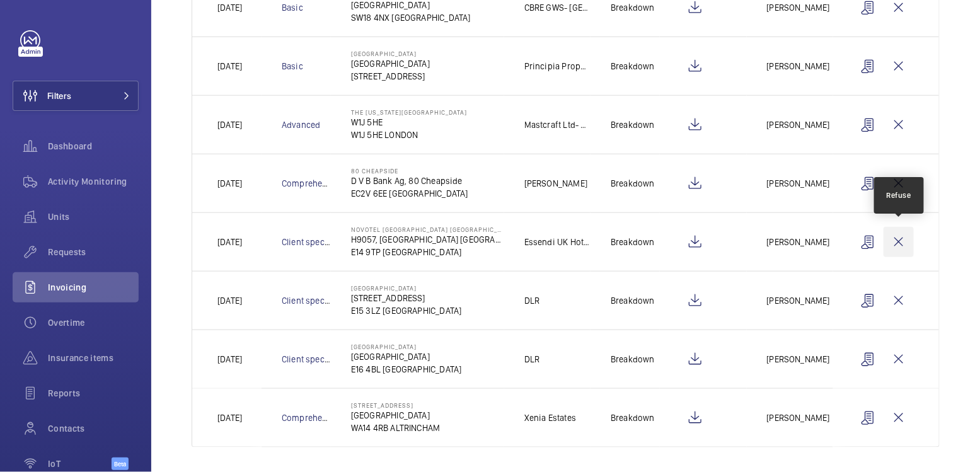
click at [906, 241] on wm-front-icon-button at bounding box center [899, 242] width 30 height 30
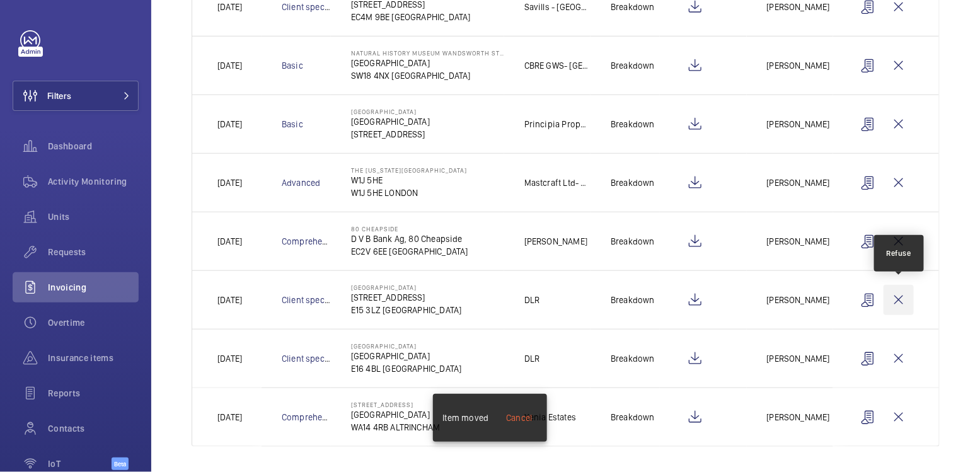
click at [903, 300] on wm-front-icon-button at bounding box center [899, 300] width 30 height 30
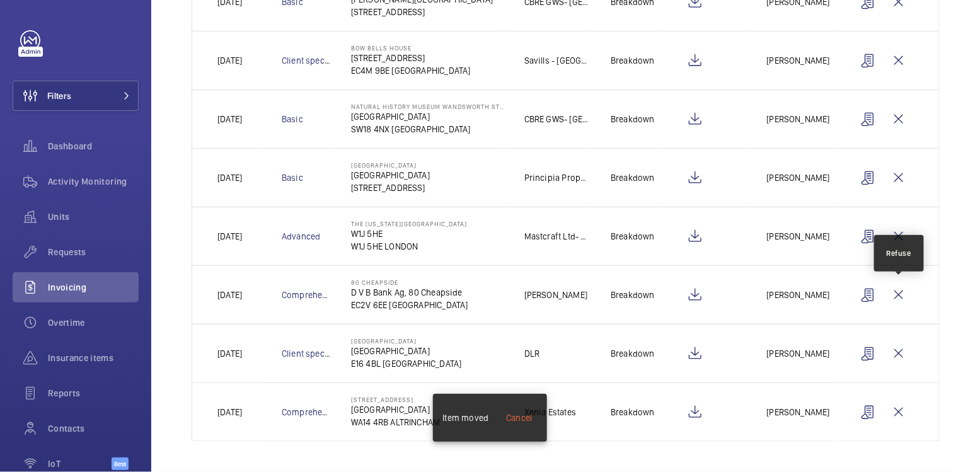
scroll to position [260, 0]
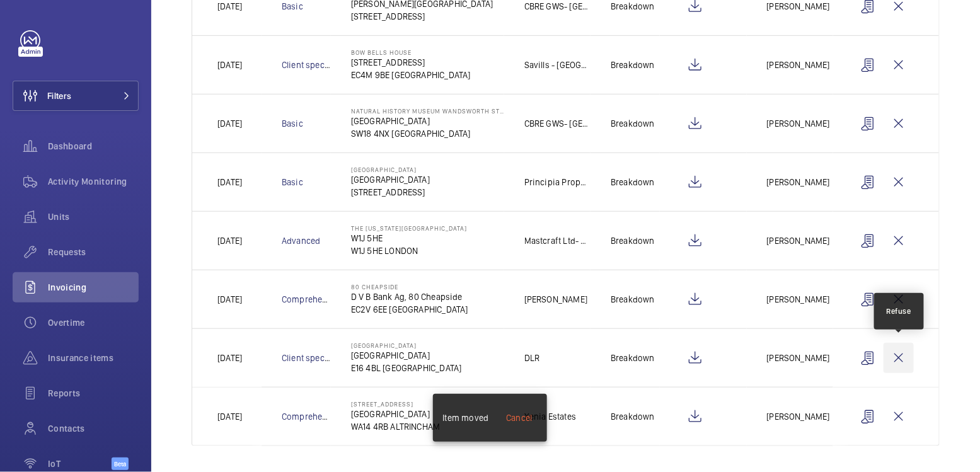
click at [899, 351] on wm-front-icon-button at bounding box center [899, 358] width 30 height 30
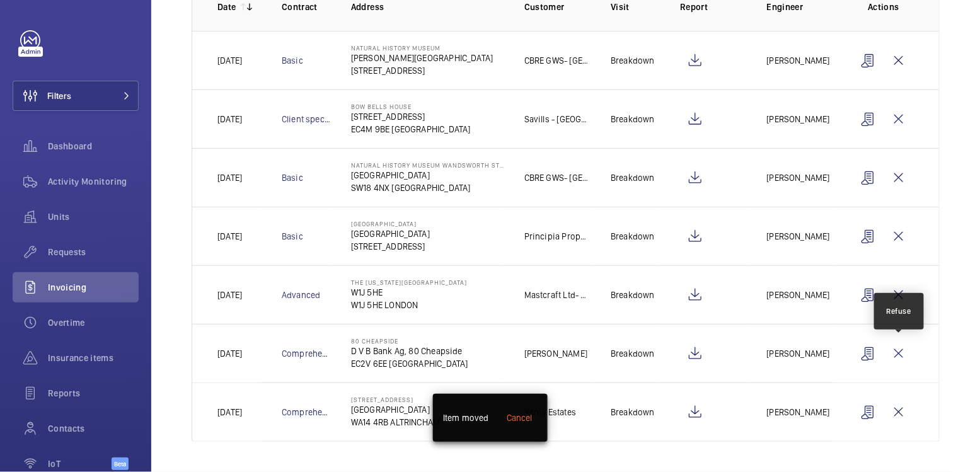
scroll to position [202, 0]
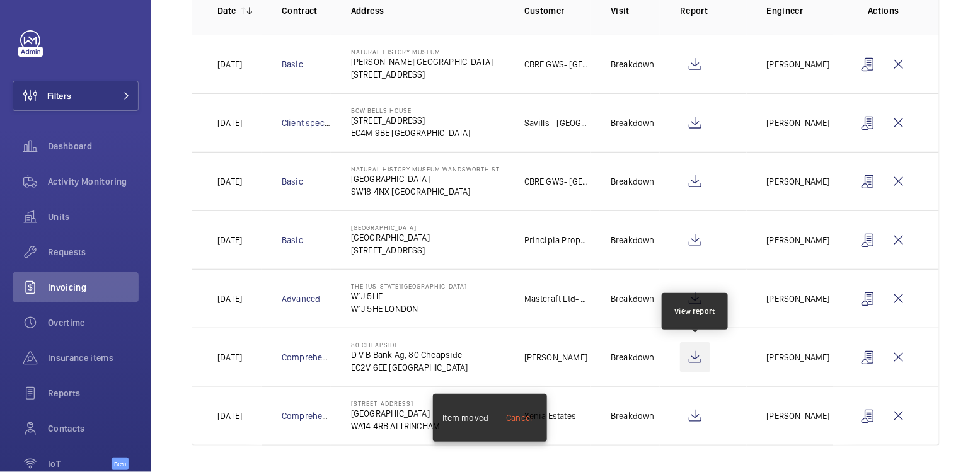
click at [699, 359] on wm-front-icon-button at bounding box center [695, 357] width 30 height 30
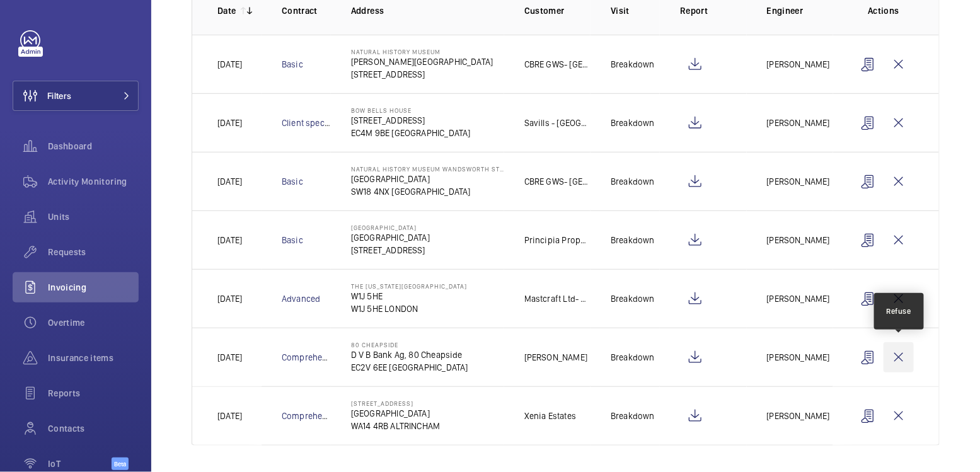
click at [896, 352] on wm-front-icon-button at bounding box center [899, 357] width 30 height 30
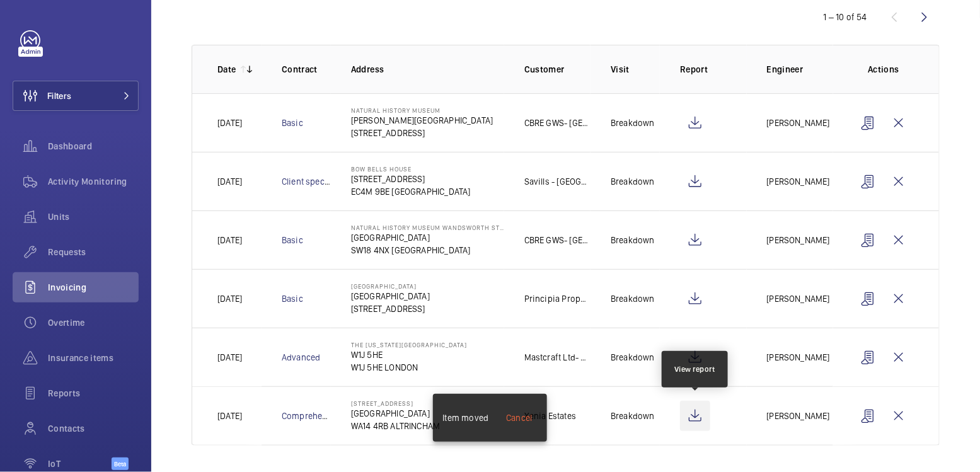
click at [696, 414] on wm-front-icon-button at bounding box center [695, 416] width 30 height 30
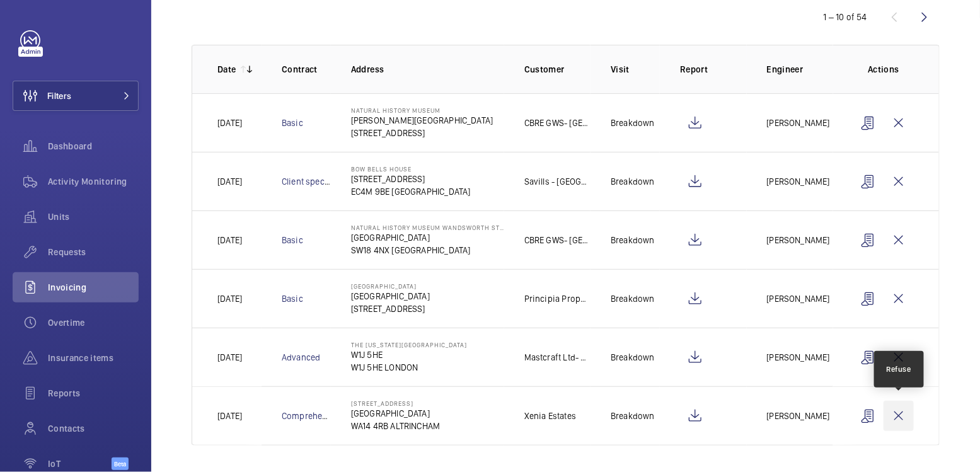
click at [894, 405] on wm-front-icon-button at bounding box center [899, 416] width 30 height 30
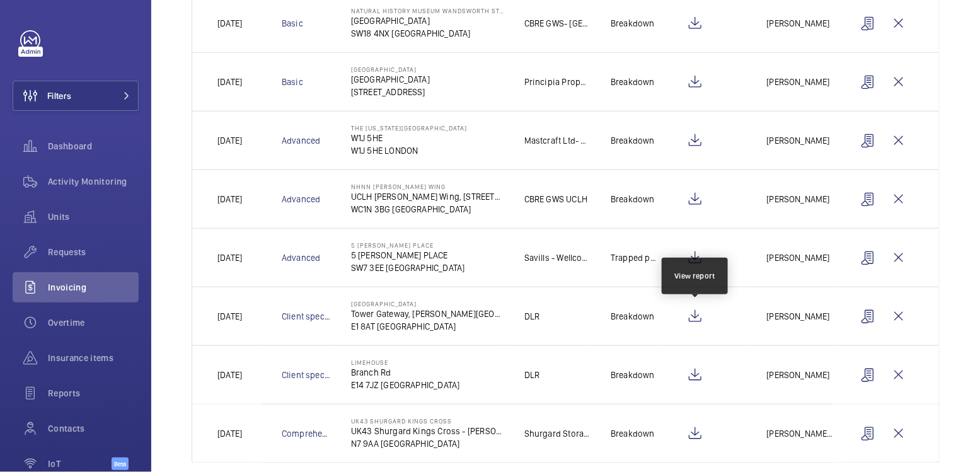
scroll to position [376, 0]
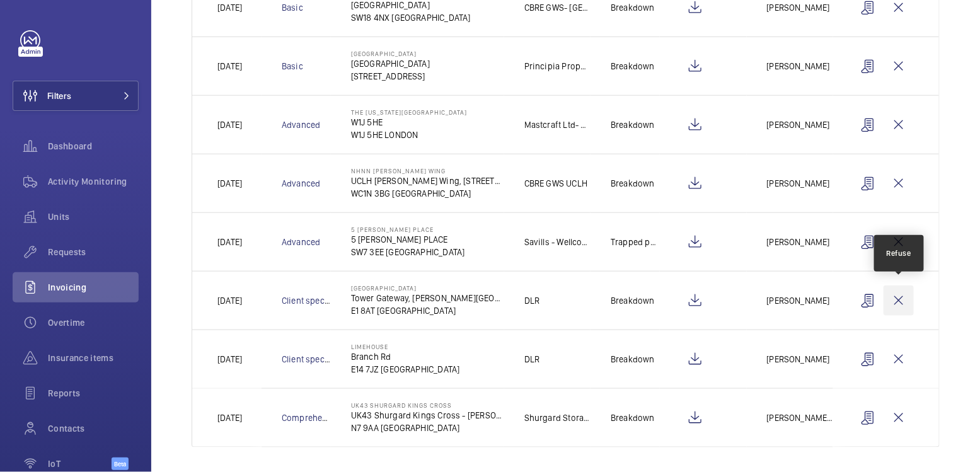
click at [900, 298] on wm-front-icon-button at bounding box center [899, 301] width 30 height 30
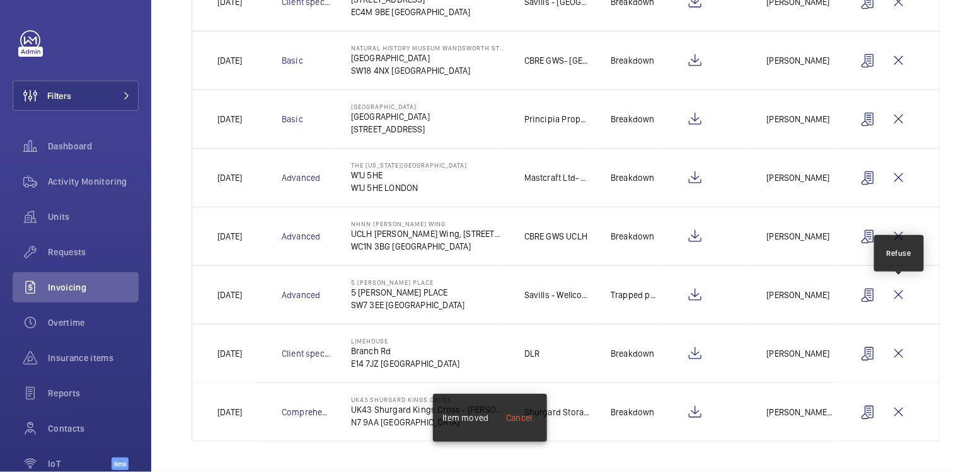
scroll to position [318, 0]
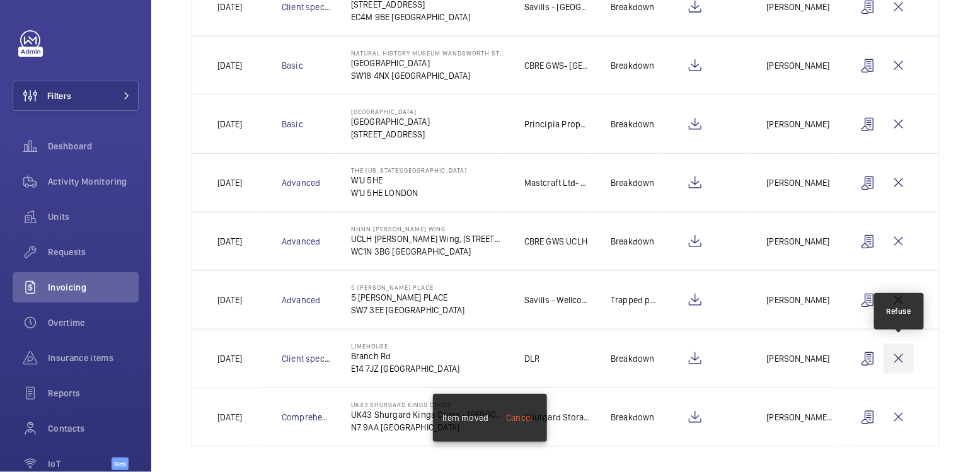
click at [904, 356] on wm-front-icon-button at bounding box center [899, 359] width 30 height 30
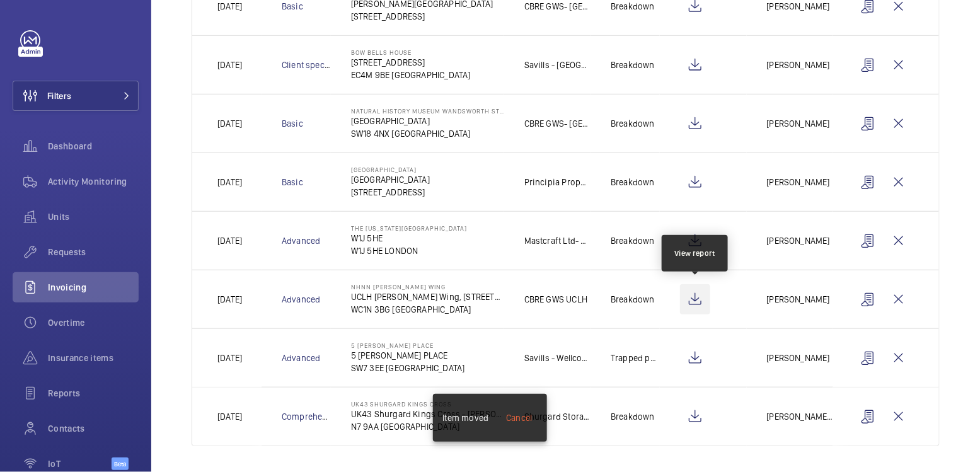
click at [695, 299] on wm-front-icon-button at bounding box center [695, 299] width 30 height 30
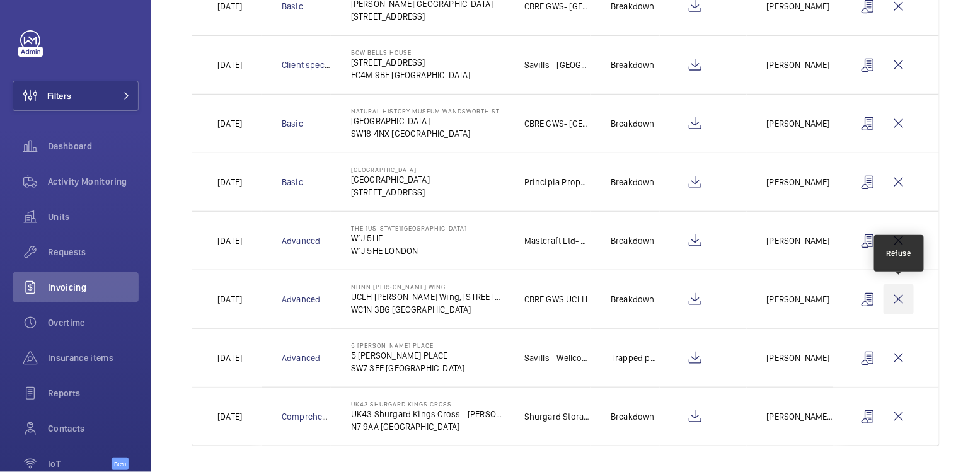
click at [899, 298] on wm-front-icon-button at bounding box center [899, 299] width 30 height 30
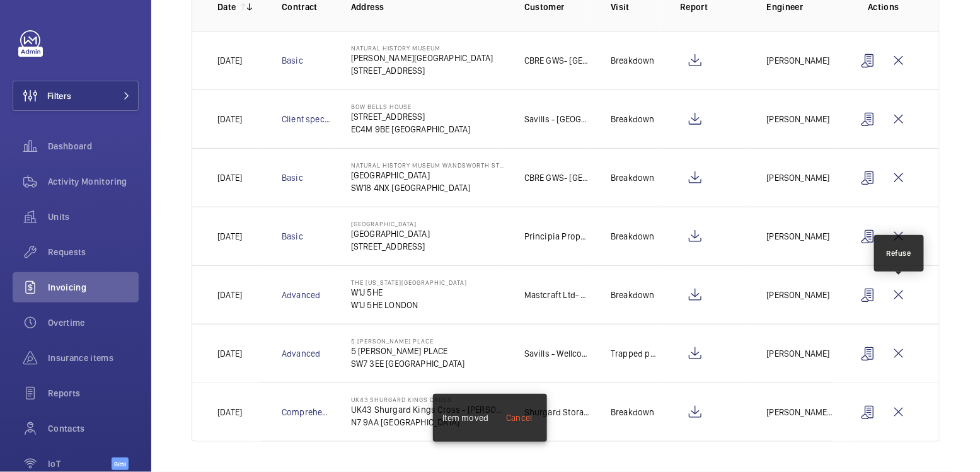
scroll to position [202, 0]
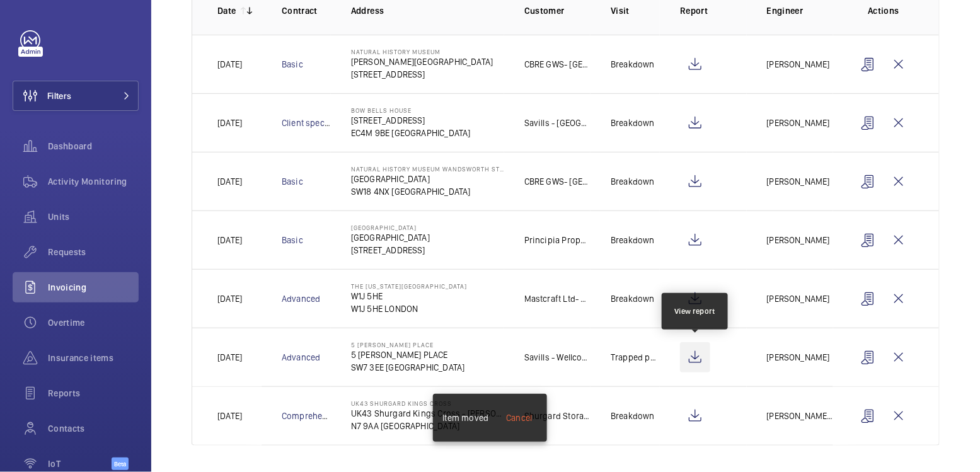
click at [693, 357] on wm-front-icon-button at bounding box center [695, 357] width 30 height 30
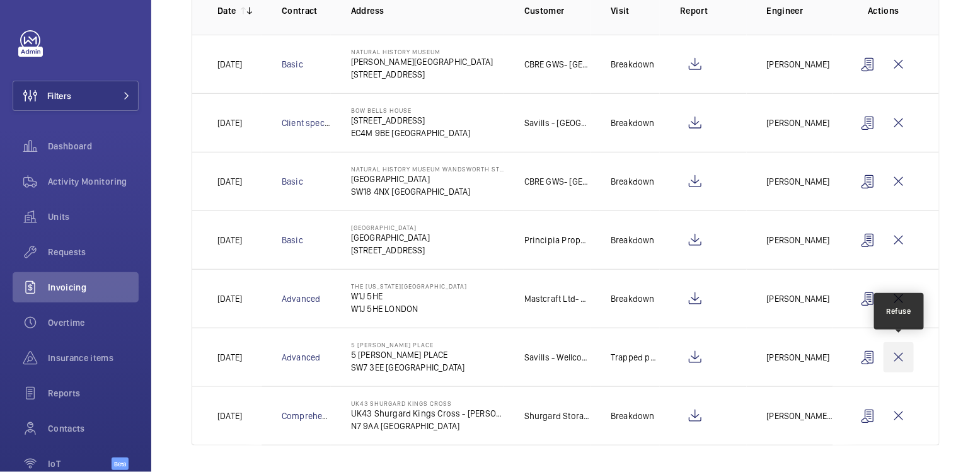
click at [897, 355] on wm-front-icon-button at bounding box center [899, 357] width 30 height 30
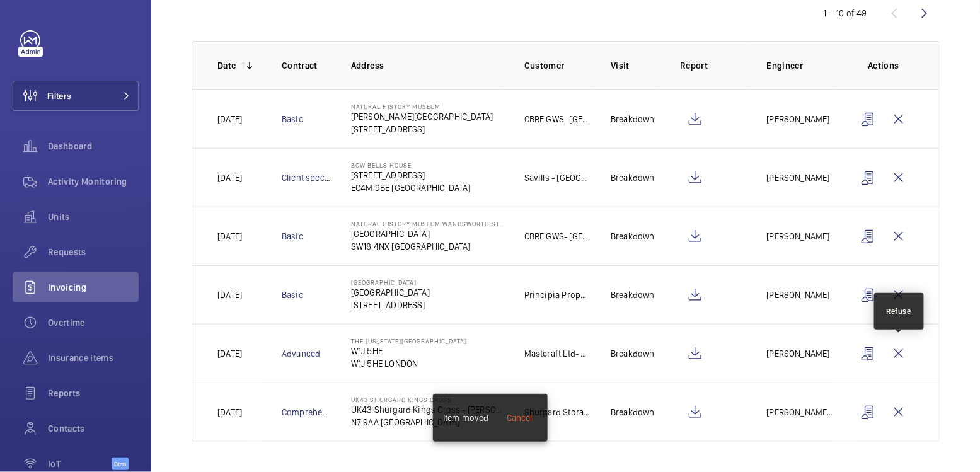
scroll to position [143, 0]
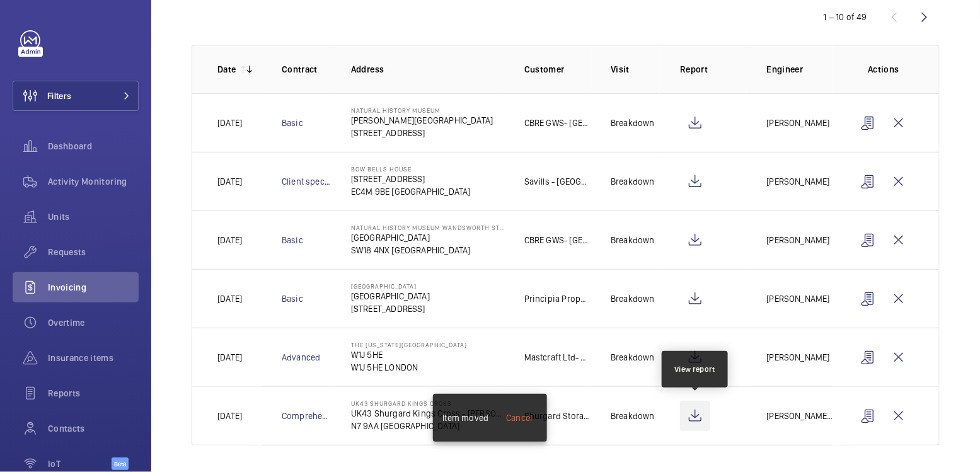
click at [698, 415] on wm-front-icon-button at bounding box center [695, 416] width 30 height 30
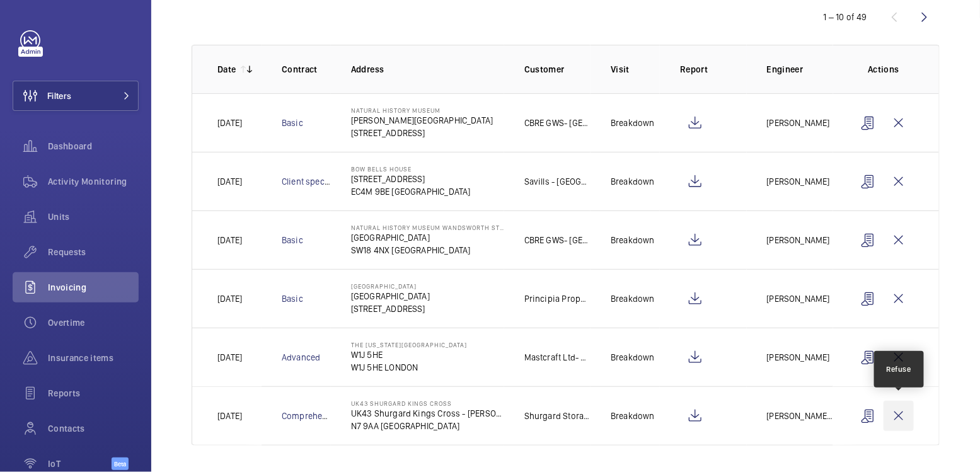
click at [905, 412] on wm-front-icon-button at bounding box center [899, 416] width 30 height 30
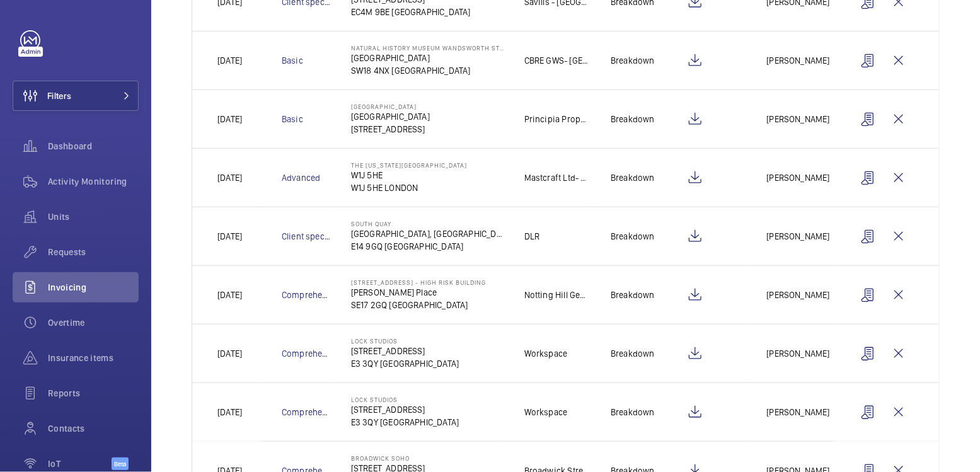
scroll to position [344, 0]
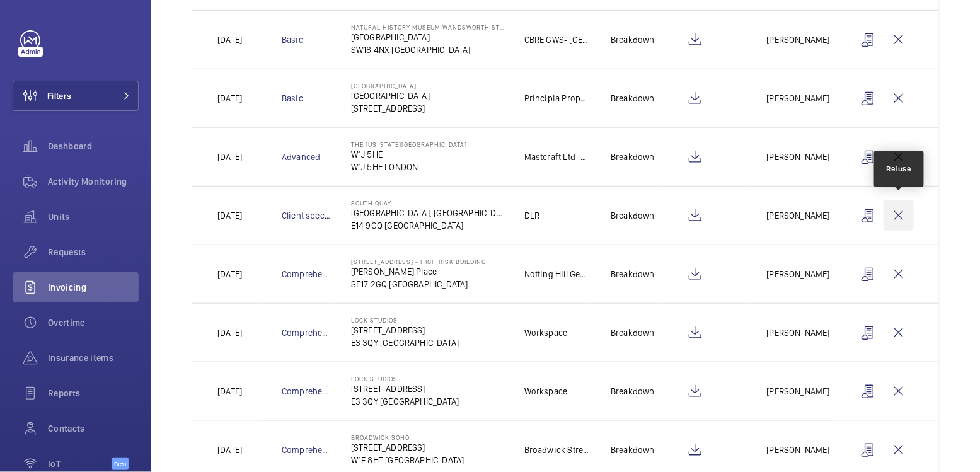
click at [903, 217] on wm-front-icon-button at bounding box center [899, 215] width 30 height 30
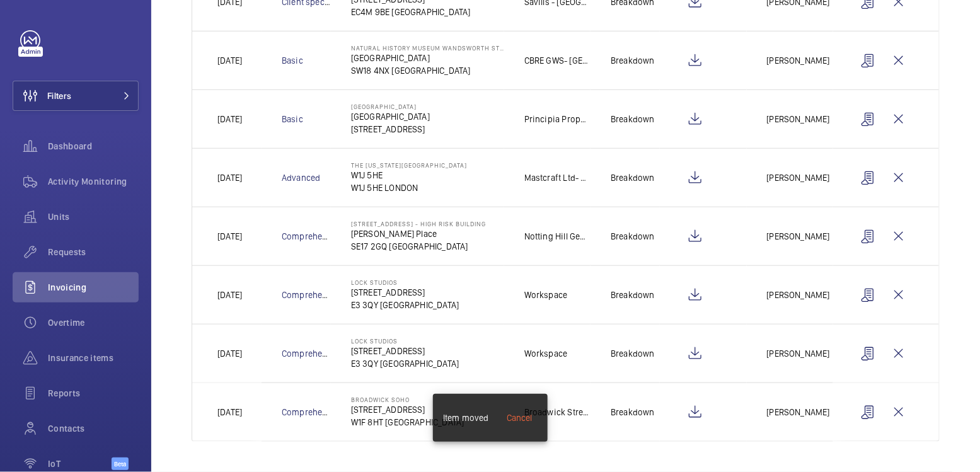
scroll to position [318, 0]
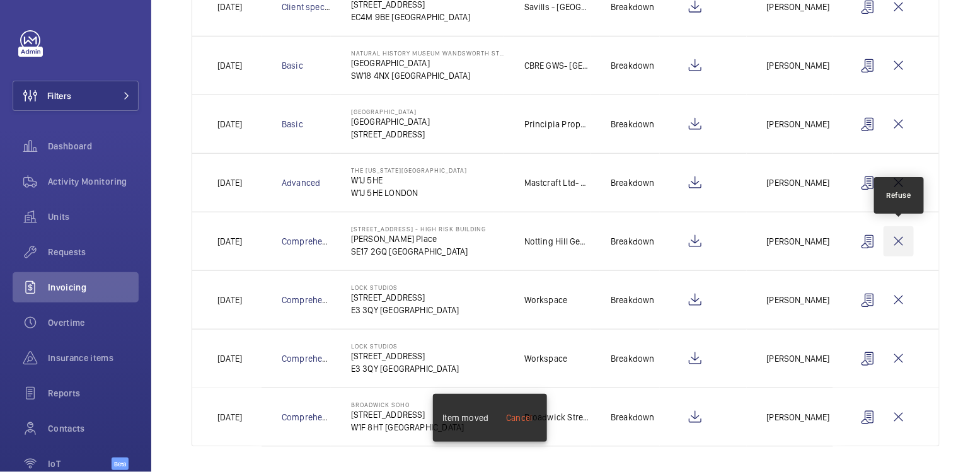
click at [907, 235] on wm-front-icon-button at bounding box center [899, 241] width 30 height 30
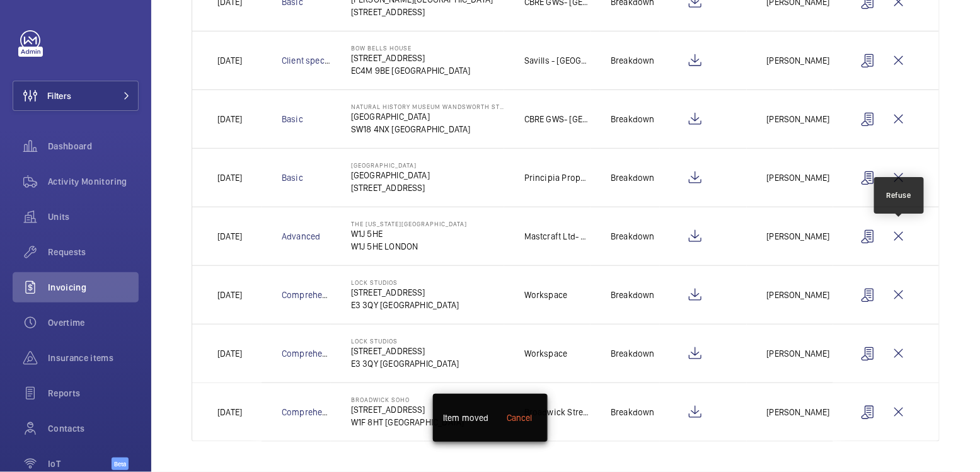
scroll to position [260, 0]
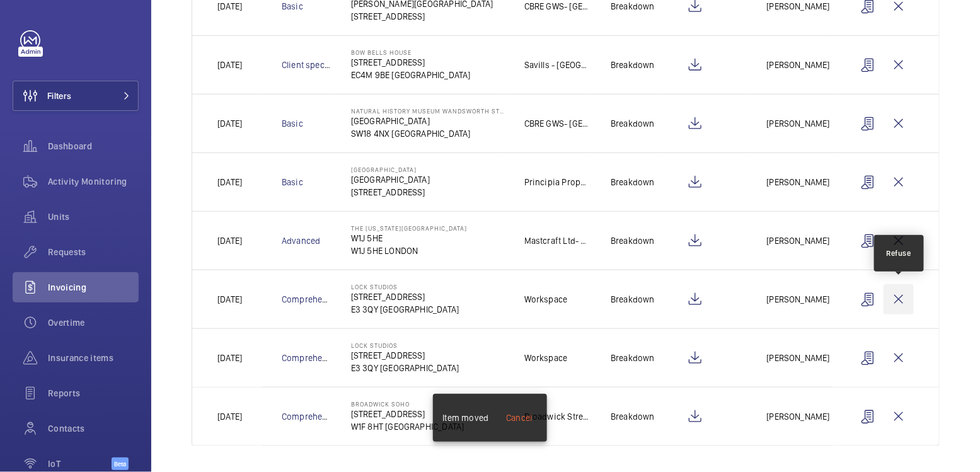
click at [901, 301] on wm-front-icon-button at bounding box center [899, 299] width 30 height 30
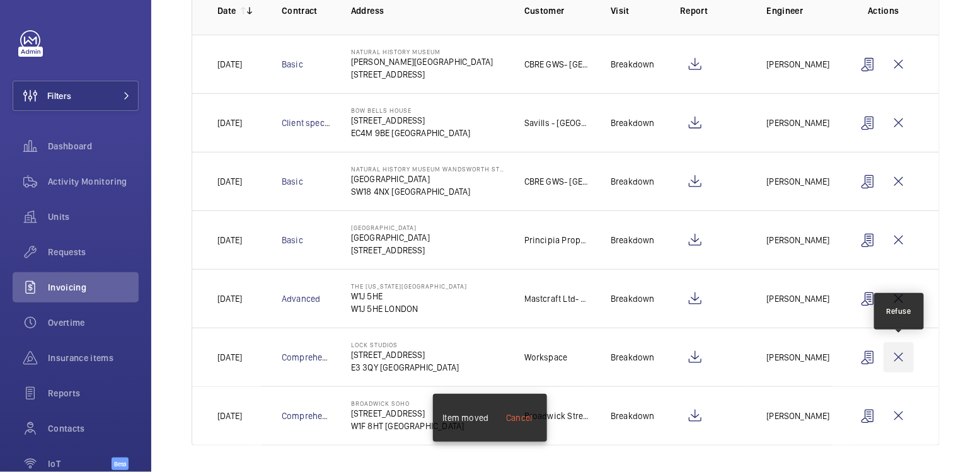
click at [902, 356] on wm-front-icon-button at bounding box center [899, 357] width 30 height 30
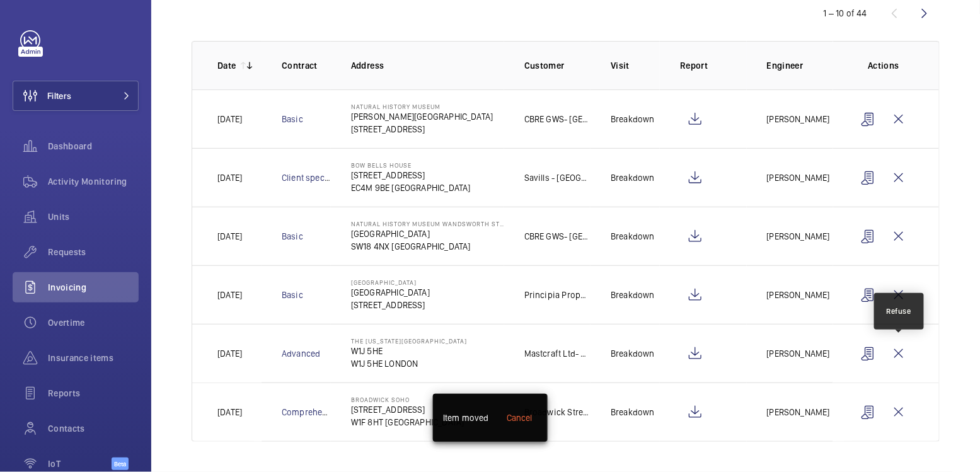
scroll to position [143, 0]
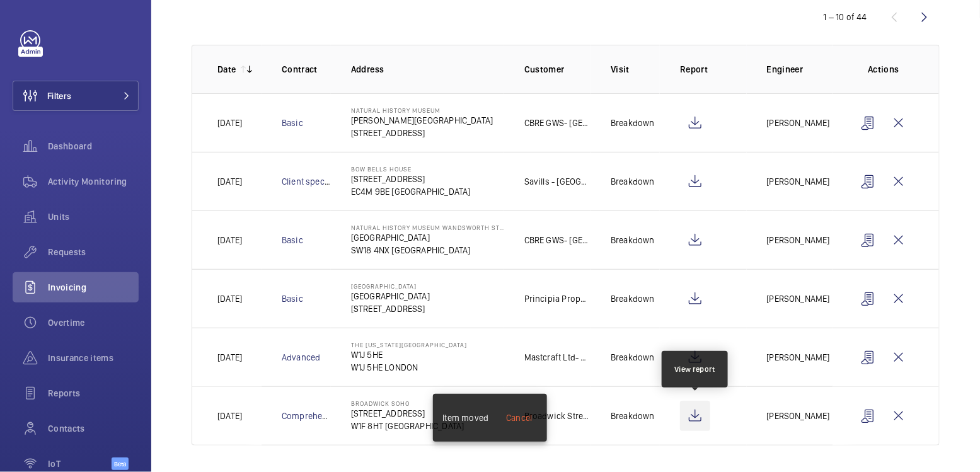
click at [698, 417] on wm-front-icon-button at bounding box center [695, 416] width 30 height 30
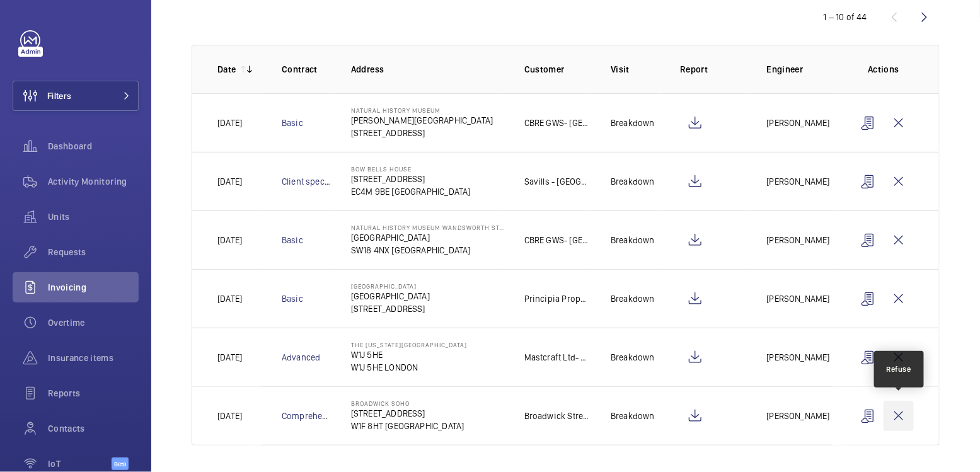
click at [899, 414] on wm-front-icon-button at bounding box center [899, 416] width 30 height 30
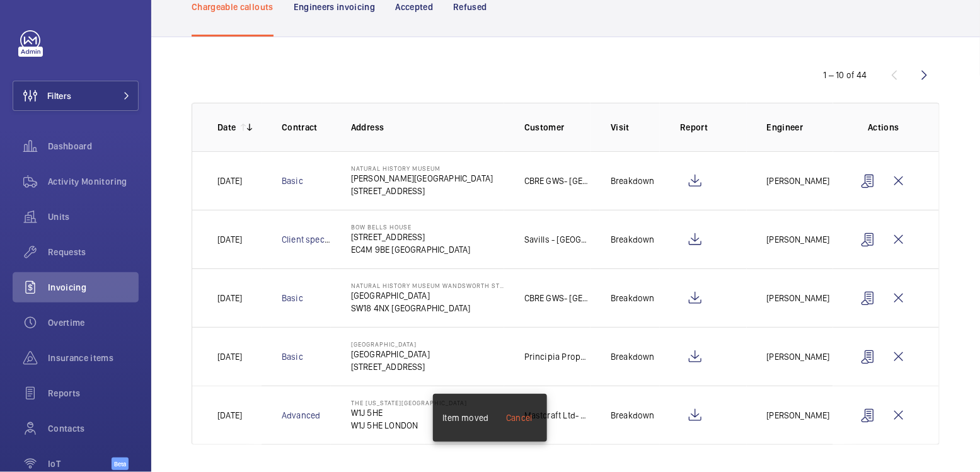
scroll to position [0, 0]
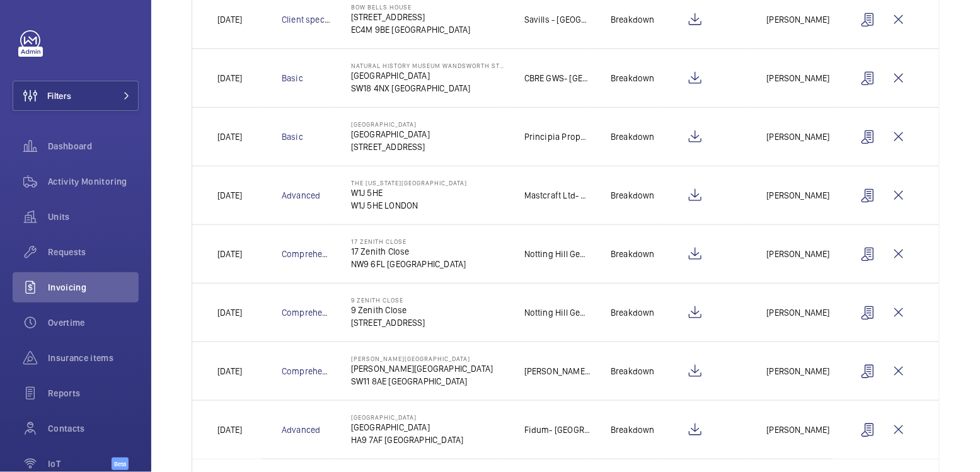
scroll to position [325, 0]
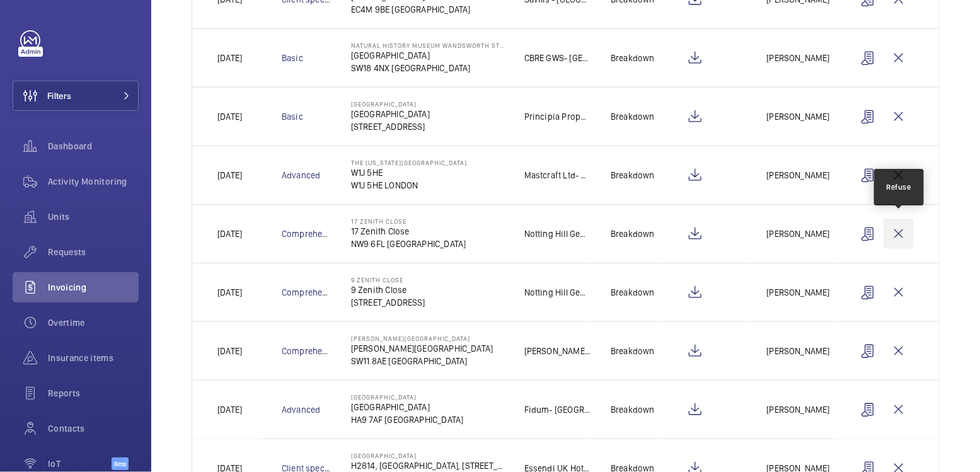
click at [903, 240] on wm-front-icon-button at bounding box center [899, 234] width 30 height 30
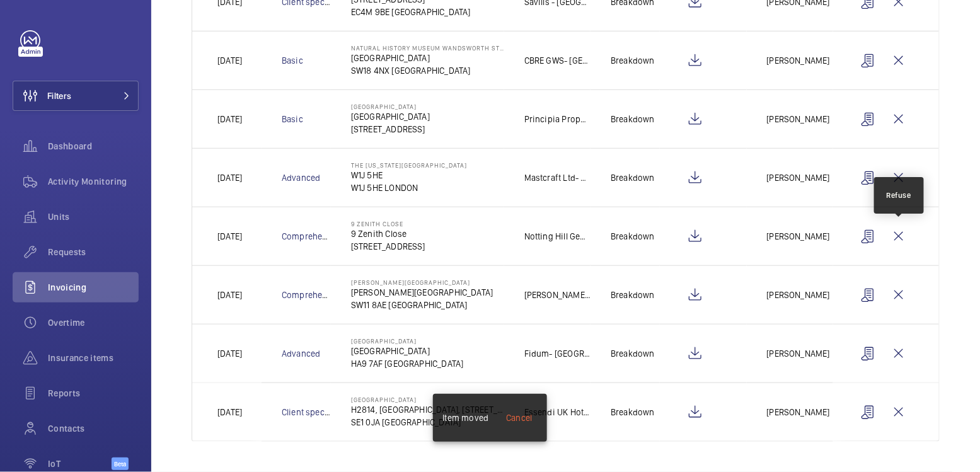
scroll to position [318, 0]
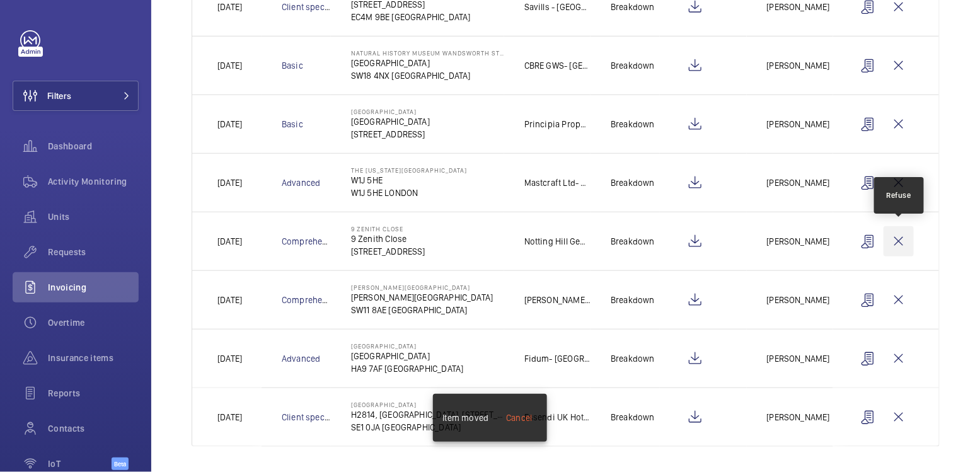
click at [903, 241] on wm-front-icon-button at bounding box center [899, 241] width 30 height 30
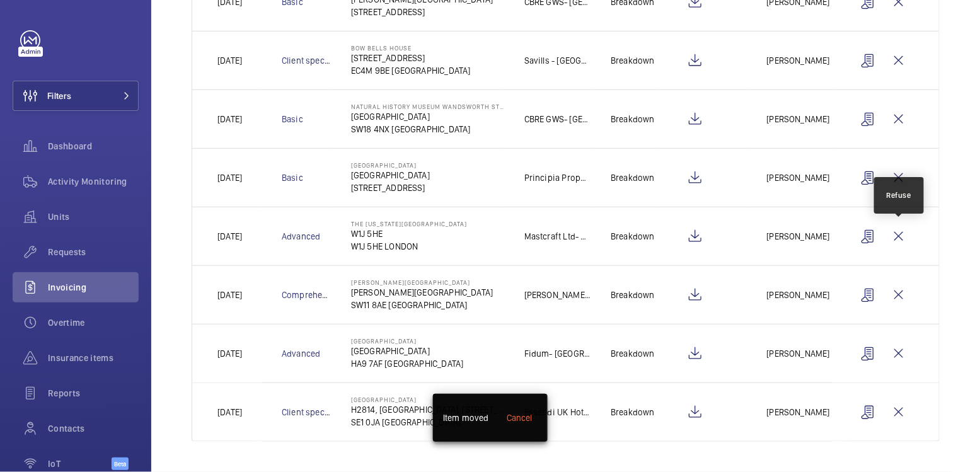
scroll to position [260, 0]
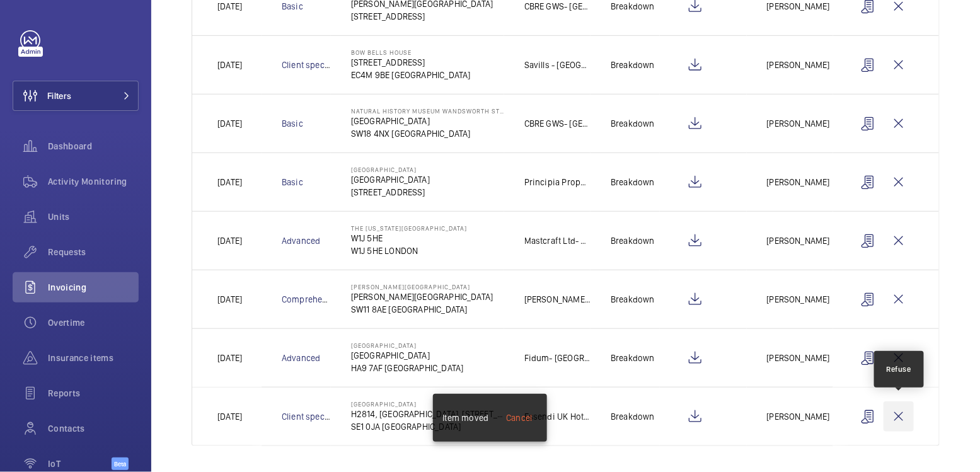
click at [903, 412] on wm-front-icon-button at bounding box center [899, 417] width 30 height 30
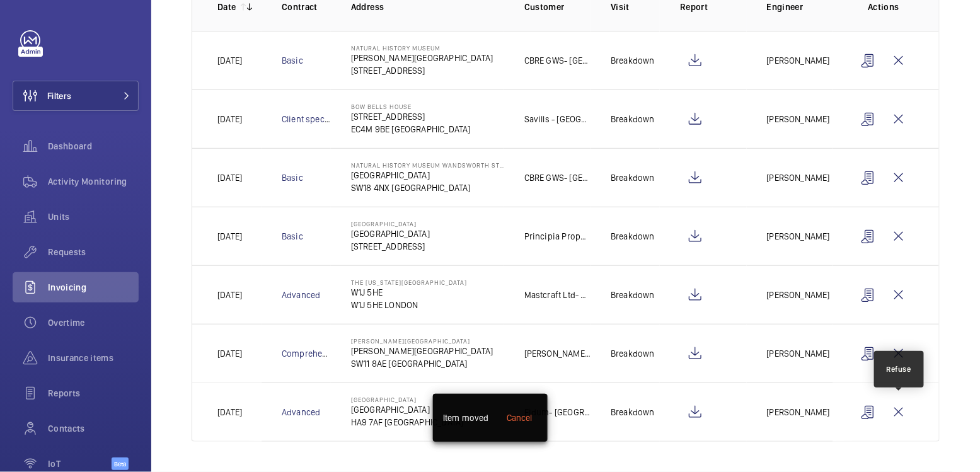
scroll to position [202, 0]
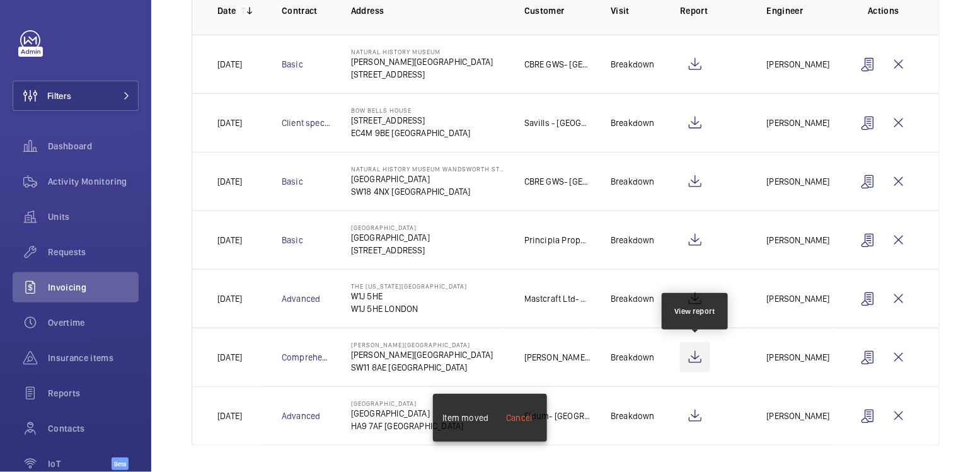
click at [696, 351] on wm-front-icon-button at bounding box center [695, 357] width 30 height 30
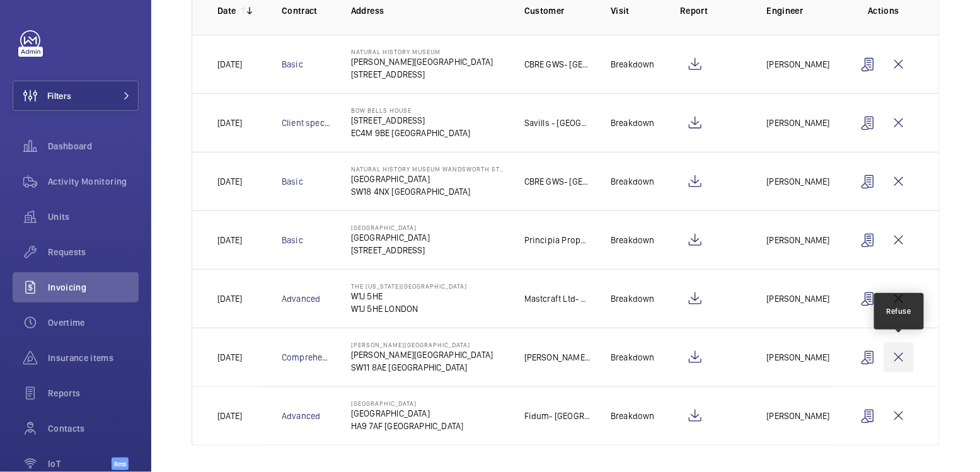
click at [904, 354] on wm-front-icon-button at bounding box center [899, 357] width 30 height 30
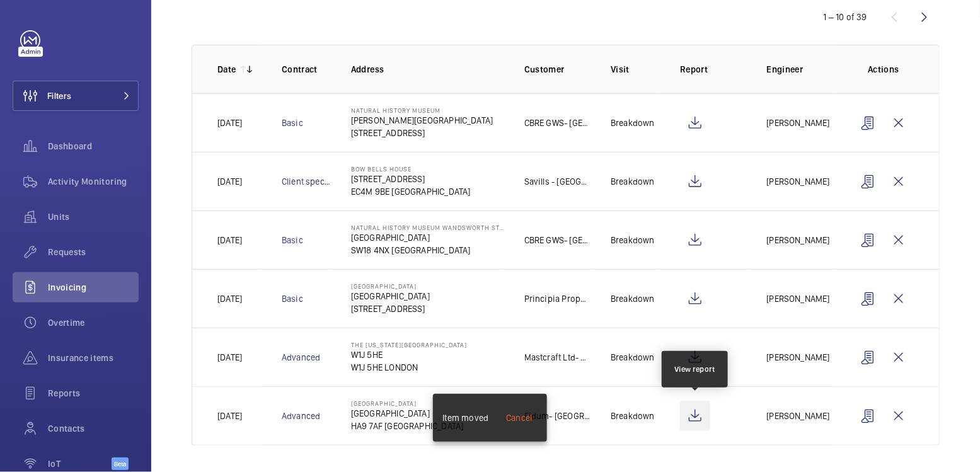
click at [697, 416] on wm-front-icon-button at bounding box center [695, 416] width 30 height 30
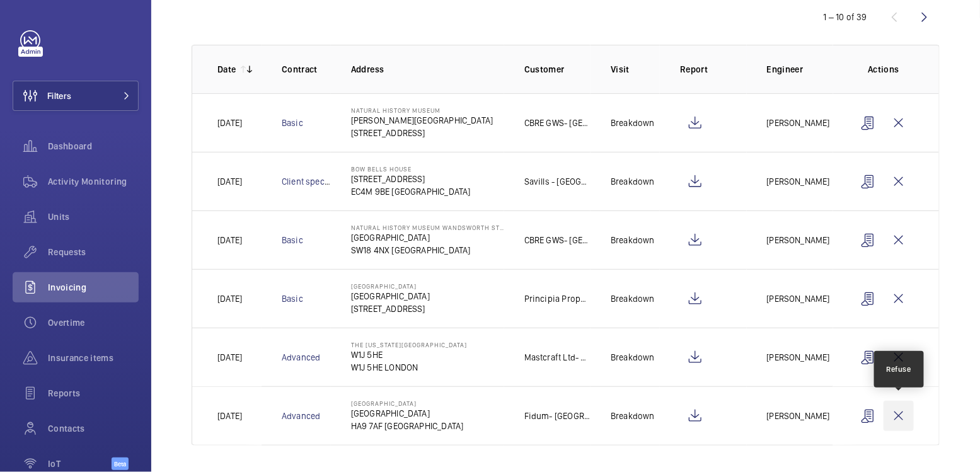
click at [900, 412] on wm-front-icon-button at bounding box center [899, 416] width 30 height 30
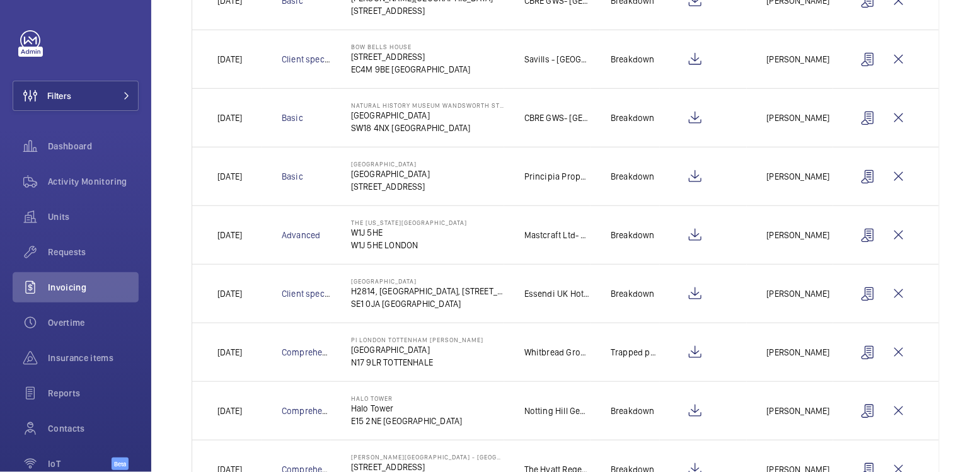
scroll to position [296, 0]
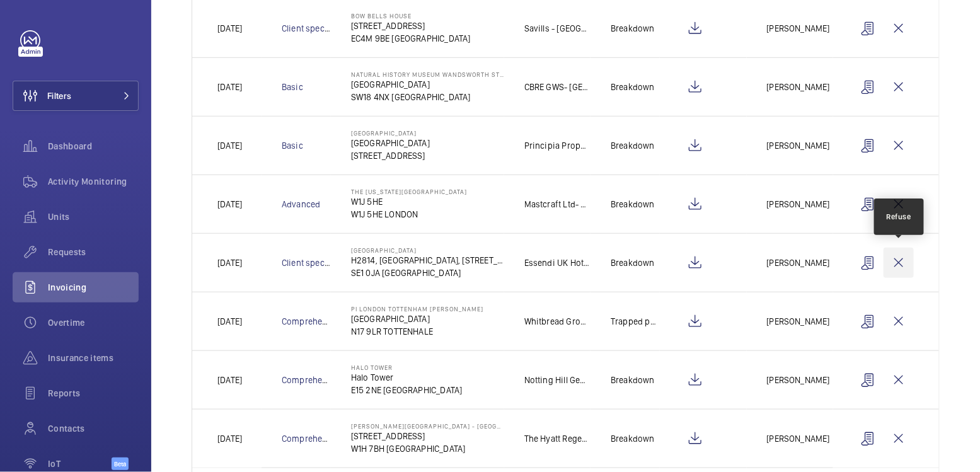
click at [895, 263] on wm-front-icon-button at bounding box center [899, 263] width 30 height 30
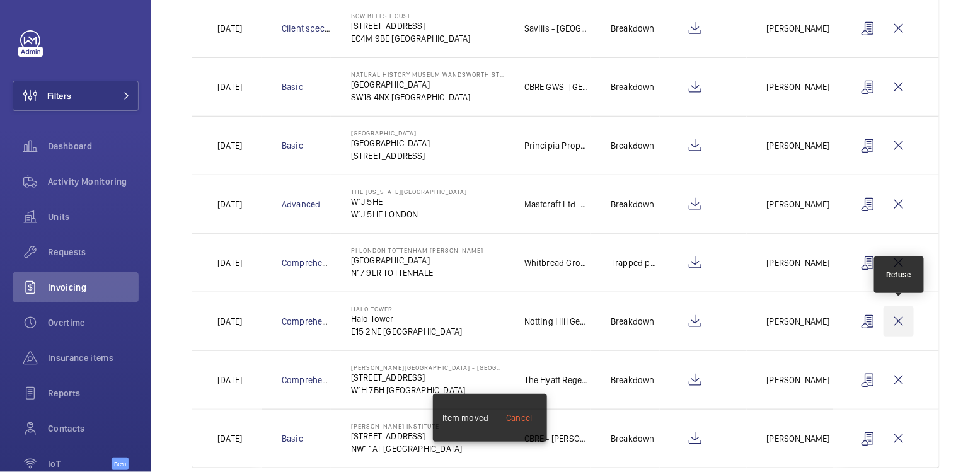
click at [909, 317] on wm-front-icon-button at bounding box center [899, 321] width 30 height 30
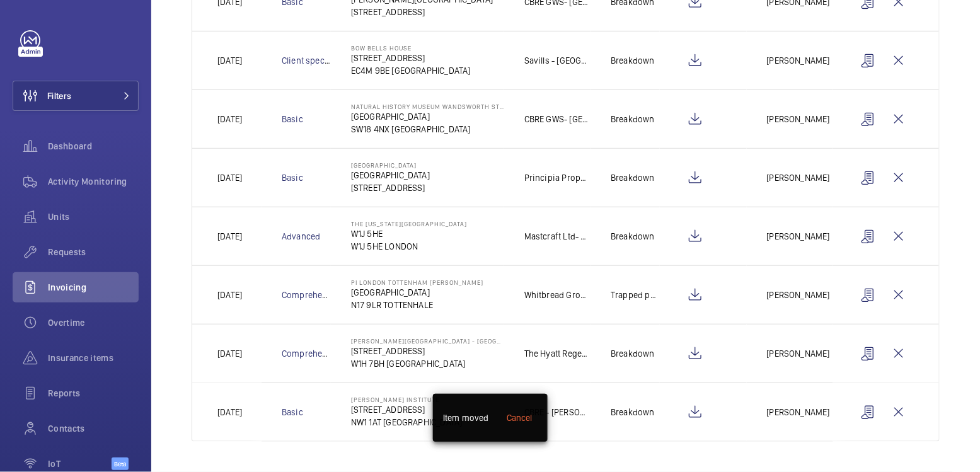
scroll to position [260, 0]
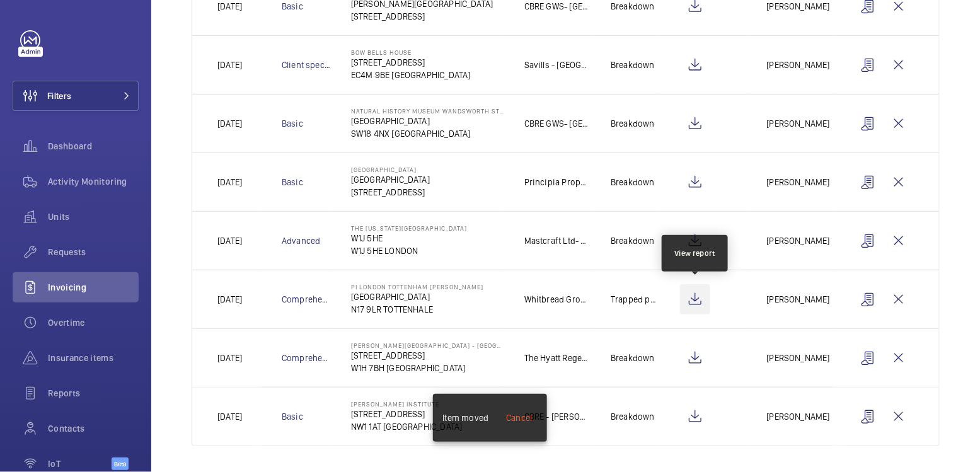
click at [700, 294] on wm-front-icon-button at bounding box center [695, 299] width 30 height 30
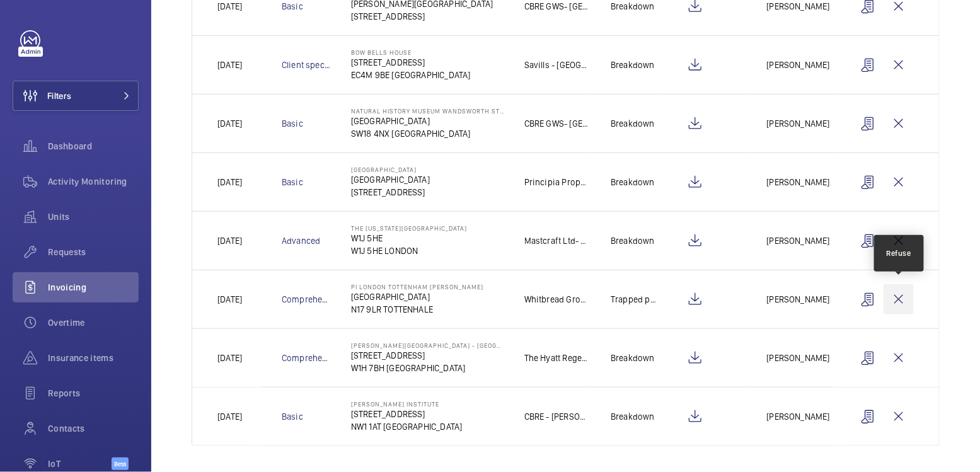
click at [901, 296] on wm-front-icon-button at bounding box center [899, 299] width 30 height 30
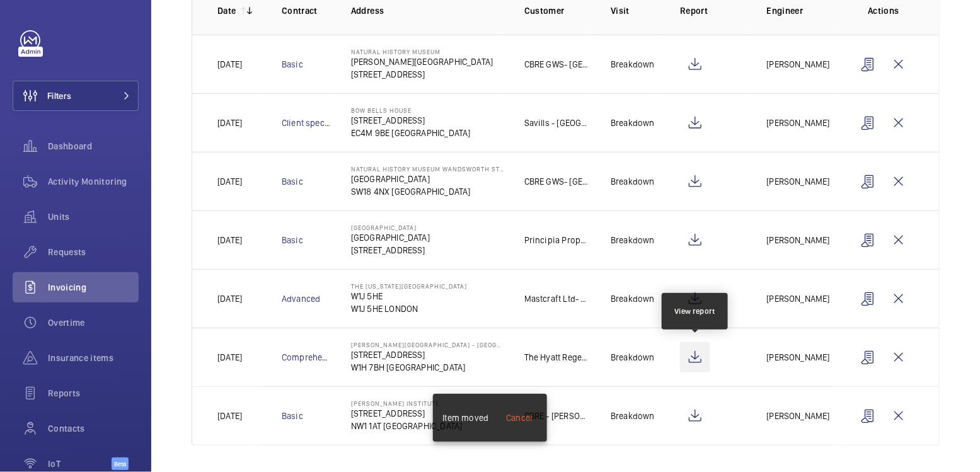
click at [692, 352] on wm-front-icon-button at bounding box center [695, 357] width 30 height 30
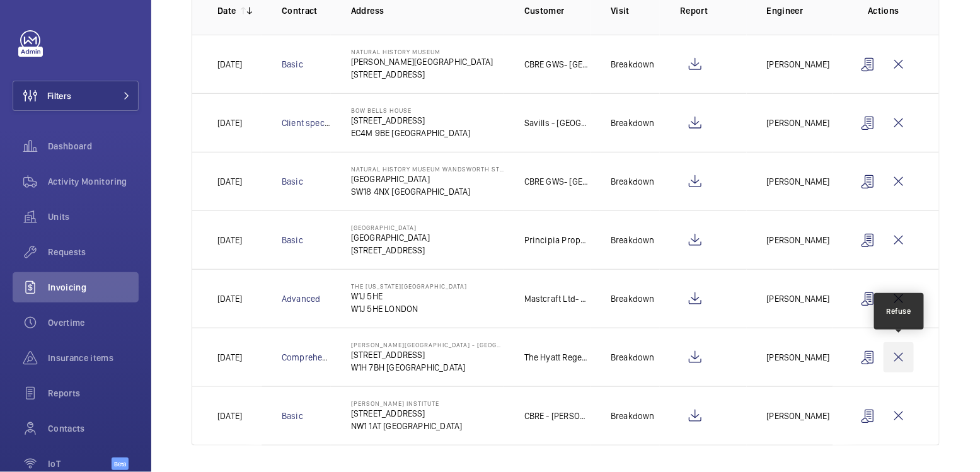
click at [904, 357] on wm-front-icon-button at bounding box center [899, 357] width 30 height 30
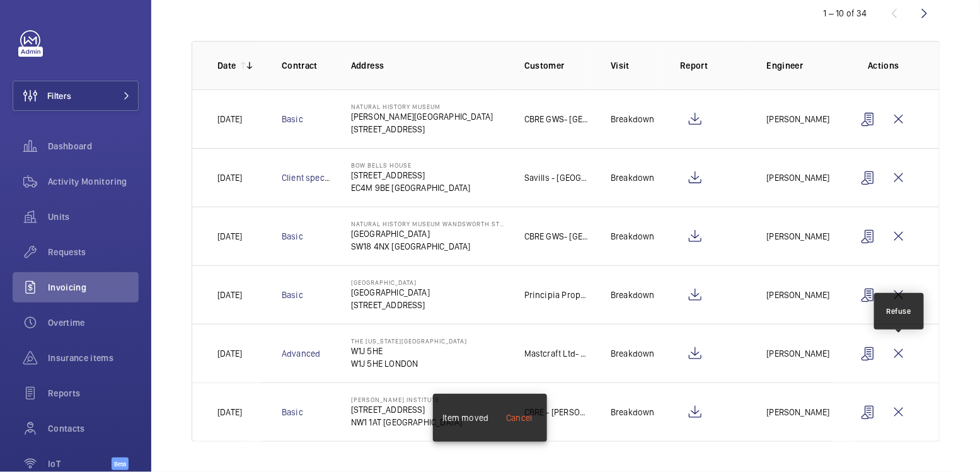
scroll to position [143, 0]
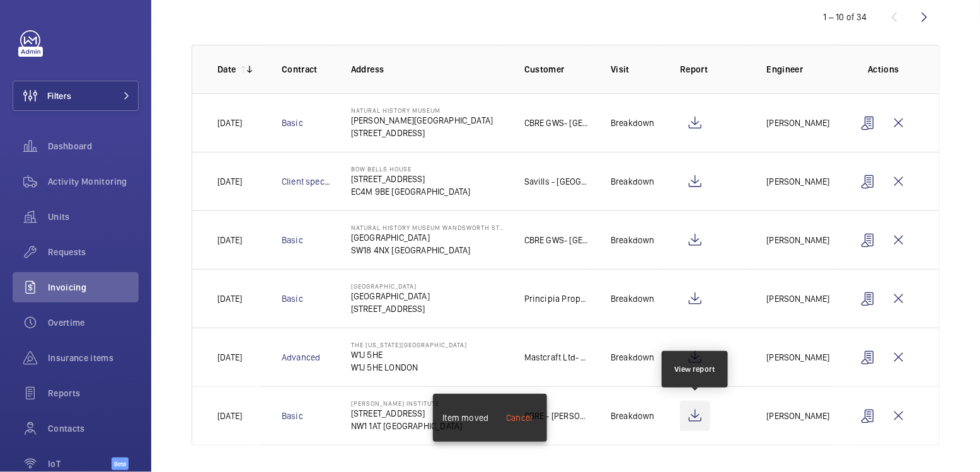
click at [700, 413] on wm-front-icon-button at bounding box center [695, 416] width 30 height 30
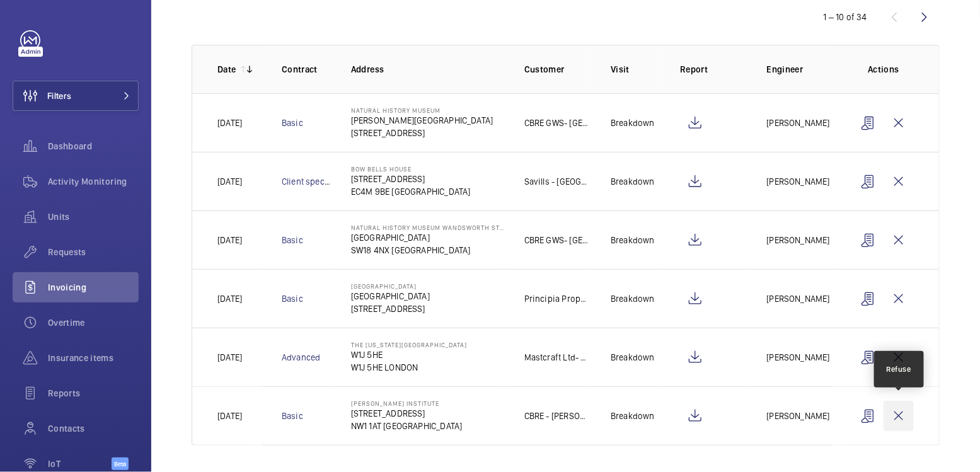
click at [905, 415] on wm-front-icon-button at bounding box center [899, 416] width 30 height 30
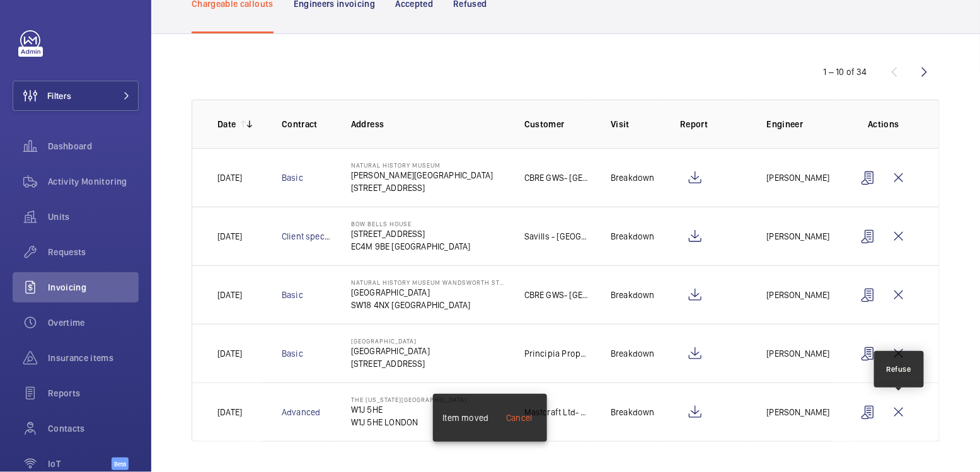
scroll to position [85, 0]
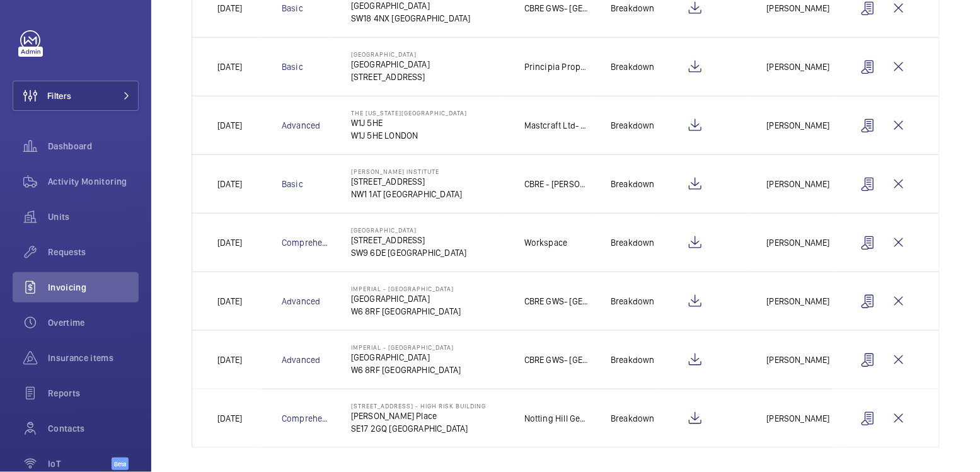
scroll to position [376, 0]
click at [903, 238] on wm-front-icon-button at bounding box center [899, 242] width 30 height 30
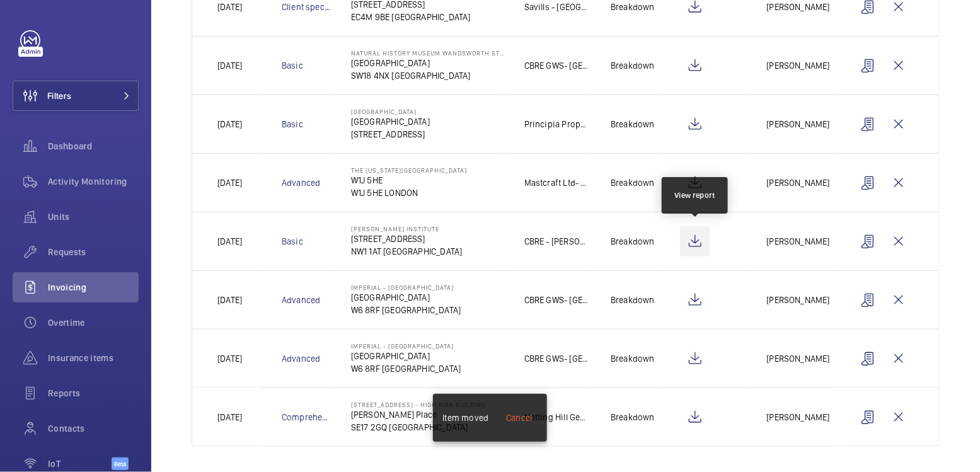
click at [694, 238] on wm-front-icon-button at bounding box center [695, 241] width 30 height 30
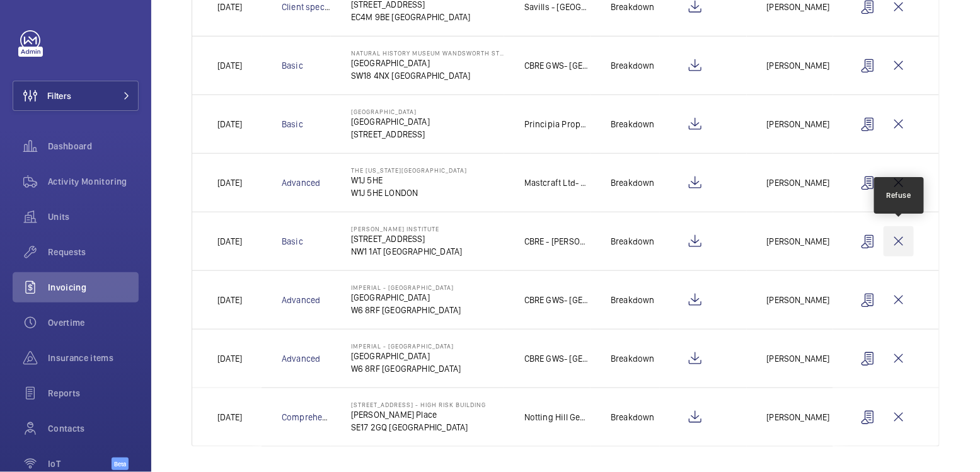
click at [903, 242] on wm-front-icon-button at bounding box center [899, 241] width 30 height 30
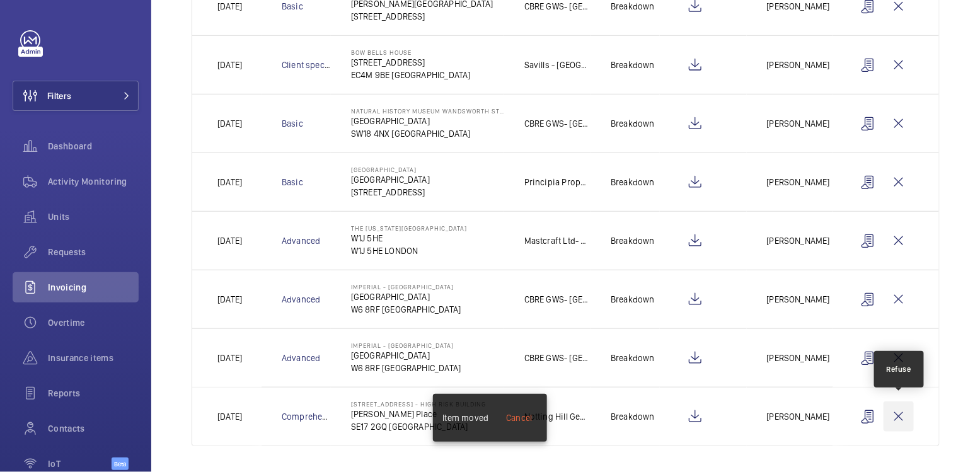
click at [900, 415] on wm-front-icon-button at bounding box center [899, 417] width 30 height 30
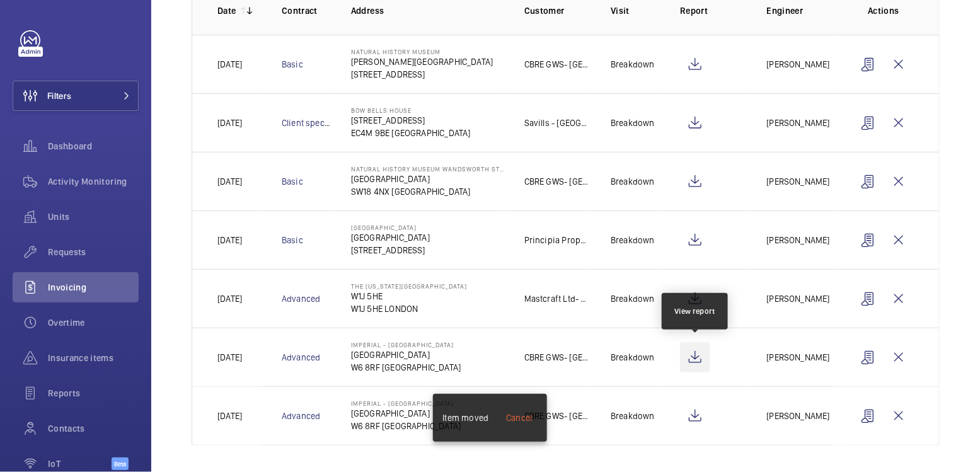
click at [700, 357] on wm-front-icon-button at bounding box center [695, 357] width 30 height 30
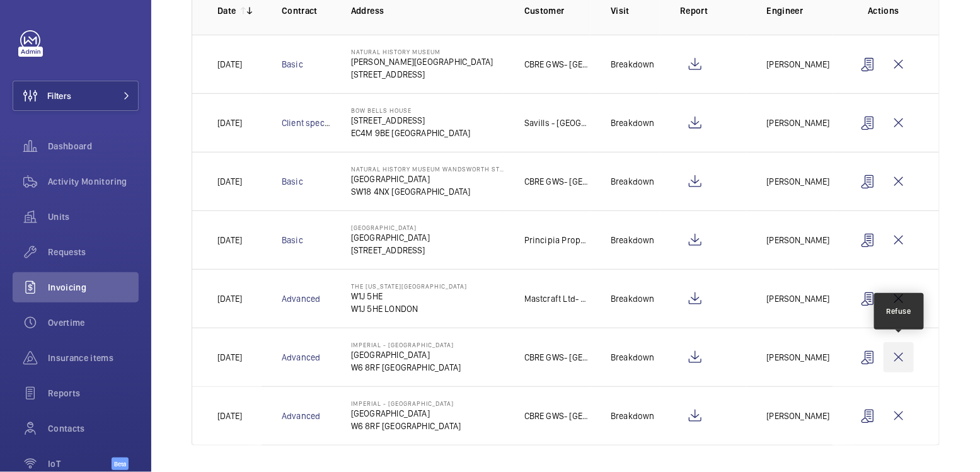
click at [900, 352] on wm-front-icon-button at bounding box center [899, 357] width 30 height 30
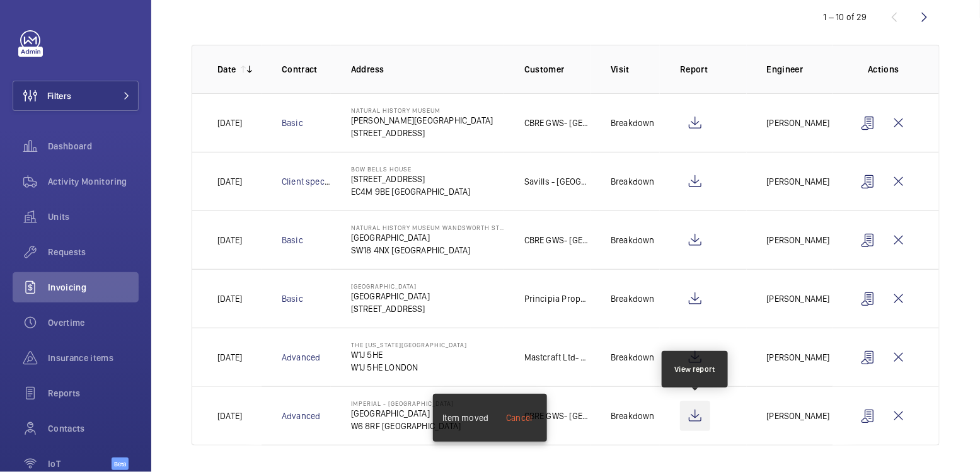
click at [695, 415] on wm-front-icon-button at bounding box center [695, 416] width 30 height 30
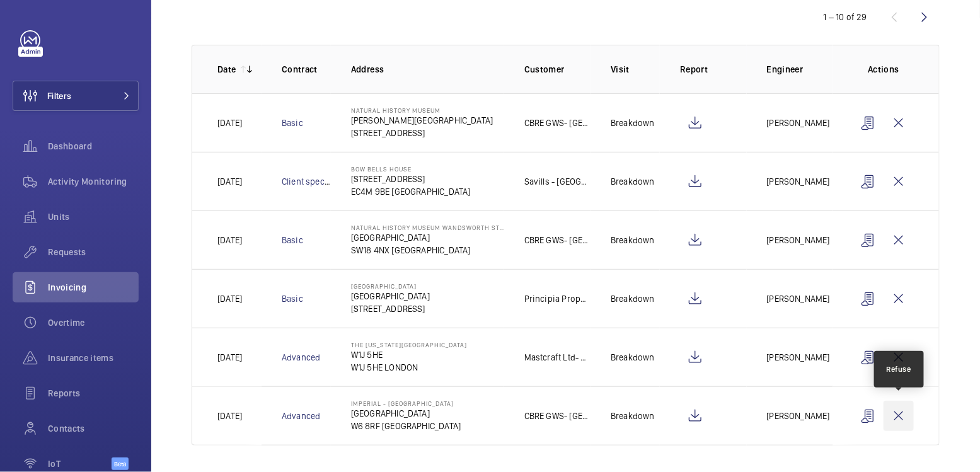
click at [903, 418] on wm-front-icon-button at bounding box center [899, 416] width 30 height 30
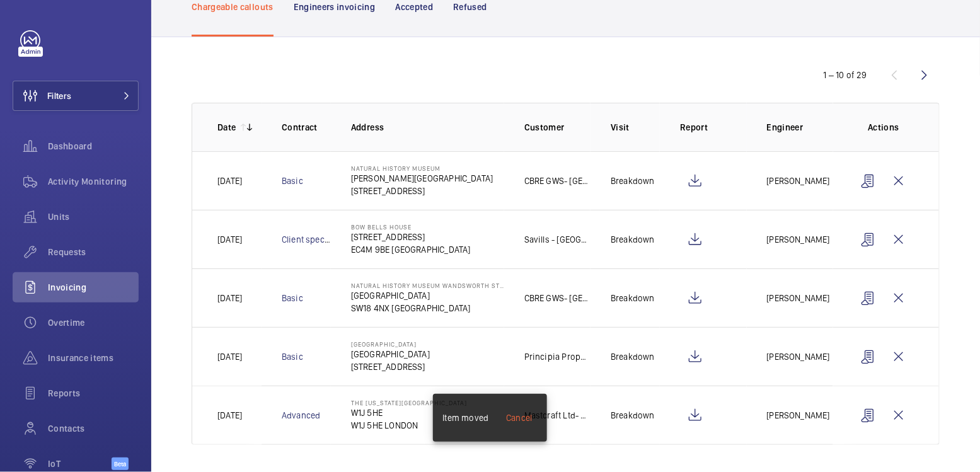
scroll to position [0, 0]
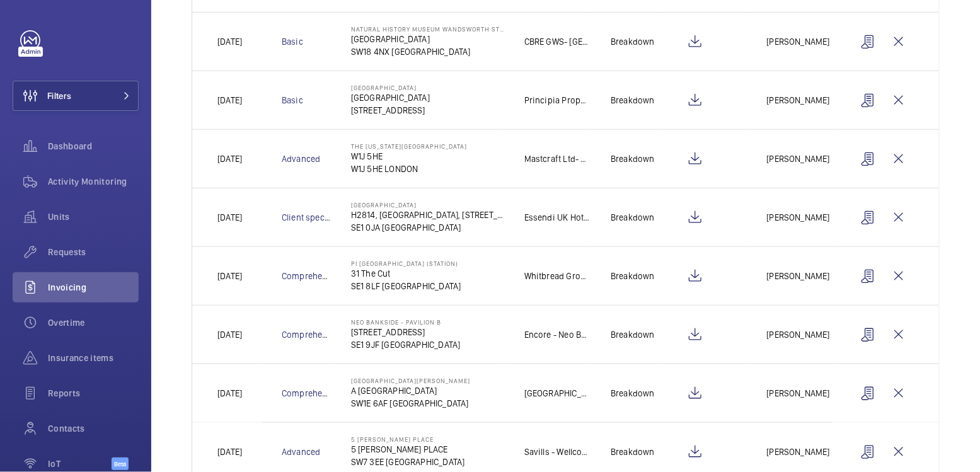
scroll to position [376, 0]
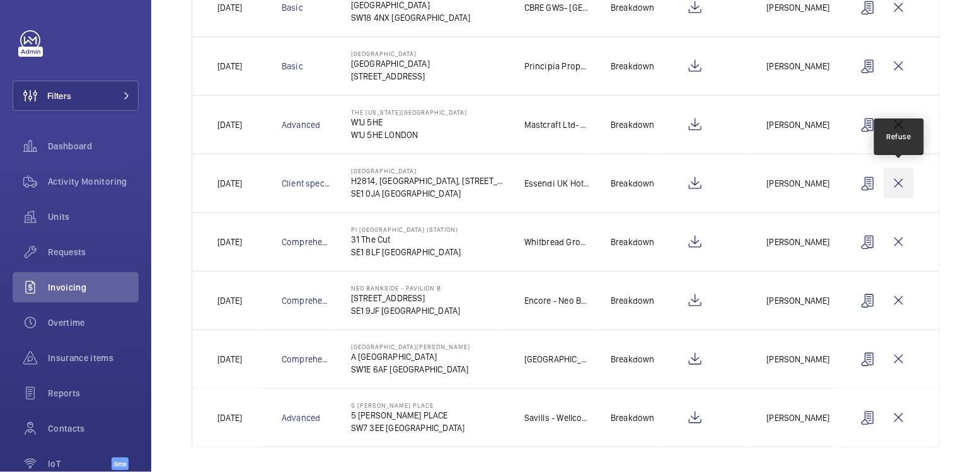
click at [889, 173] on wm-front-icon-button at bounding box center [899, 183] width 30 height 30
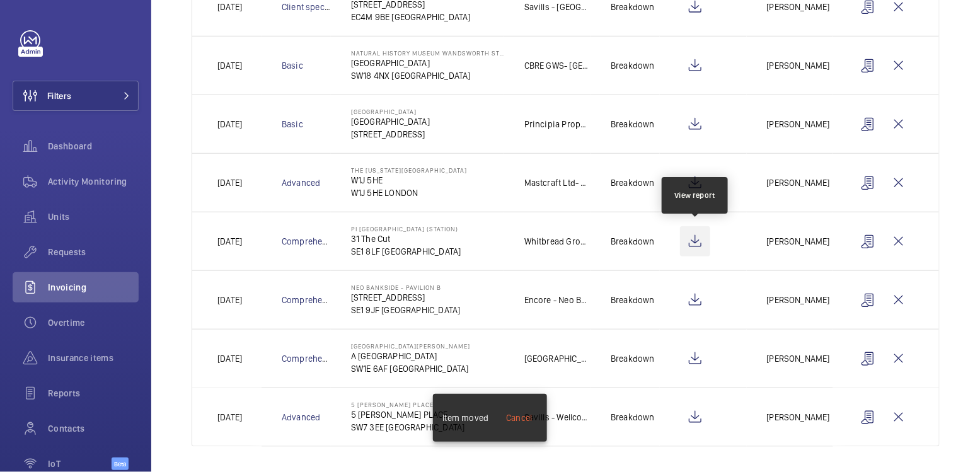
click at [701, 244] on wm-front-icon-button at bounding box center [695, 241] width 30 height 30
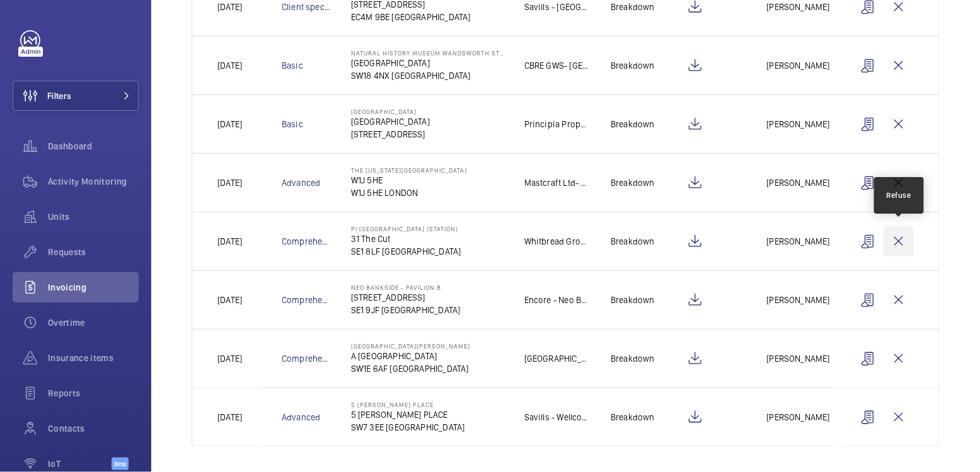
click at [897, 243] on wm-front-icon-button at bounding box center [899, 241] width 30 height 30
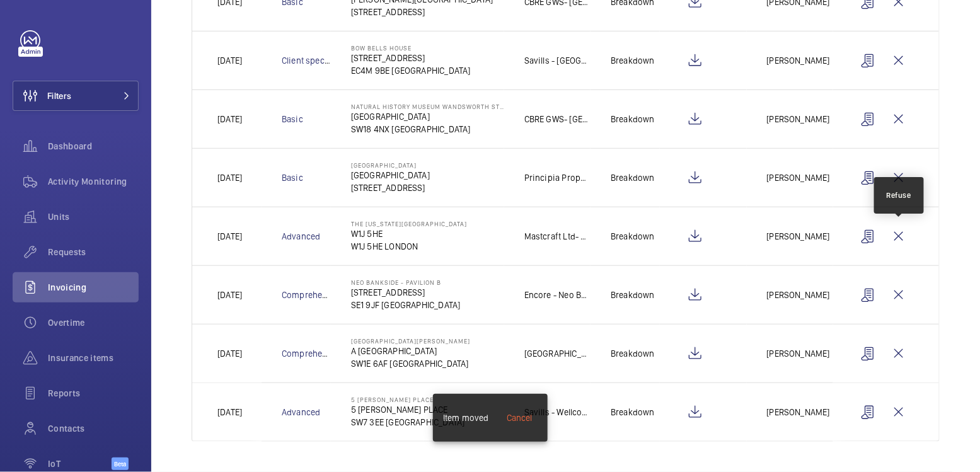
scroll to position [260, 0]
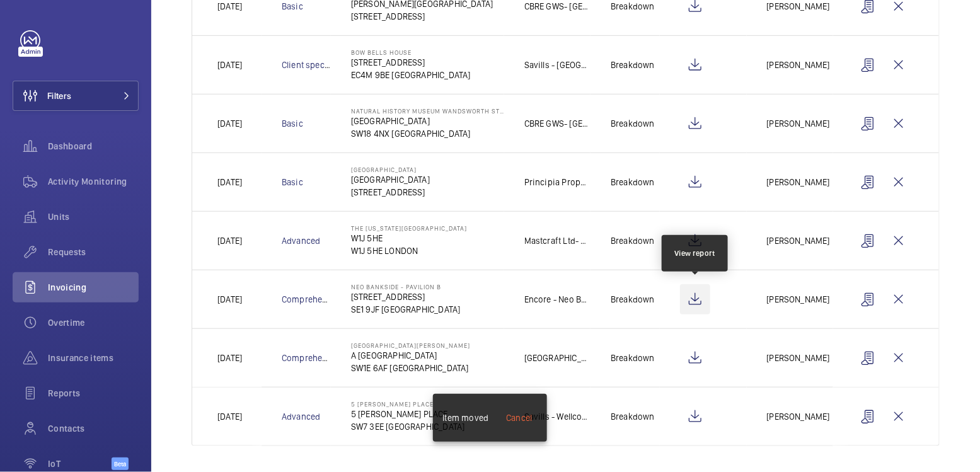
click at [690, 293] on wm-front-icon-button at bounding box center [695, 299] width 30 height 30
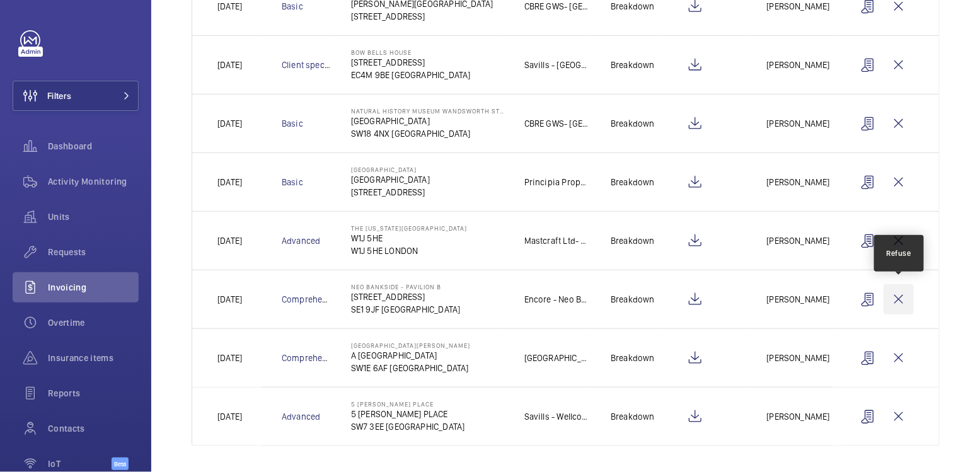
click at [903, 296] on wm-front-icon-button at bounding box center [899, 299] width 30 height 30
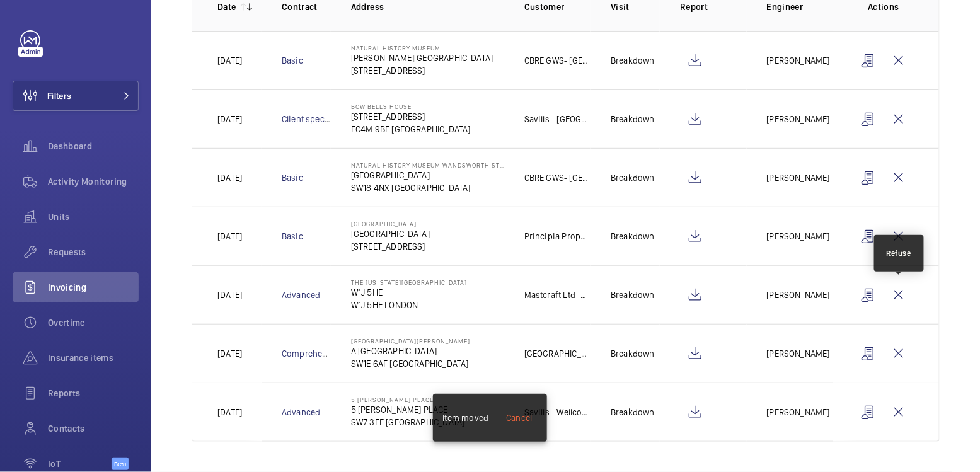
scroll to position [202, 0]
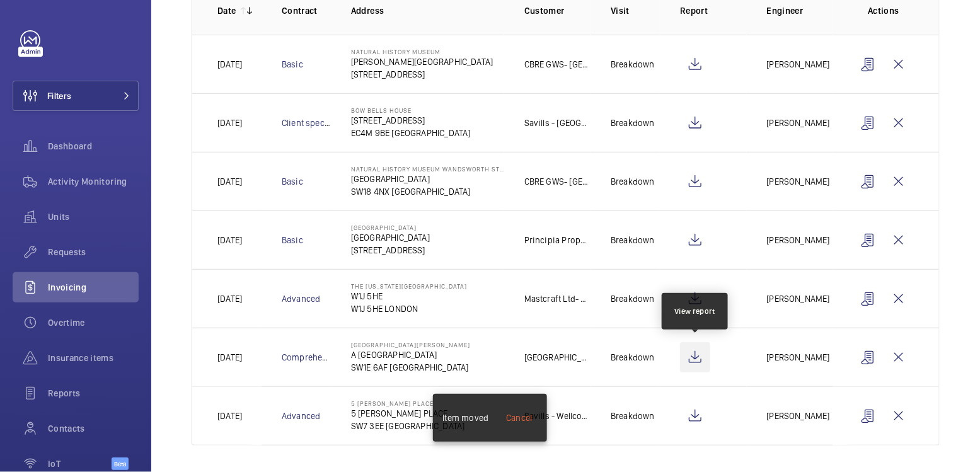
click at [700, 354] on wm-front-icon-button at bounding box center [695, 357] width 30 height 30
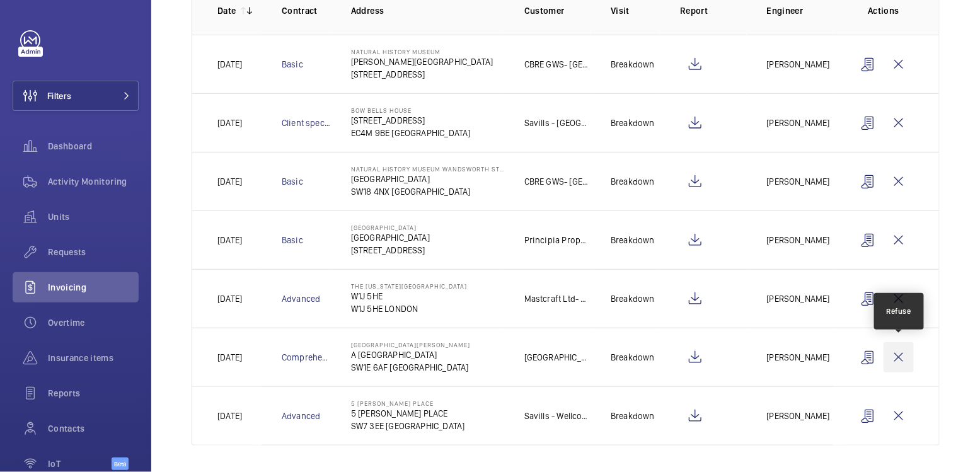
click at [895, 356] on wm-front-icon-button at bounding box center [899, 357] width 30 height 30
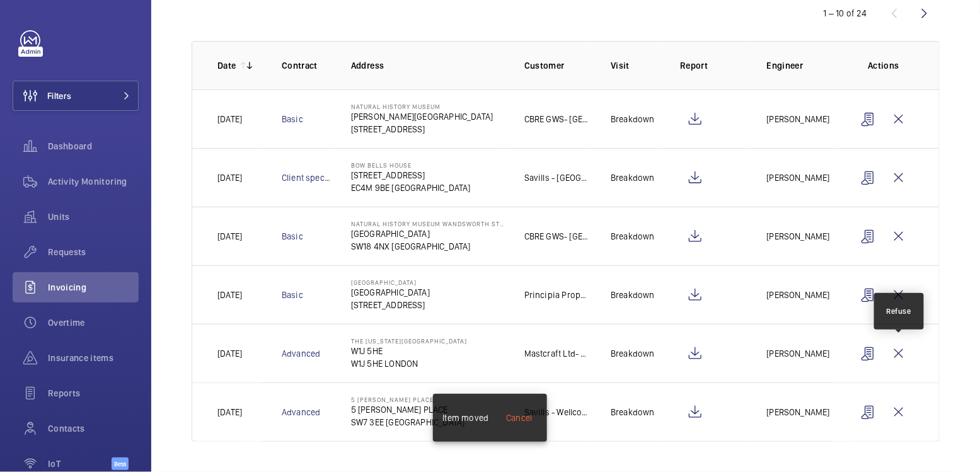
scroll to position [143, 0]
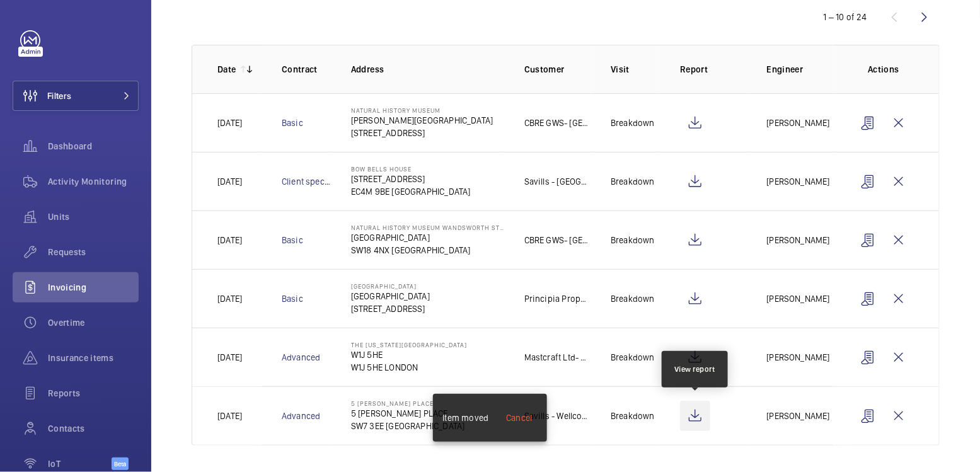
click at [690, 412] on wm-front-icon-button at bounding box center [695, 416] width 30 height 30
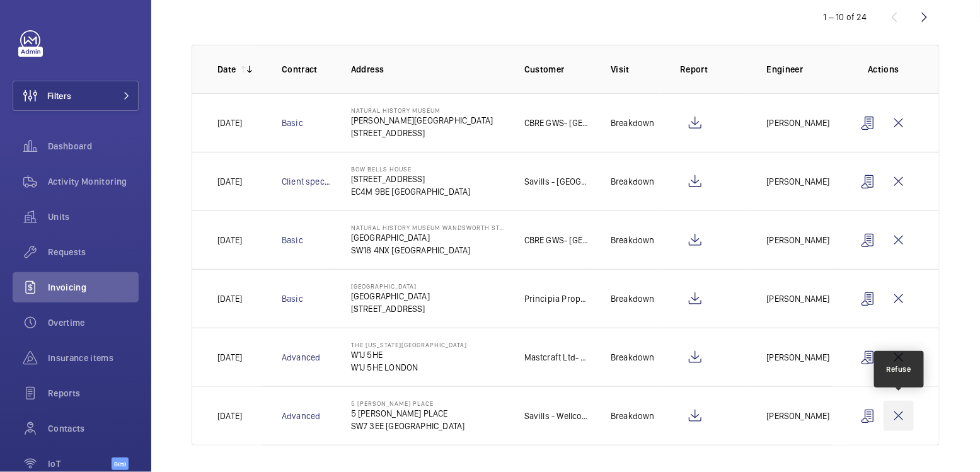
click at [901, 411] on wm-front-icon-button at bounding box center [899, 416] width 30 height 30
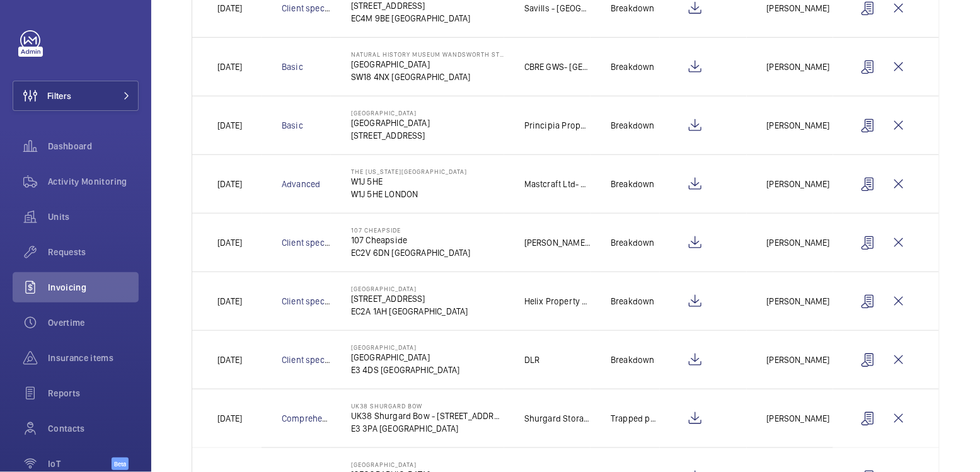
scroll to position [318, 0]
click at [902, 353] on wm-front-icon-button at bounding box center [899, 359] width 30 height 30
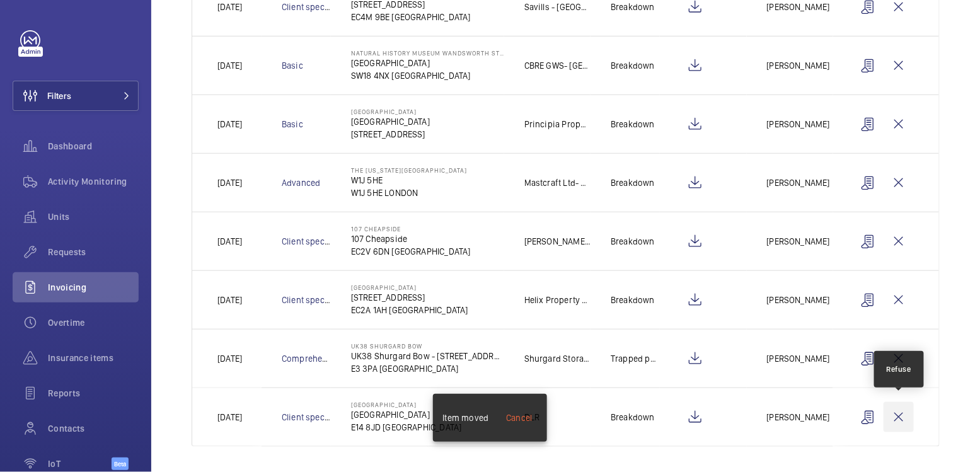
click at [896, 415] on wm-front-icon-button at bounding box center [899, 417] width 30 height 30
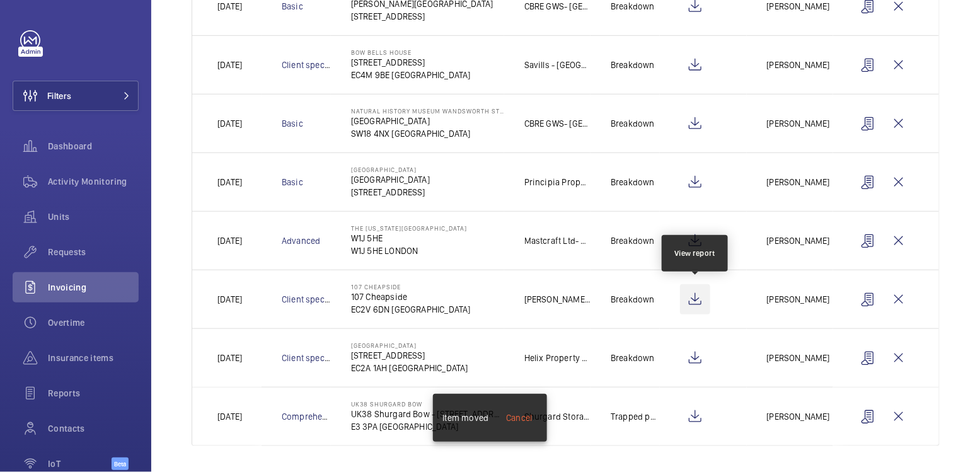
click at [693, 294] on wm-front-icon-button at bounding box center [695, 299] width 30 height 30
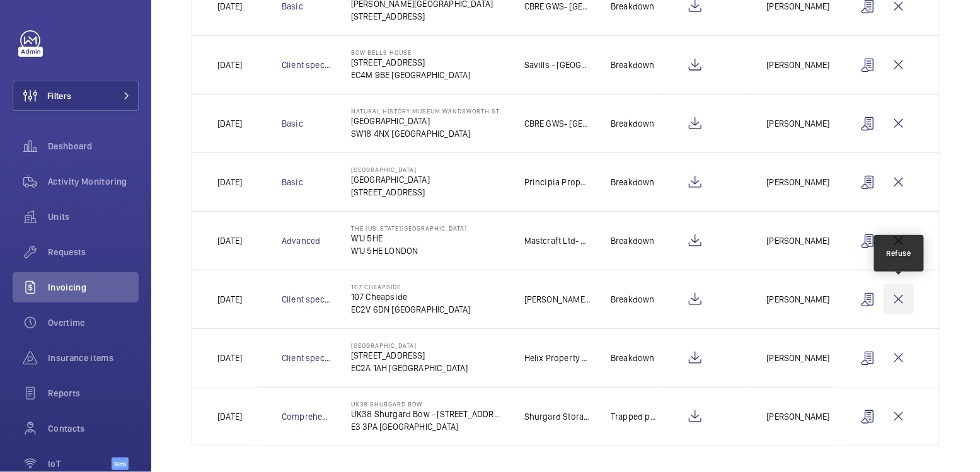
click at [898, 296] on wm-front-icon-button at bounding box center [899, 299] width 30 height 30
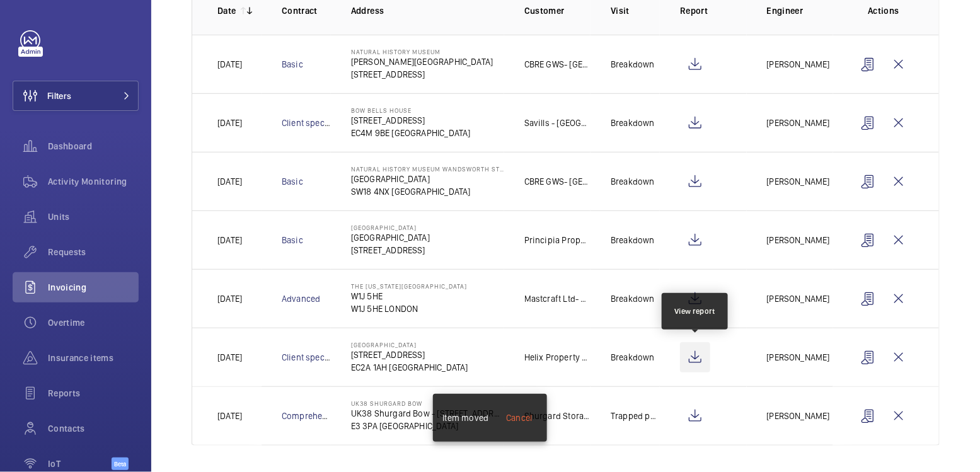
click at [693, 357] on wm-front-icon-button at bounding box center [695, 357] width 30 height 30
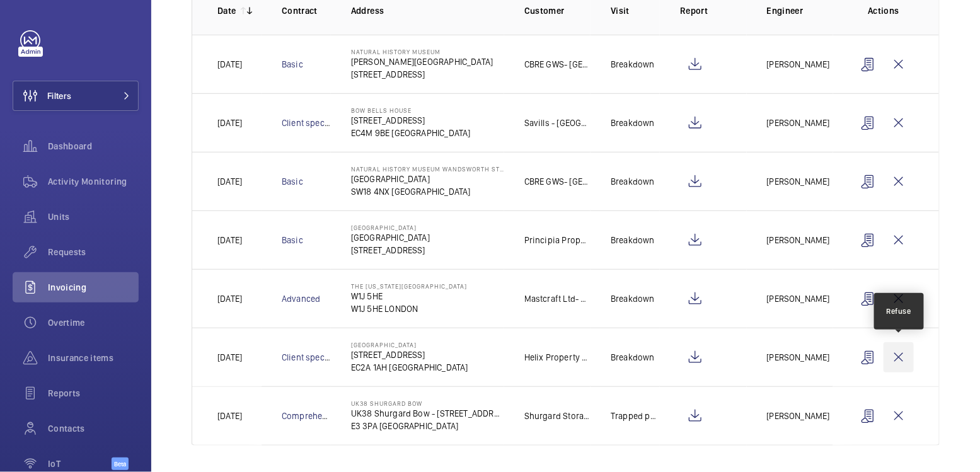
click at [902, 359] on wm-front-icon-button at bounding box center [899, 357] width 30 height 30
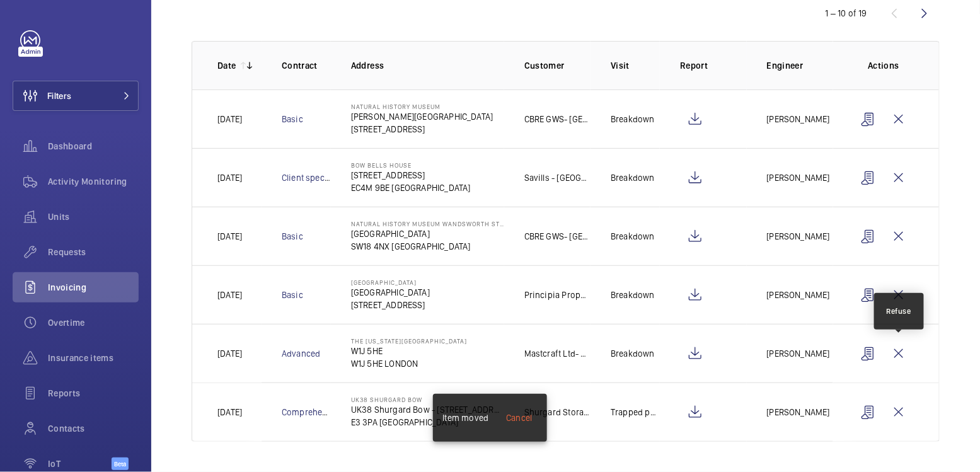
scroll to position [143, 0]
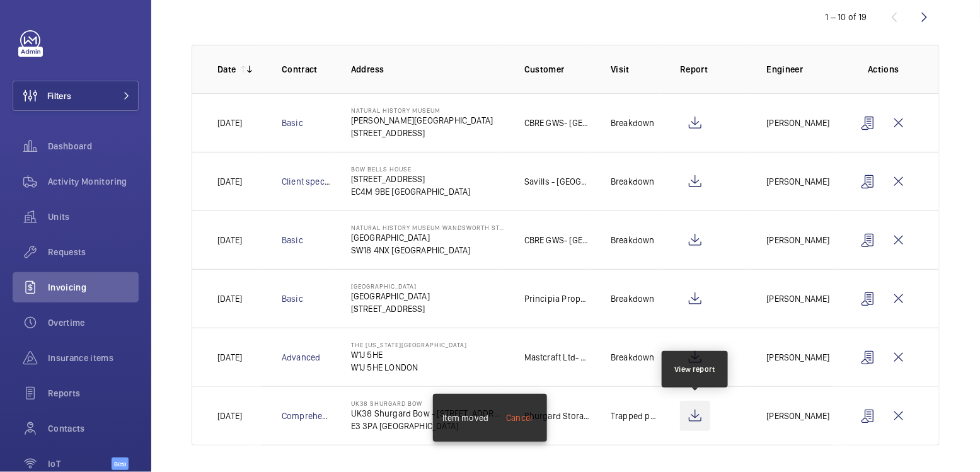
click at [694, 414] on wm-front-icon-button at bounding box center [695, 416] width 30 height 30
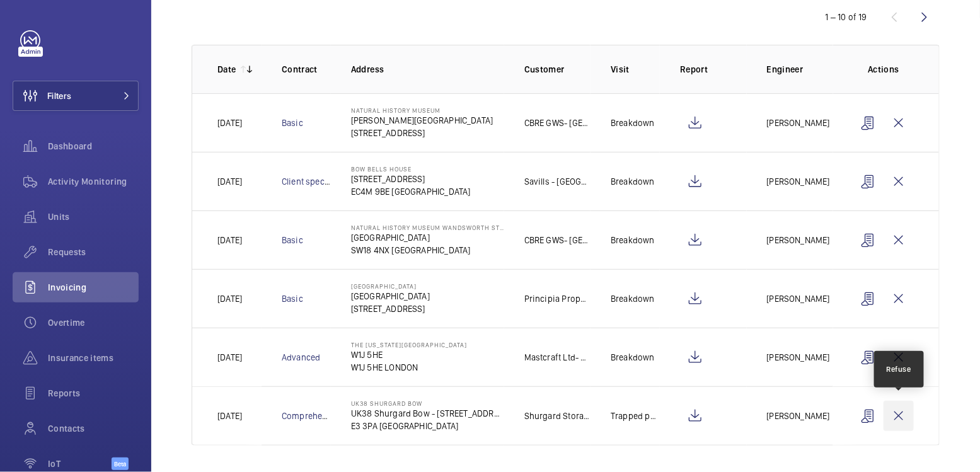
click at [901, 414] on wm-front-icon-button at bounding box center [899, 416] width 30 height 30
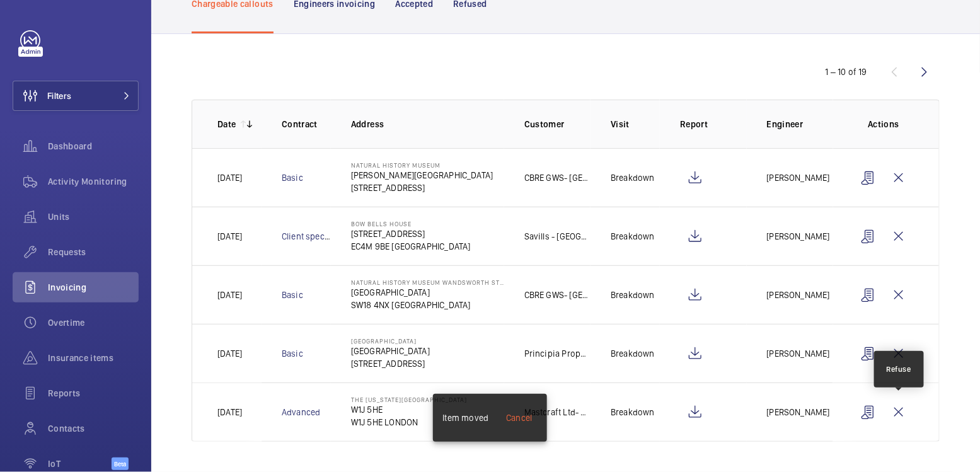
scroll to position [85, 0]
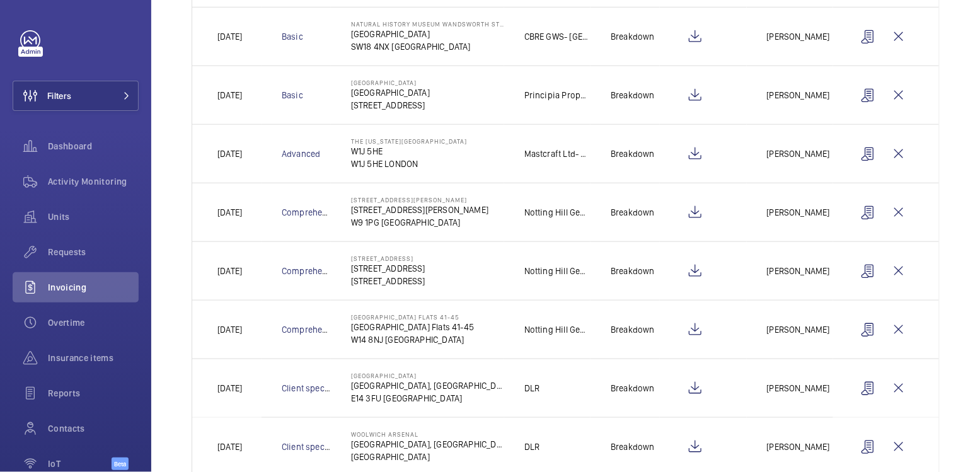
scroll to position [351, 0]
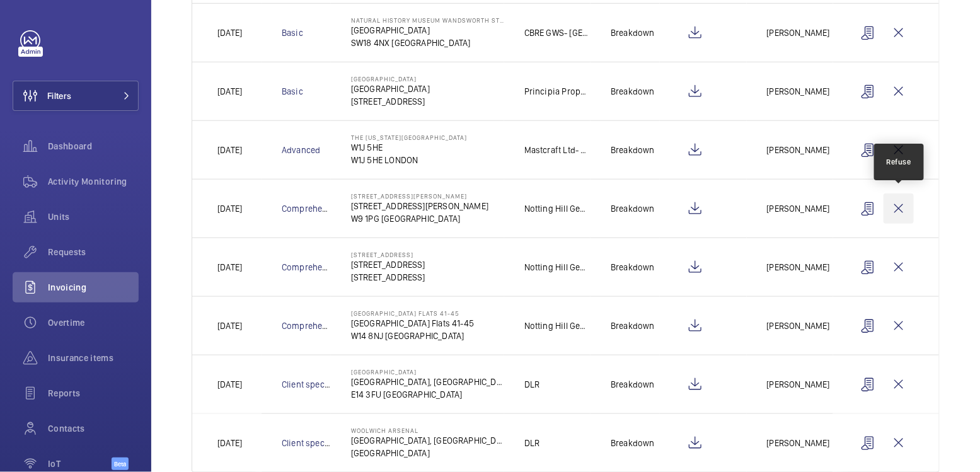
click at [900, 209] on wm-front-icon-button at bounding box center [899, 209] width 30 height 30
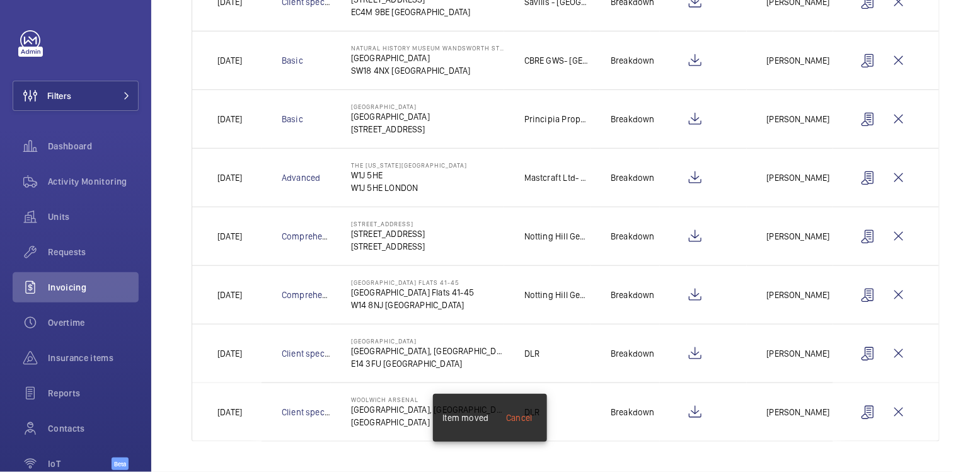
scroll to position [318, 0]
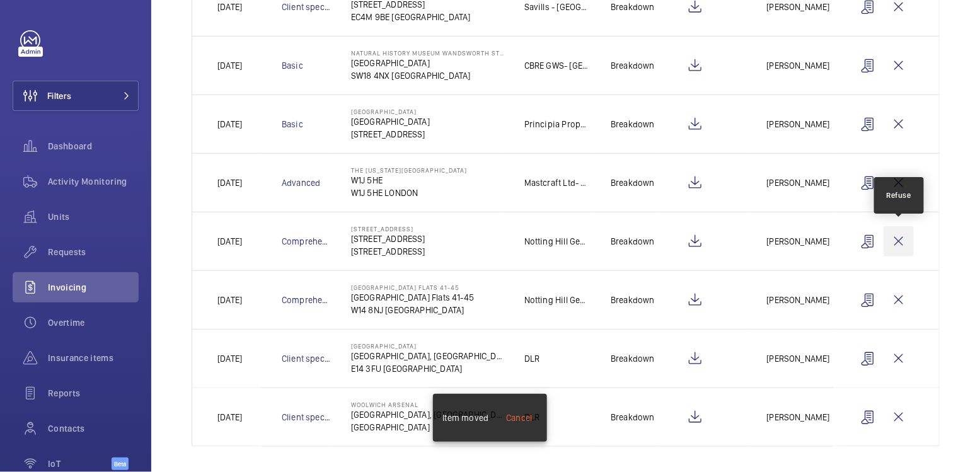
click at [905, 243] on wm-front-icon-button at bounding box center [899, 241] width 30 height 30
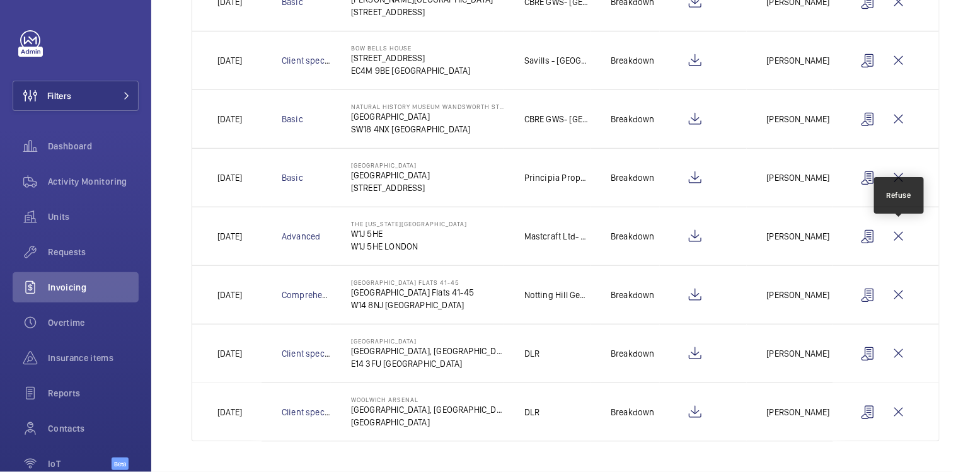
scroll to position [260, 0]
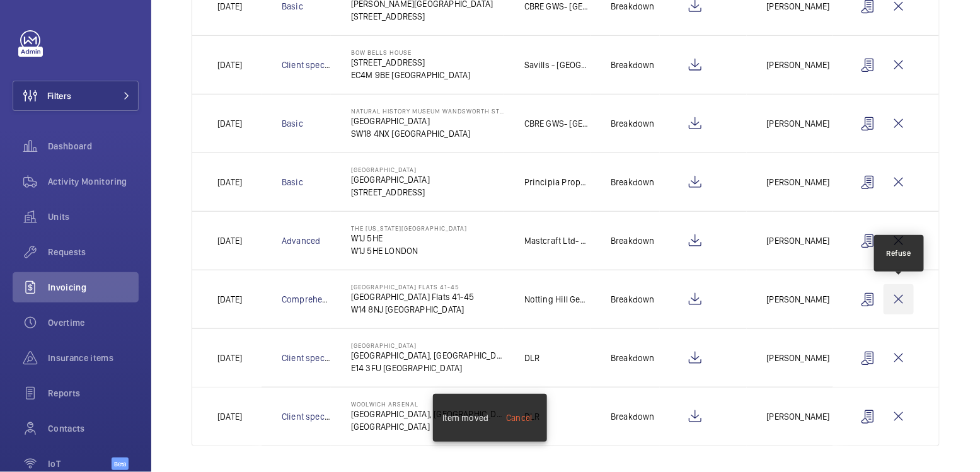
click at [905, 294] on wm-front-icon-button at bounding box center [899, 299] width 30 height 30
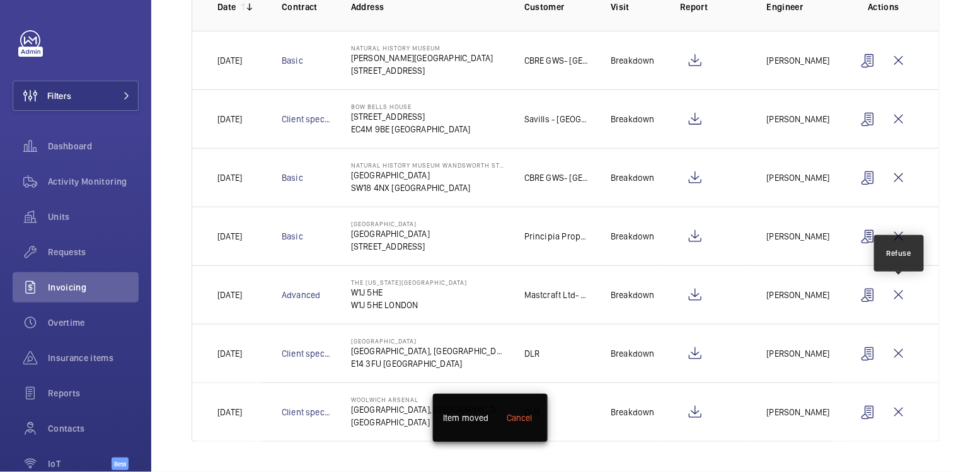
scroll to position [202, 0]
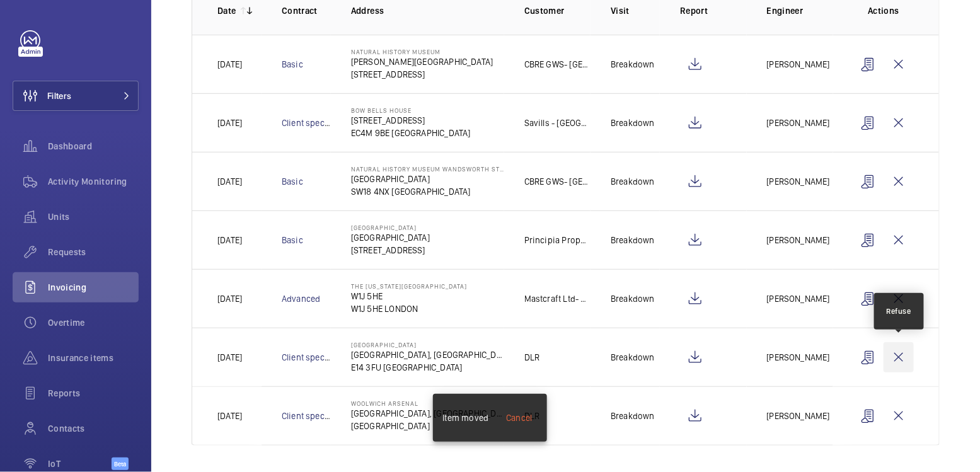
click at [905, 358] on wm-front-icon-button at bounding box center [899, 357] width 30 height 30
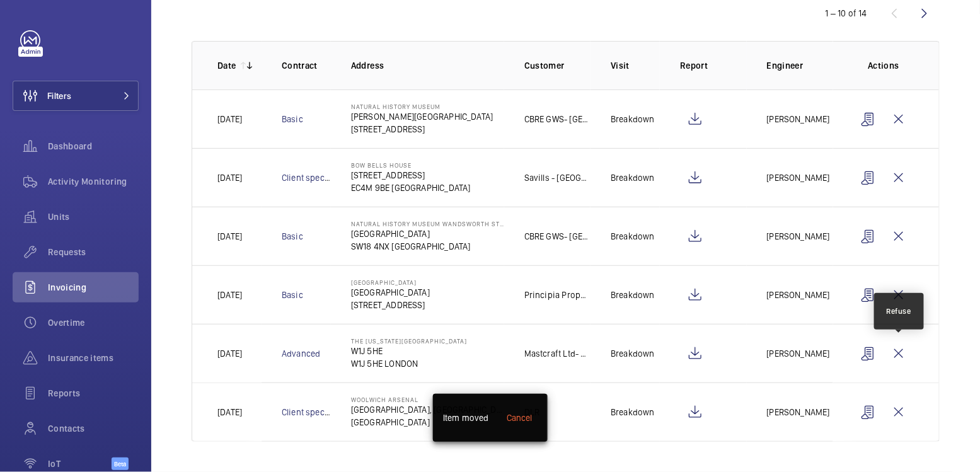
scroll to position [143, 0]
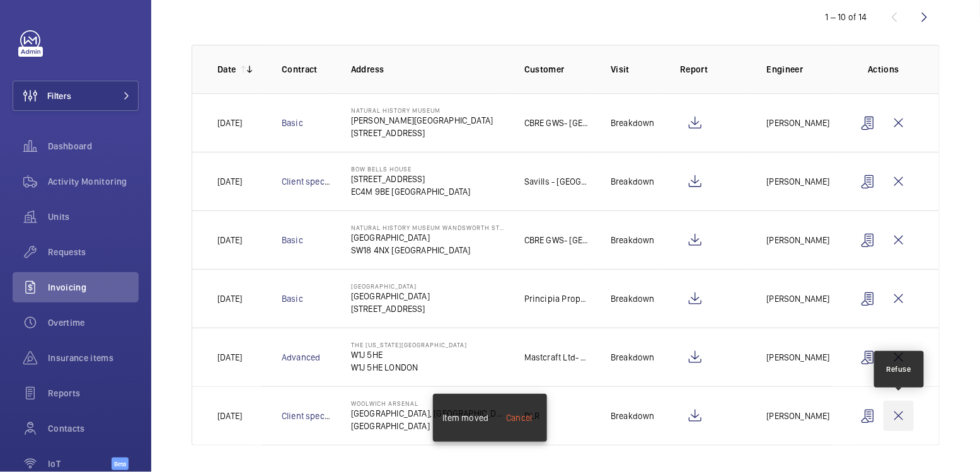
click at [900, 417] on wm-front-icon-button at bounding box center [899, 416] width 30 height 30
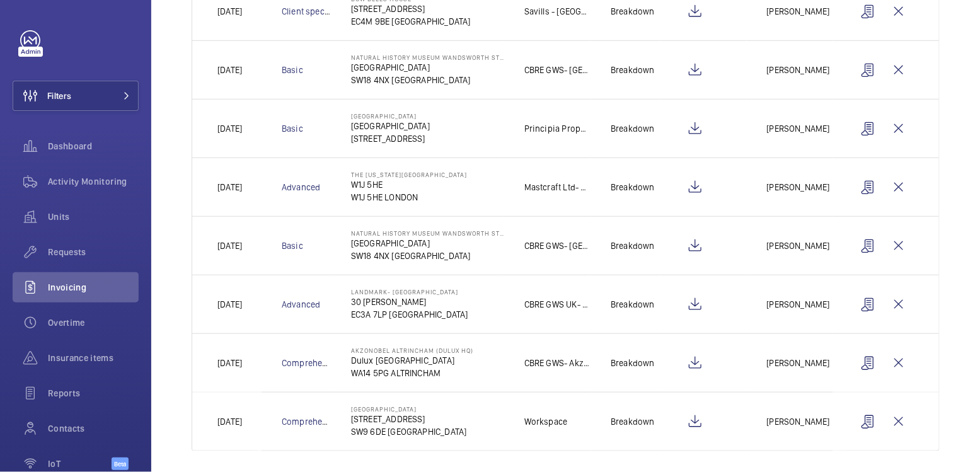
scroll to position [318, 0]
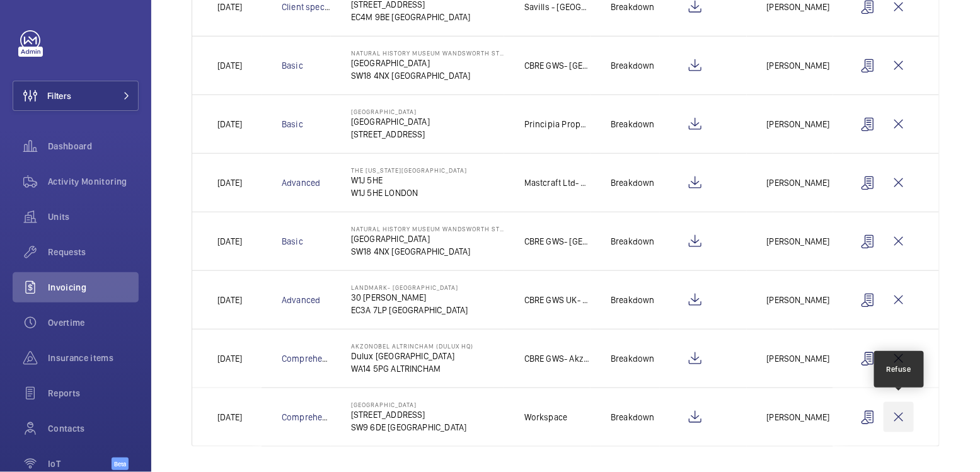
click at [904, 416] on wm-front-icon-button at bounding box center [899, 417] width 30 height 30
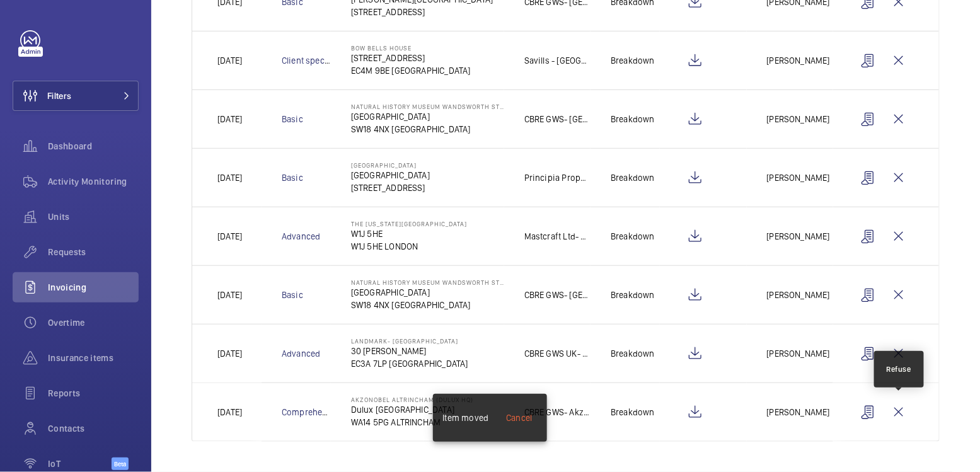
scroll to position [260, 0]
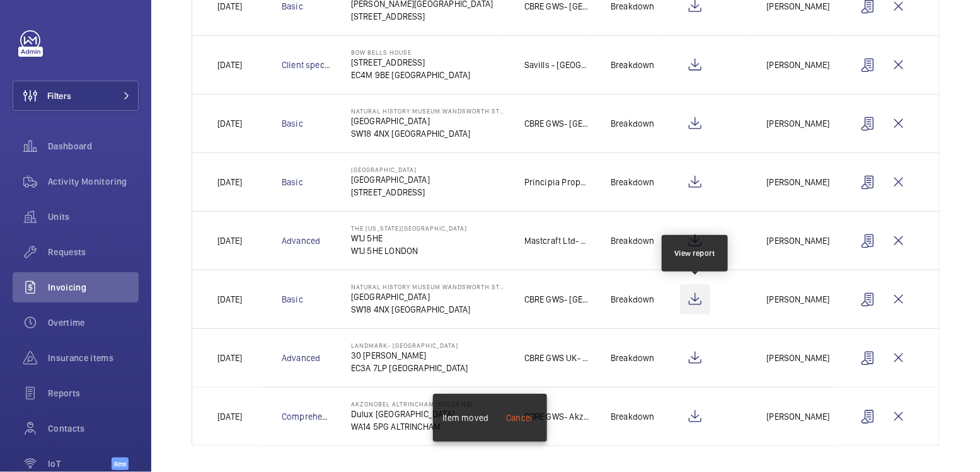
click at [697, 299] on wm-front-icon-button at bounding box center [695, 299] width 30 height 30
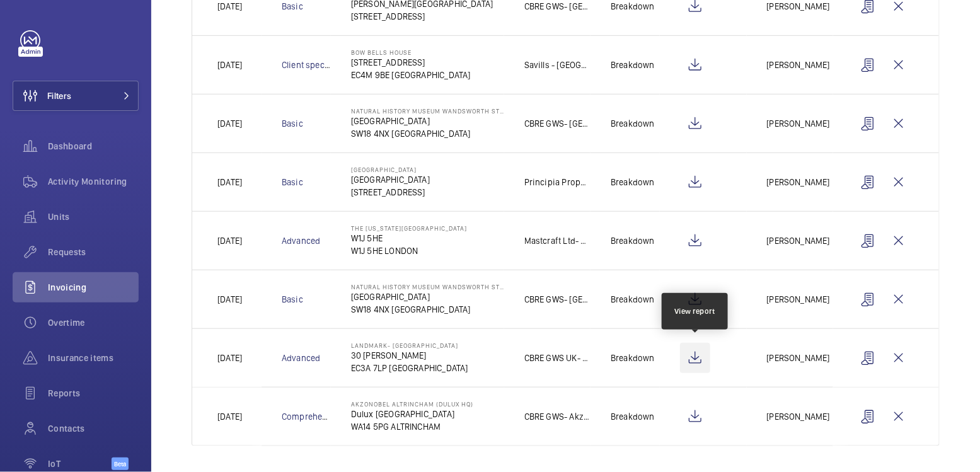
click at [695, 357] on wm-front-icon-button at bounding box center [695, 358] width 30 height 30
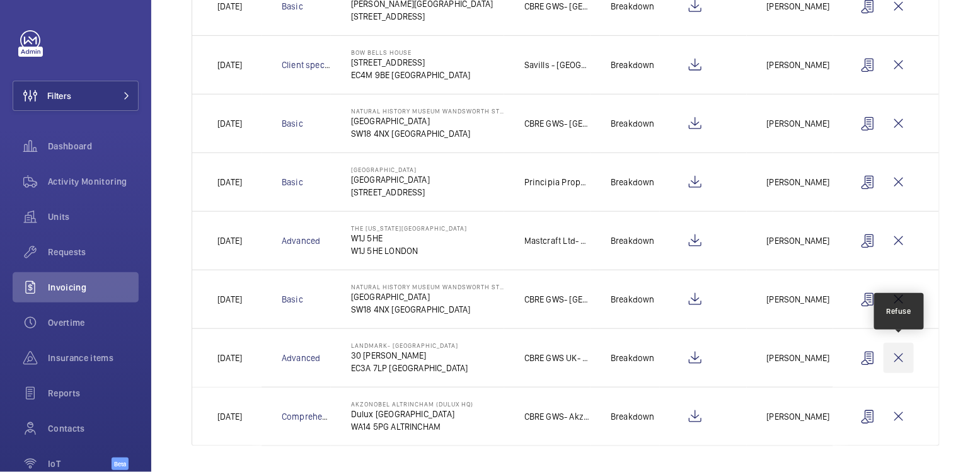
click at [898, 357] on wm-front-icon-button at bounding box center [899, 358] width 30 height 30
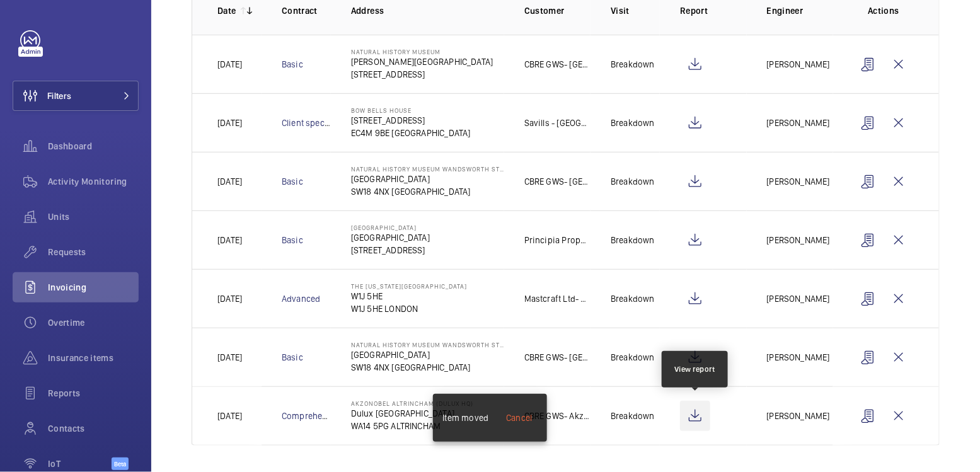
click at [690, 412] on wm-front-icon-button at bounding box center [695, 416] width 30 height 30
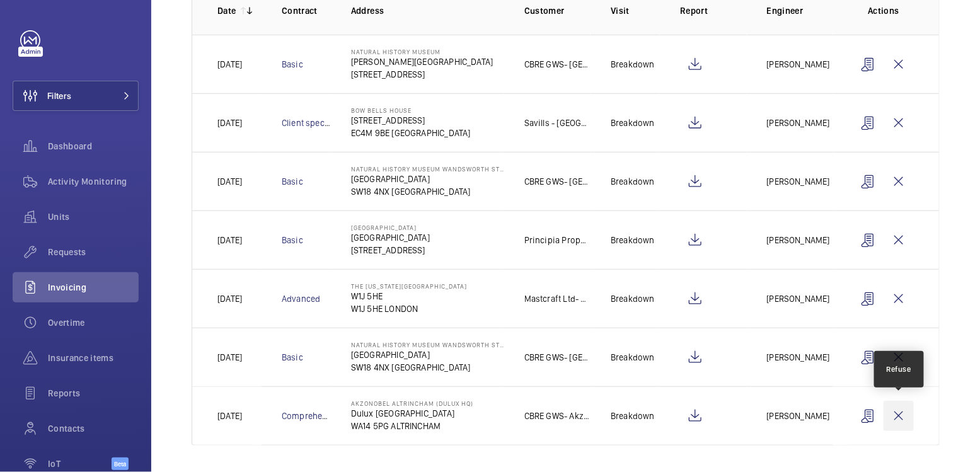
click at [902, 422] on wm-front-icon-button at bounding box center [899, 416] width 30 height 30
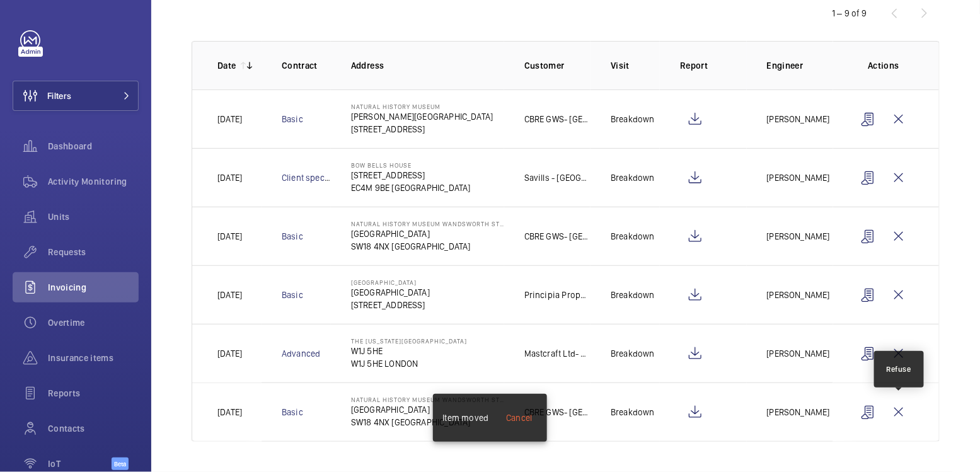
scroll to position [143, 0]
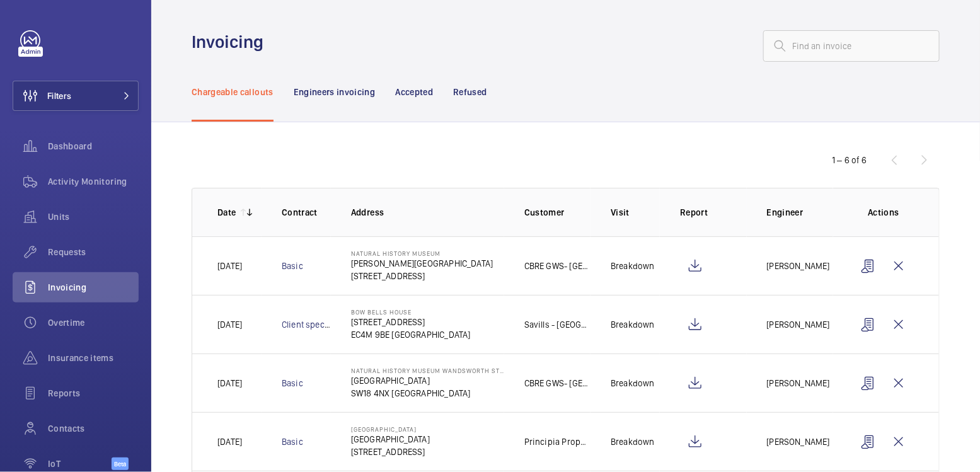
scroll to position [143, 0]
